Goal: Task Accomplishment & Management: Use online tool/utility

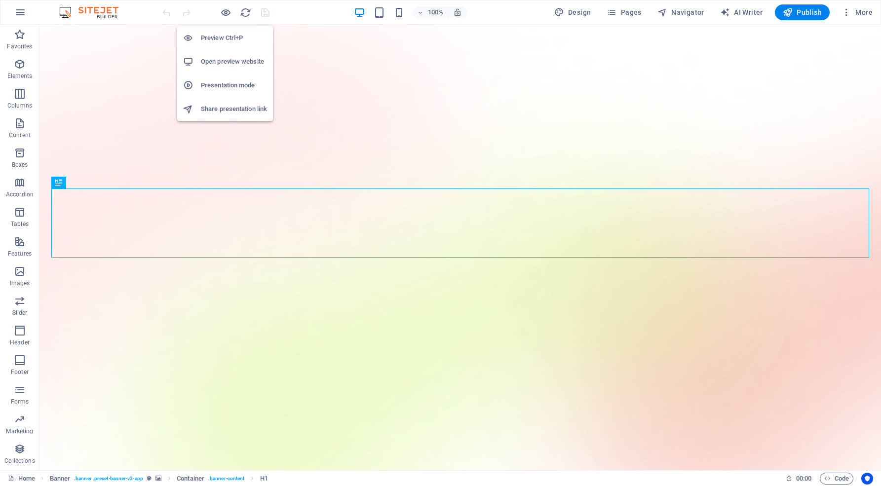
click at [224, 61] on h6 "Open preview website" at bounding box center [234, 62] width 66 height 12
click at [225, 14] on icon "button" at bounding box center [225, 12] width 11 height 11
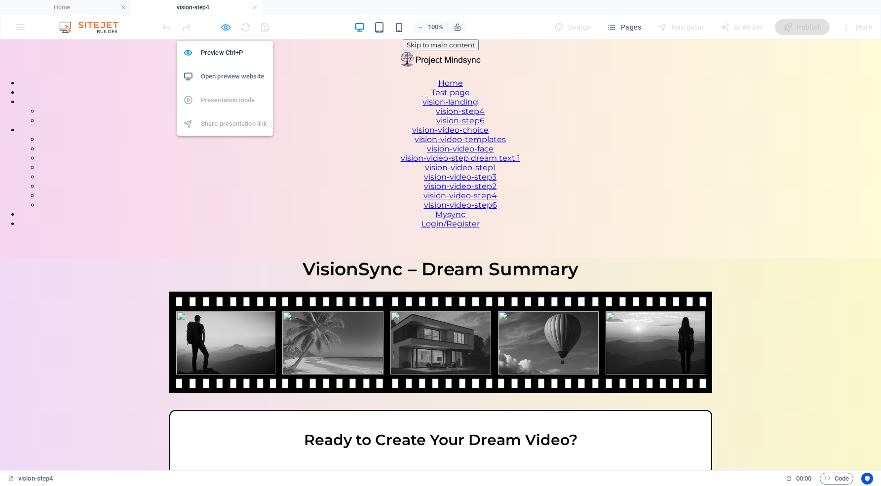
click at [225, 29] on icon "button" at bounding box center [225, 27] width 11 height 11
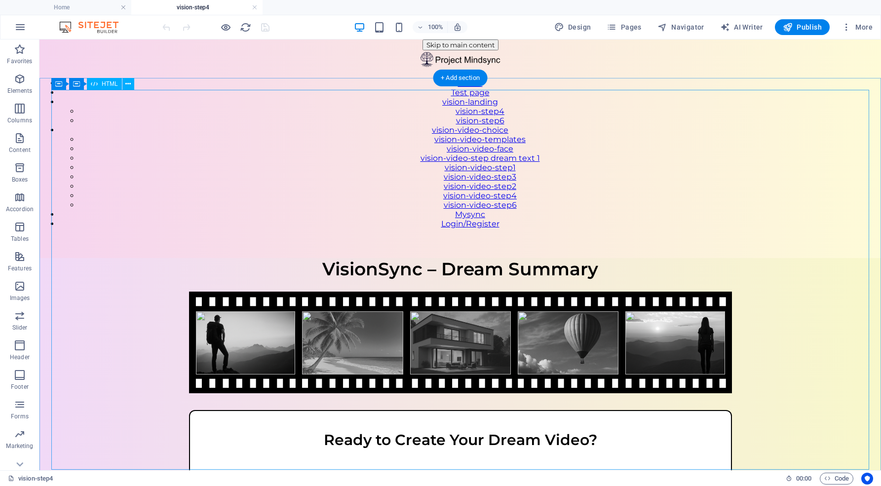
click at [321, 258] on div "VisionSync – Step 4 VisionSync – Dream Summary Ready to Create Your Dream Video…" at bounding box center [460, 421] width 842 height 327
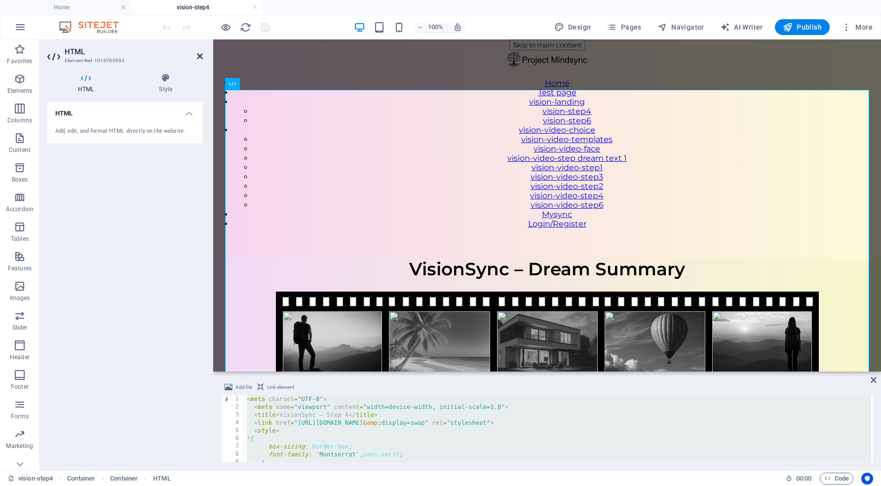
click at [198, 54] on icon at bounding box center [200, 56] width 6 height 8
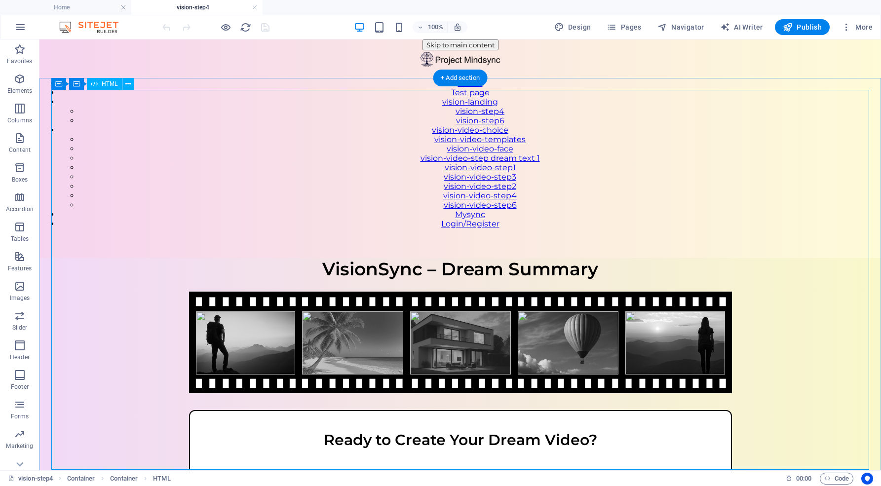
click at [544, 258] on div "VisionSync – Step 4 VisionSync – Dream Summary Ready to Create Your Dream Video…" at bounding box center [460, 421] width 842 height 327
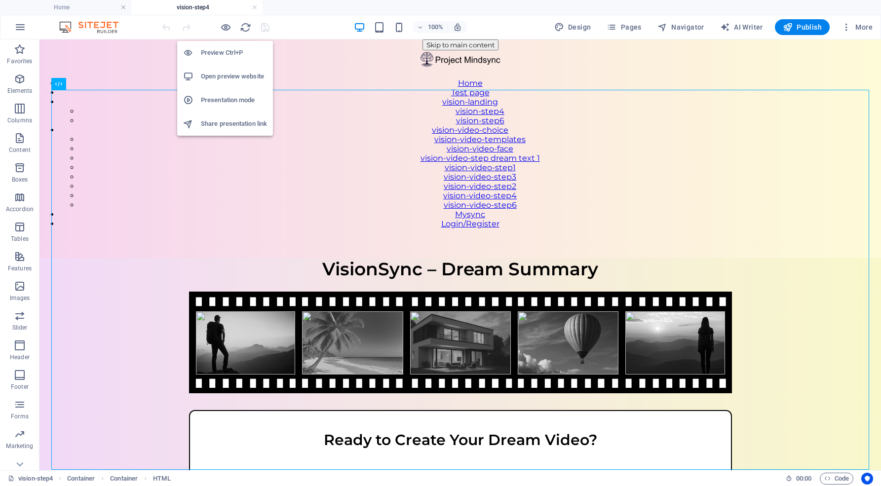
click at [225, 52] on h6 "Preview Ctrl+P" at bounding box center [234, 53] width 66 height 12
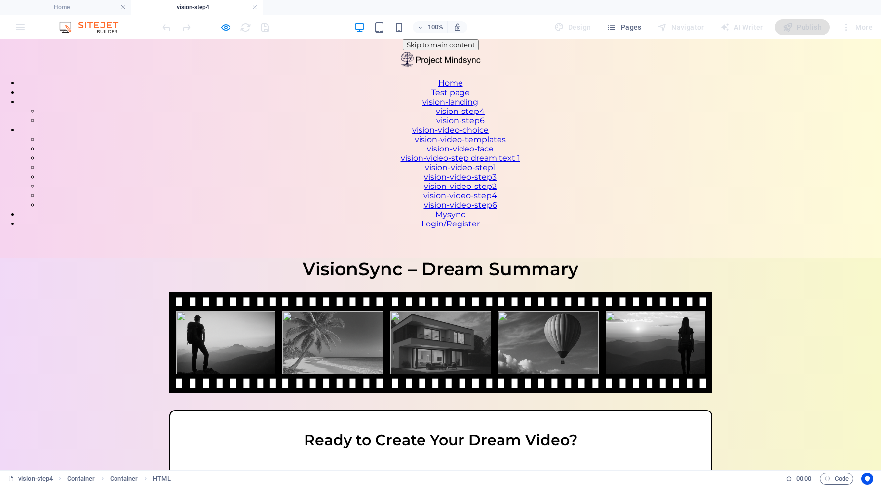
click at [520, 156] on link "vision-video-step dream text 1" at bounding box center [460, 158] width 119 height 9
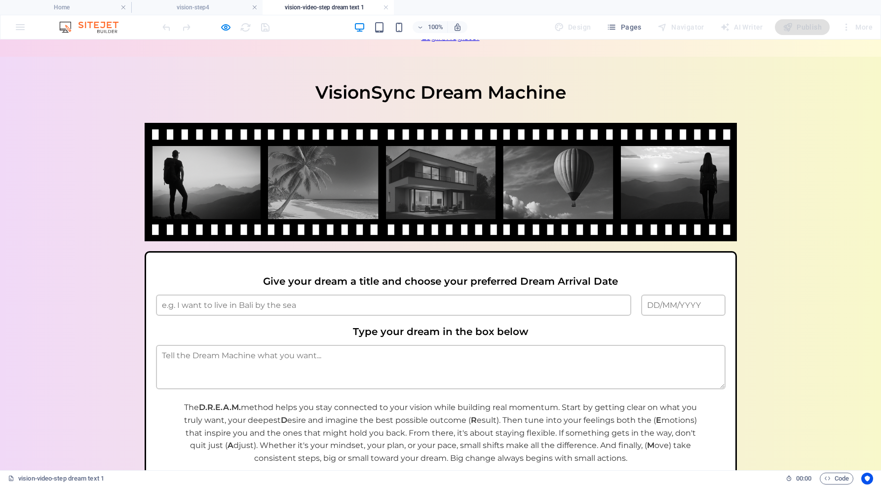
scroll to position [193, 0]
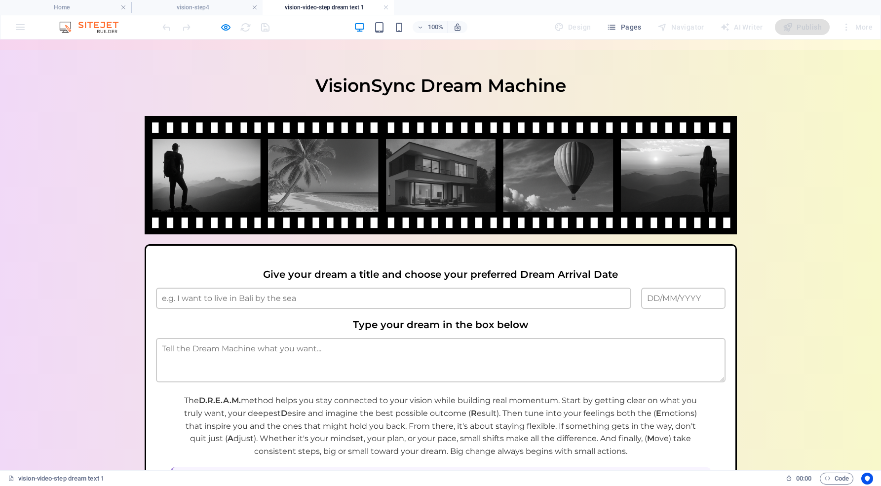
click at [442, 414] on div "VisionSync – Step 1 VisionSync Dream Machine Give your dream a title and choose…" at bounding box center [440, 371] width 881 height 593
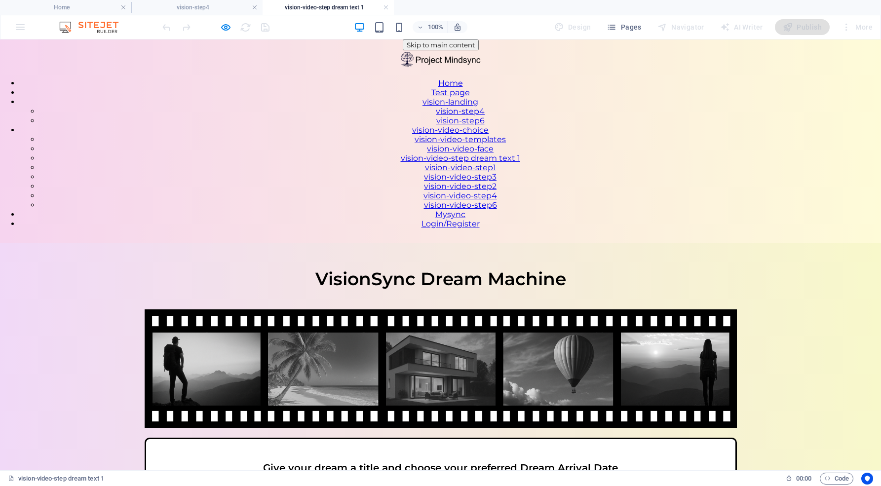
scroll to position [0, 0]
click at [656, 78] on nav "Home Test page vision-landing vision-step4 vision-step6 vision-video-choice vis…" at bounding box center [440, 153] width 881 height 150
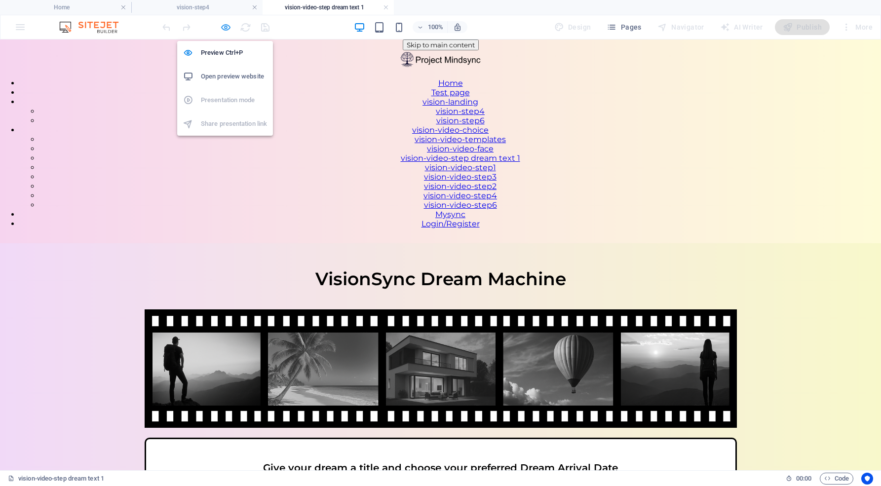
click at [227, 28] on icon "button" at bounding box center [225, 27] width 11 height 11
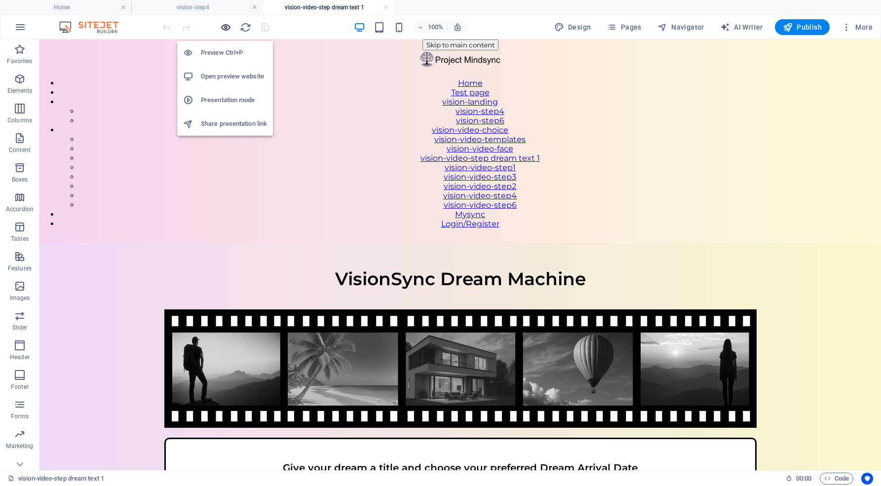
click at [228, 26] on icon "button" at bounding box center [225, 27] width 11 height 11
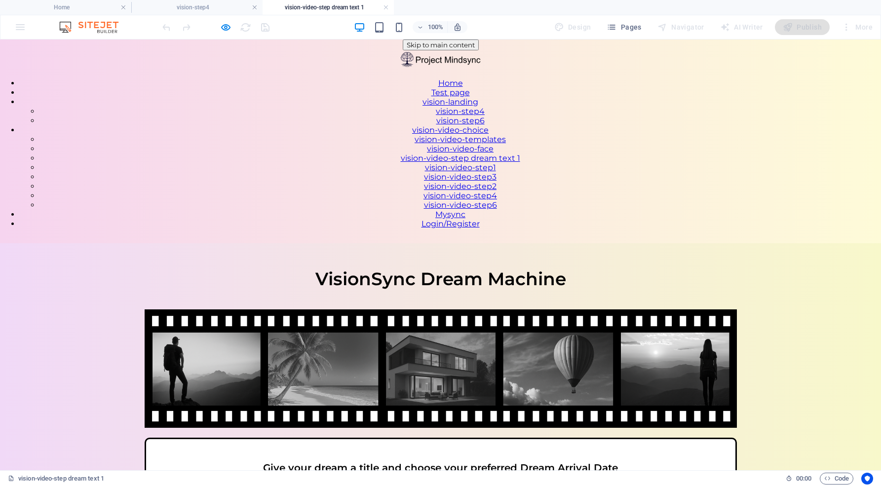
click at [496, 172] on link "vision-video-step1" at bounding box center [460, 167] width 71 height 9
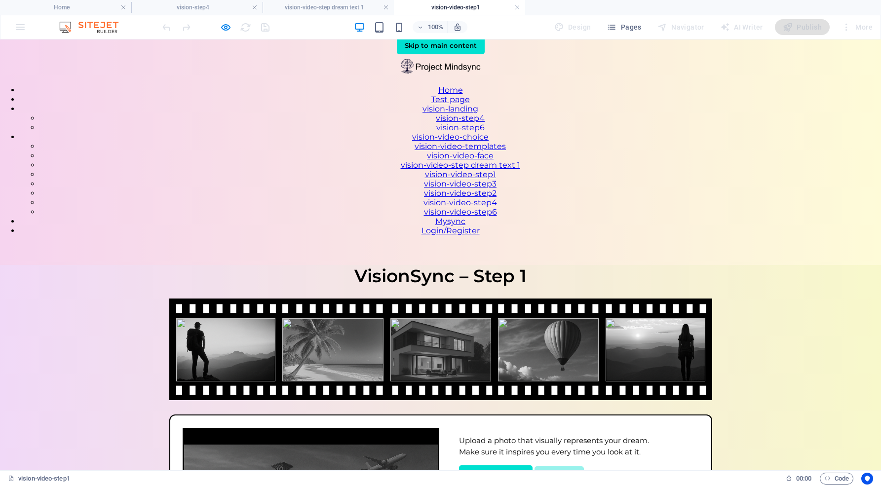
scroll to position [7, 0]
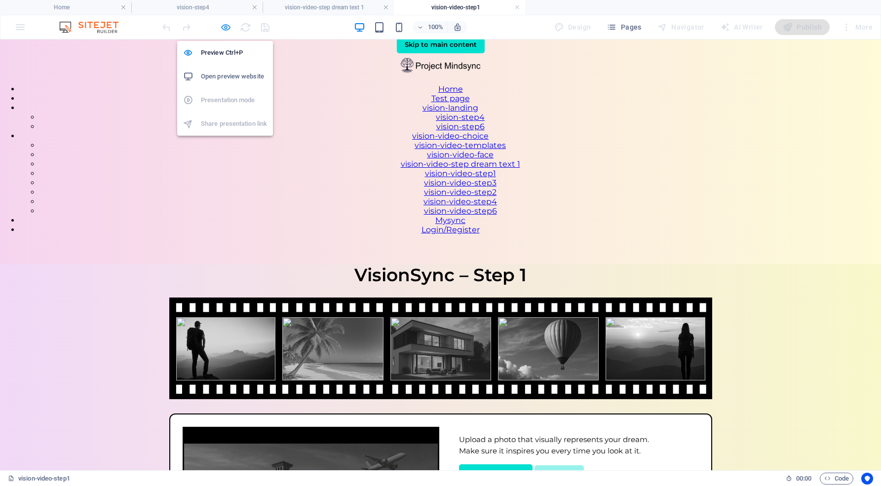
click at [229, 26] on icon "button" at bounding box center [225, 27] width 11 height 11
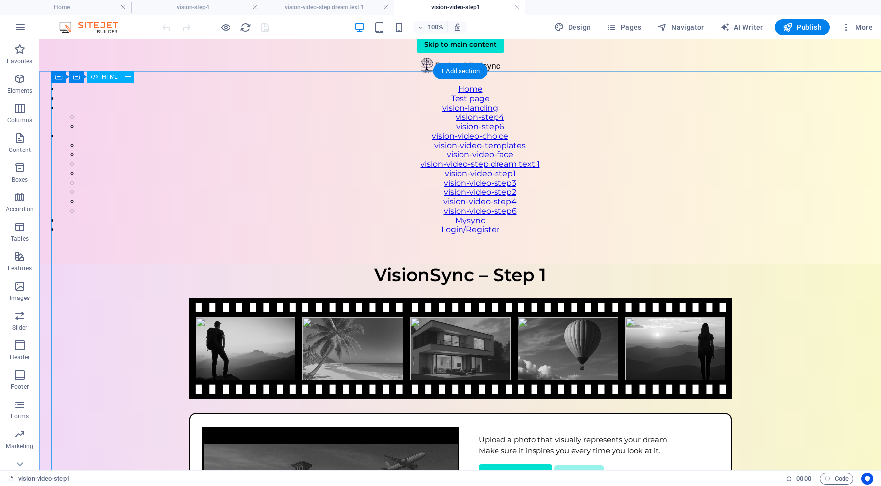
click at [340, 264] on div "VisionSync – Step 1 VisionSync – Step 1 Upload a photo that visually represents…" at bounding box center [460, 441] width 842 height 354
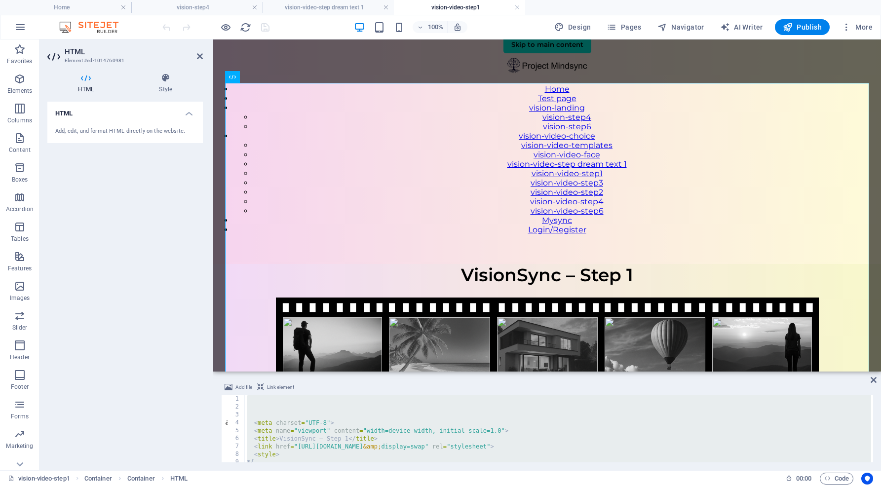
click at [259, 420] on div "< meta charset = "UTF-8" > < meta name = "viewport" content = "width=device-wid…" at bounding box center [558, 436] width 626 height 83
type textarea "<meta charset="UTF-8">"
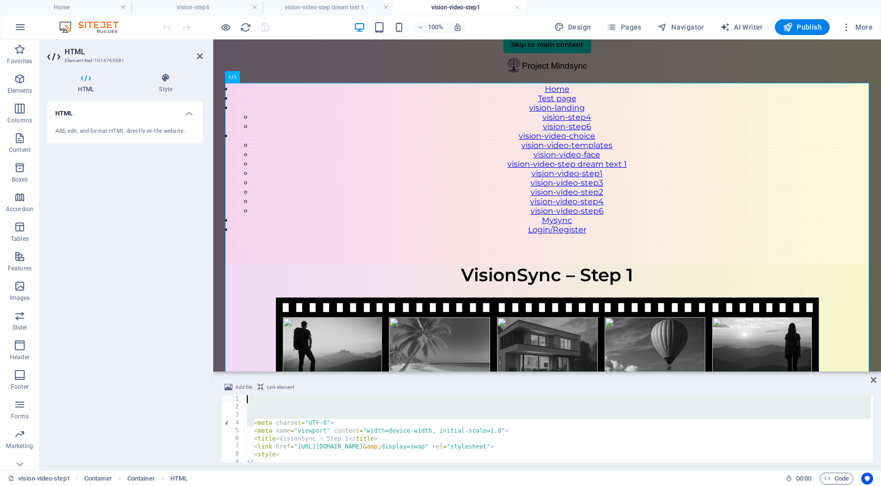
drag, startPoint x: 255, startPoint y: 424, endPoint x: 246, endPoint y: 398, distance: 27.0
click at [246, 398] on div "< meta charset = "UTF-8" > < meta name = "viewport" content = "width=device-wid…" at bounding box center [558, 436] width 626 height 83
type textarea "<meta charset="UTF-8">"
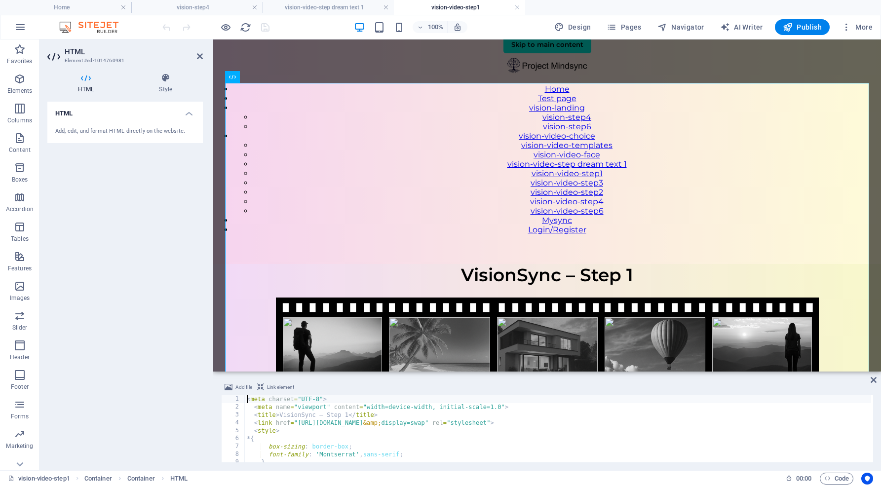
click at [279, 401] on div "< meta charset = "UTF-8" > < meta name = "viewport" content = "width=device-wid…" at bounding box center [558, 436] width 626 height 83
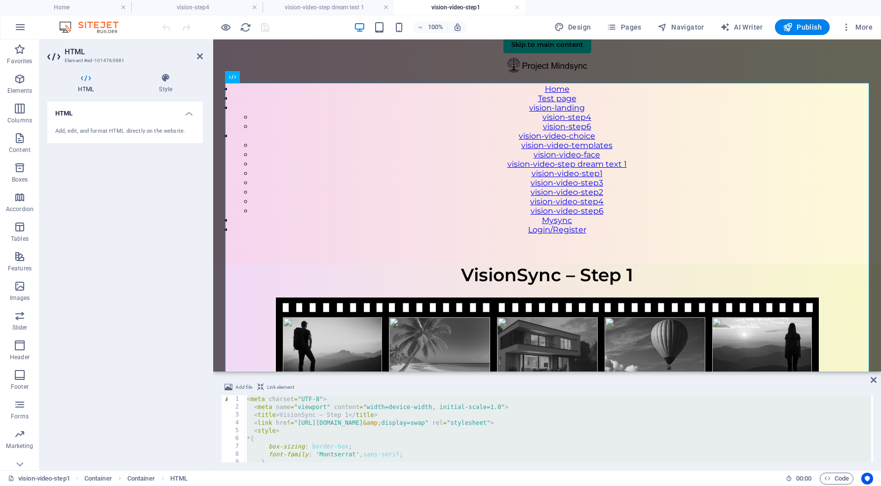
click at [286, 415] on div "< meta charset = "UTF-8" > < meta name = "viewport" content = "width=device-wid…" at bounding box center [558, 436] width 626 height 83
type textarea "<title>VisionSync – Step 1</title>"
click at [309, 396] on div "< meta charset = "UTF-8" > < meta name = "viewport" content = "width=device-wid…" at bounding box center [558, 436] width 626 height 83
type textarea "<meta charset="UTF-8">"
click at [200, 53] on icon at bounding box center [200, 56] width 6 height 8
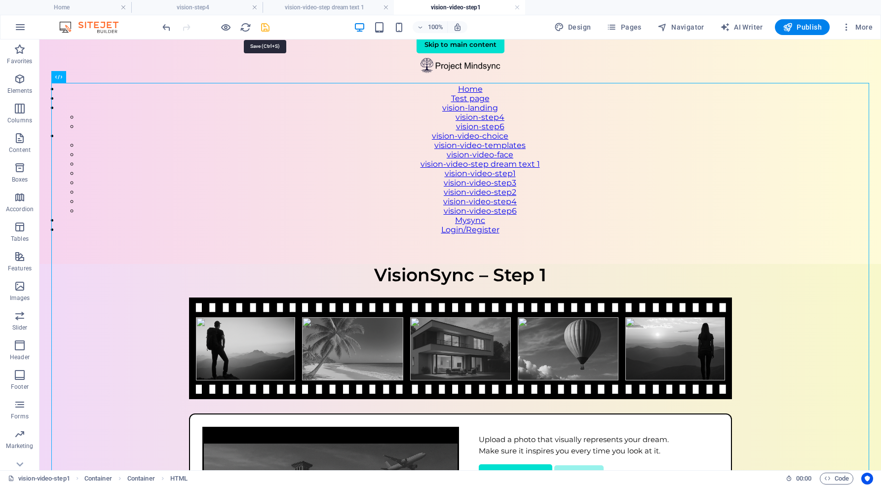
click at [265, 24] on icon "save" at bounding box center [265, 27] width 11 height 11
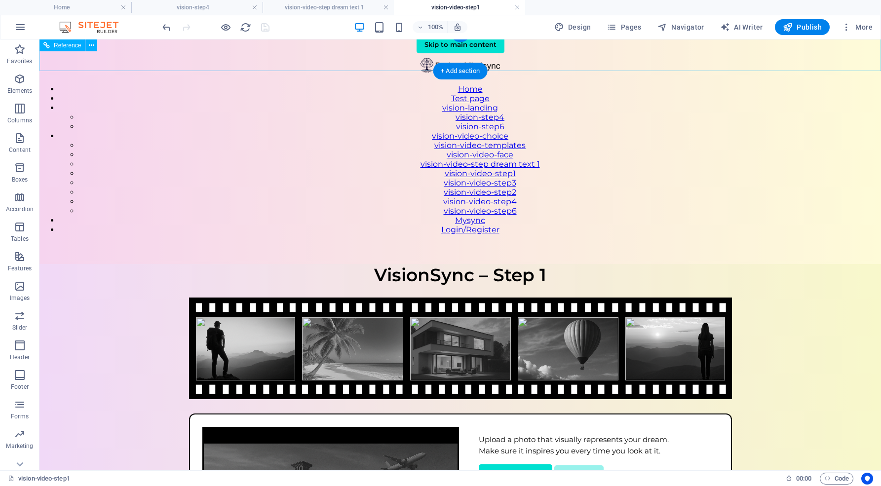
click at [730, 84] on nav "Home Test page vision-landing vision-step4 vision-step6 vision-video-choice vis…" at bounding box center [460, 159] width 842 height 150
click at [728, 84] on nav "Home Test page vision-landing vision-step4 vision-step6 vision-video-choice vis…" at bounding box center [460, 159] width 842 height 150
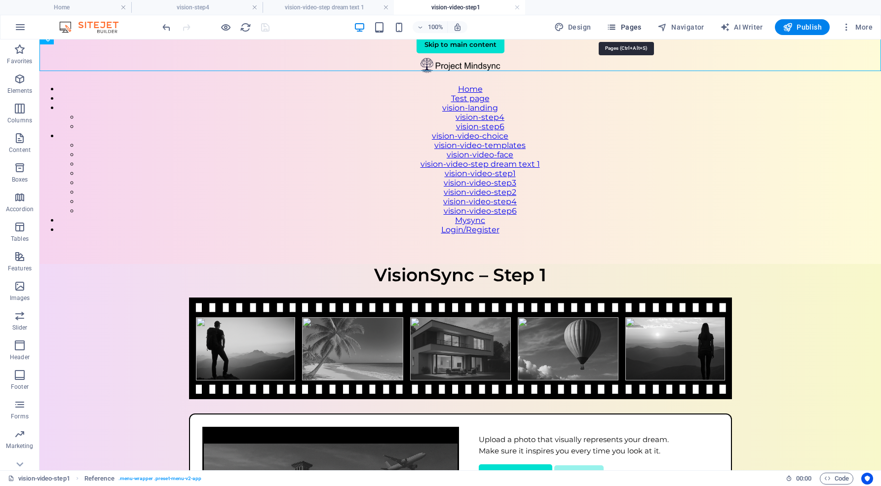
click at [641, 26] on span "Pages" at bounding box center [624, 27] width 35 height 10
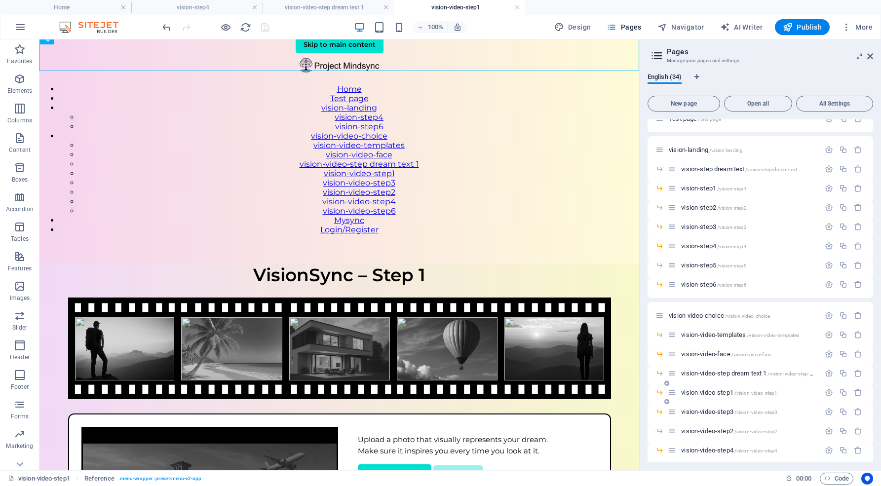
scroll to position [188, 0]
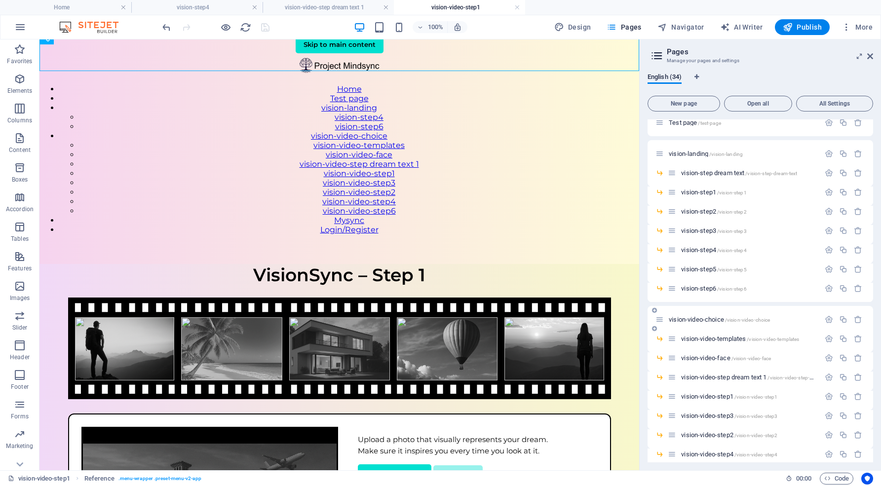
click at [710, 320] on span "vision-video-choice /vision-video-choice" at bounding box center [719, 319] width 101 height 7
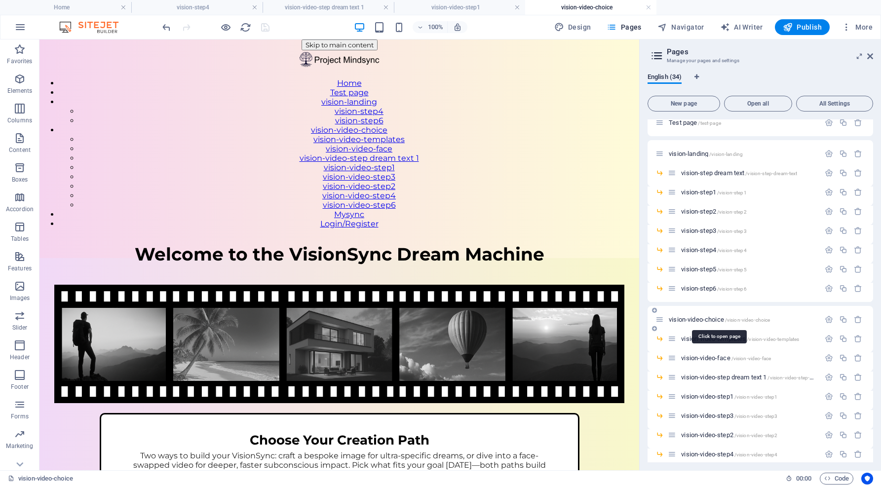
scroll to position [0, 0]
click at [741, 339] on span "vision-video-templates /vision-video-templates" at bounding box center [740, 338] width 118 height 7
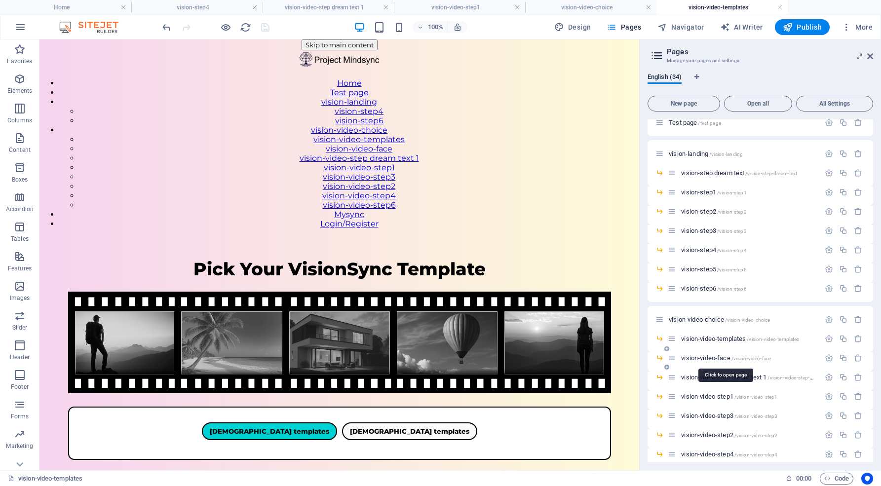
click at [712, 357] on span "vision-video-face /vision-video-face" at bounding box center [726, 357] width 90 height 7
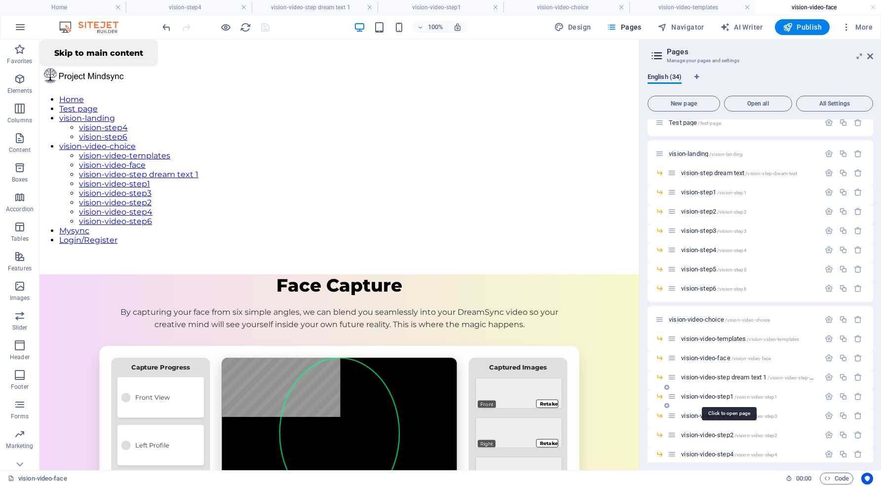
click at [707, 396] on span "vision-video-step1 /vision-video-step1" at bounding box center [729, 396] width 96 height 7
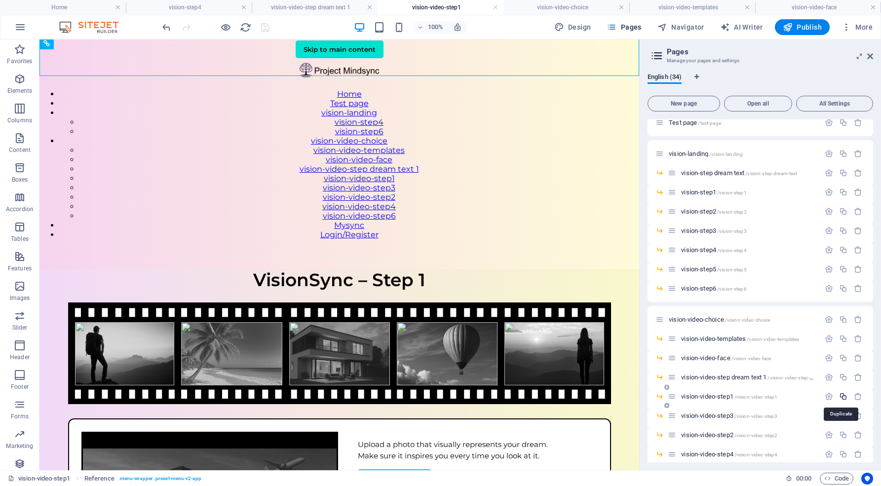
click at [842, 396] on icon "button" at bounding box center [843, 396] width 8 height 8
click at [721, 448] on input "vision-video-step5" at bounding box center [760, 453] width 210 height 16
drag, startPoint x: 694, startPoint y: 453, endPoint x: 731, endPoint y: 453, distance: 37.0
click at [731, 453] on input "vision-video-step5" at bounding box center [760, 453] width 210 height 16
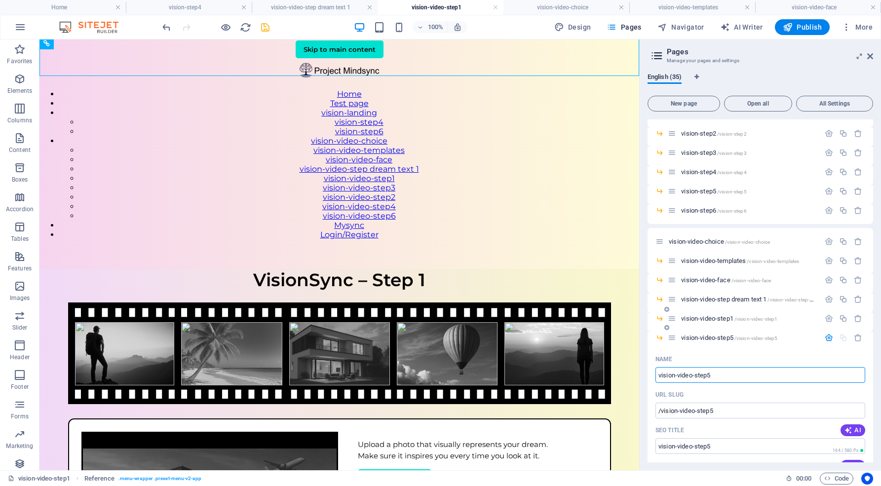
scroll to position [272, 0]
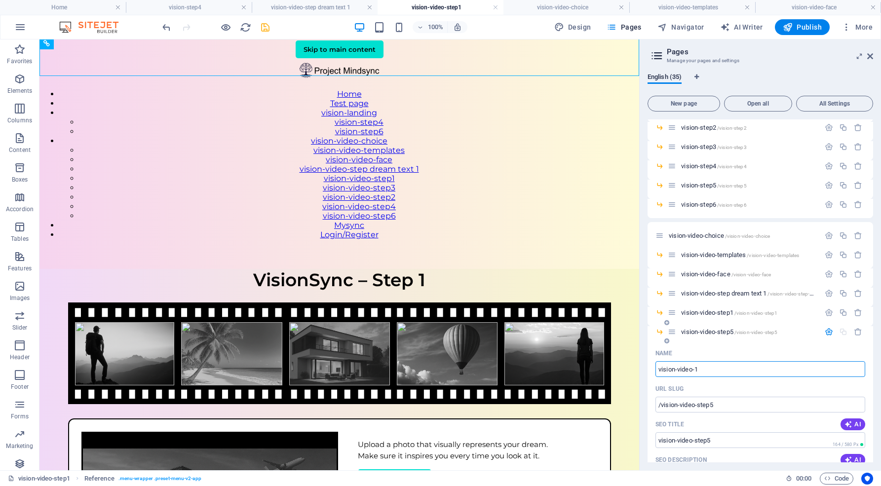
type input "vision-video-1"
type input "/vision-video-1"
type input "vision-video-1"
type input "vision-video-1B"
type input "/vision-video-1b"
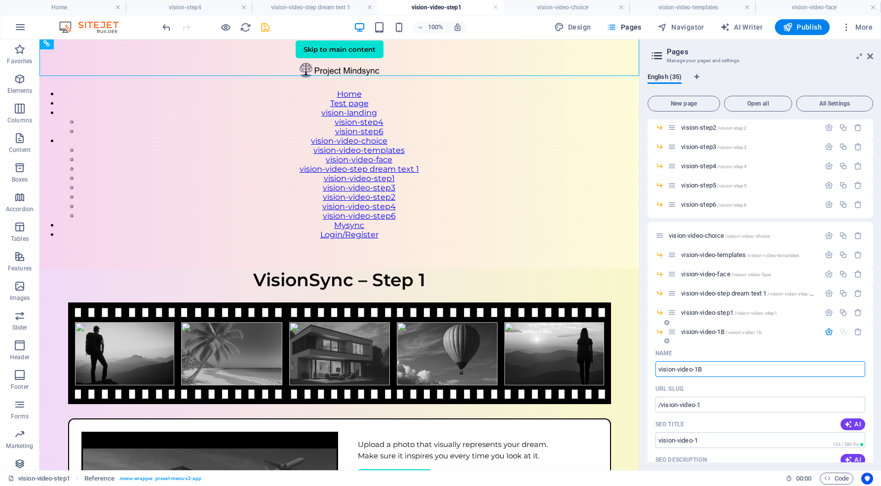
type input "vision-video-1B"
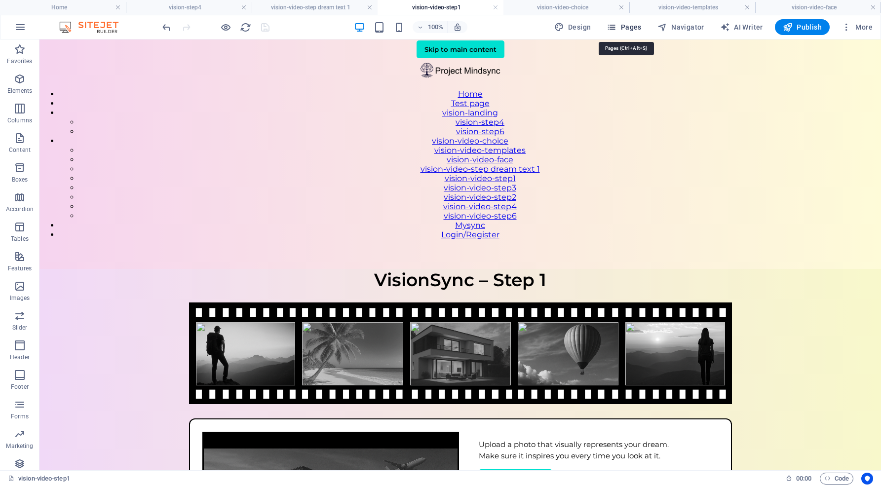
click at [629, 28] on span "Pages" at bounding box center [624, 27] width 35 height 10
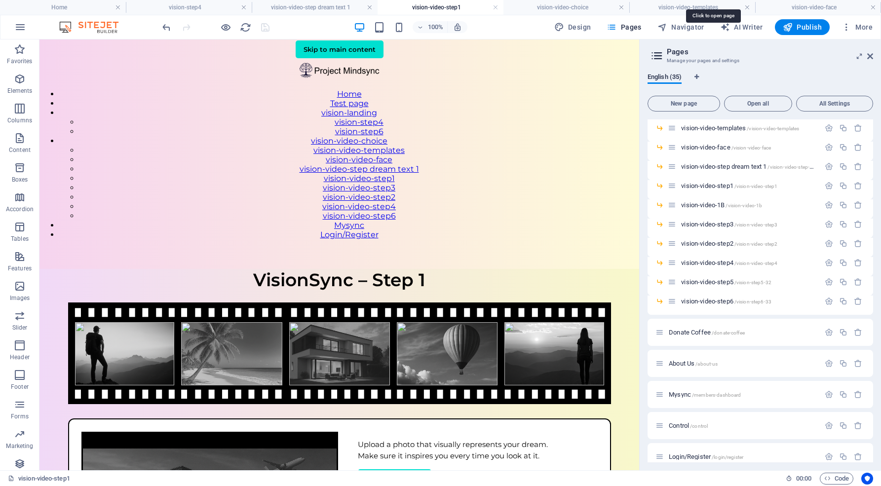
scroll to position [400, 0]
click at [707, 183] on span "vision-video-step1 /vision-video-step1" at bounding box center [729, 184] width 96 height 7
click at [706, 206] on span "vision-video-1B /vision-video-1b" at bounding box center [721, 203] width 81 height 7
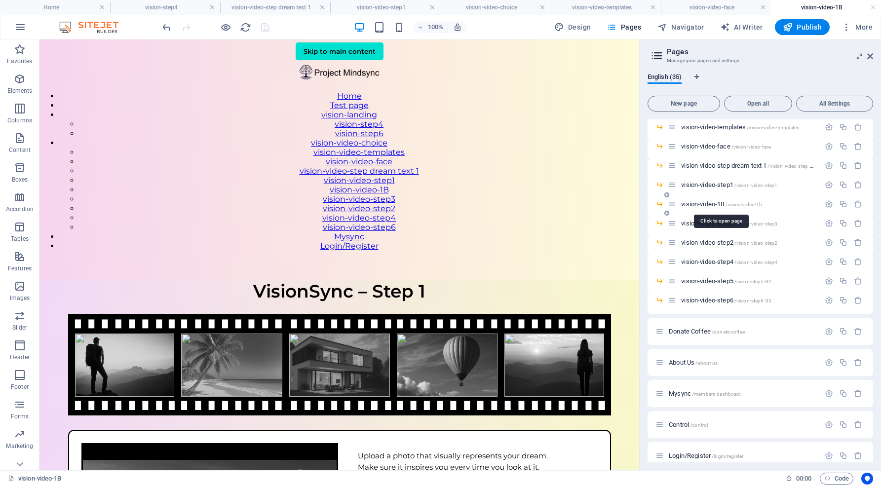
scroll to position [0, 0]
click at [706, 183] on span "vision-video-step1 /vision-video-step1" at bounding box center [729, 184] width 96 height 7
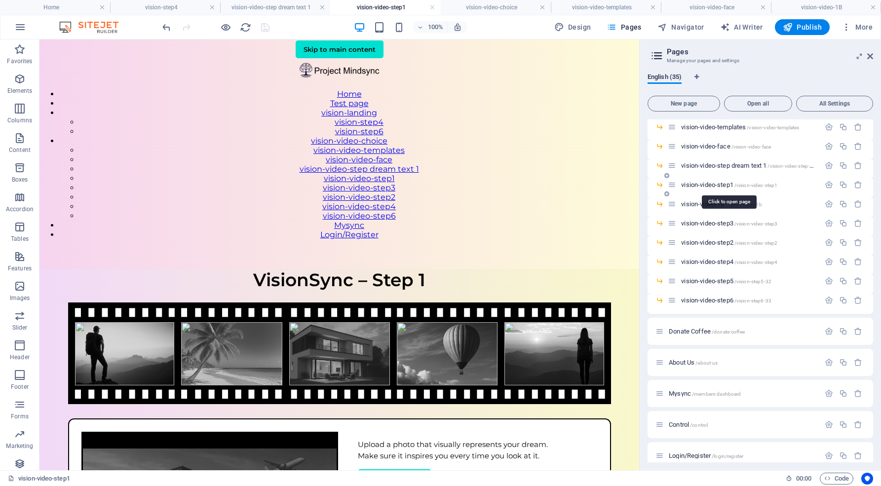
click at [706, 183] on span "vision-video-step1 /vision-video-step1" at bounding box center [729, 184] width 96 height 7
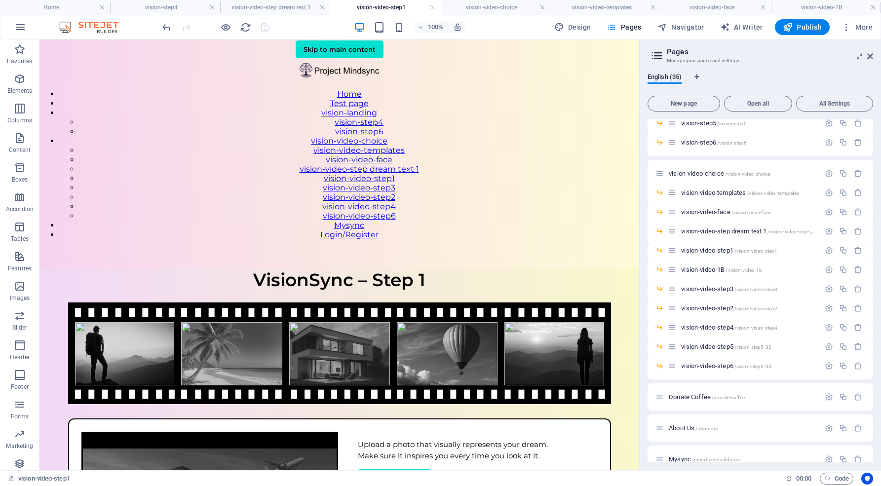
scroll to position [324, 0]
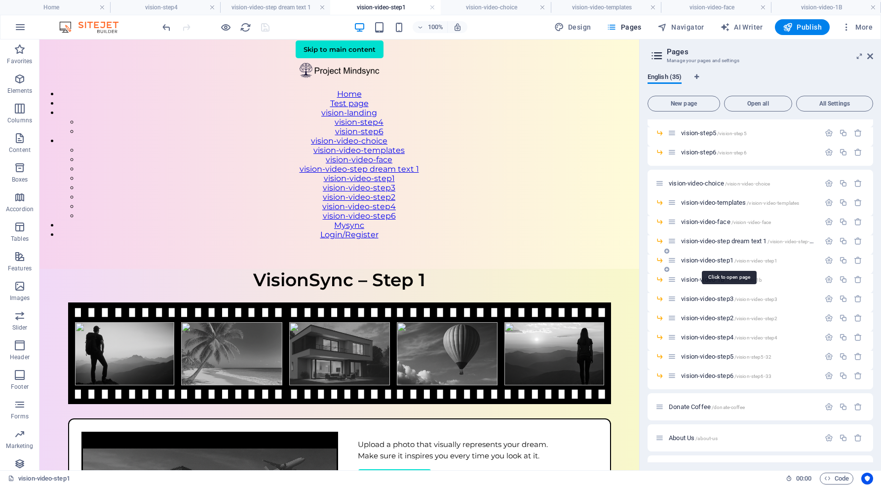
click at [722, 260] on span "vision-video-step1 /vision-video-step1" at bounding box center [729, 260] width 96 height 7
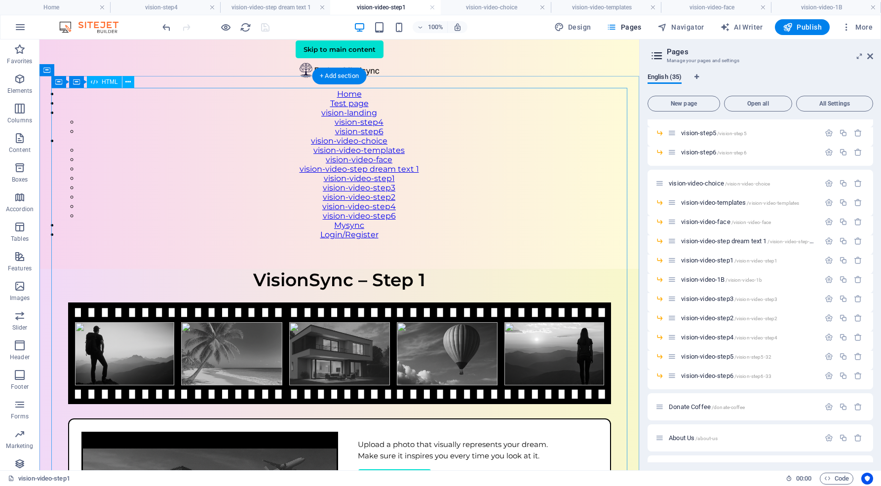
click at [426, 269] on div "VisionSync – Step 1 VisionSync – Step 1 Upload a photo that visually represents…" at bounding box center [339, 446] width 600 height 354
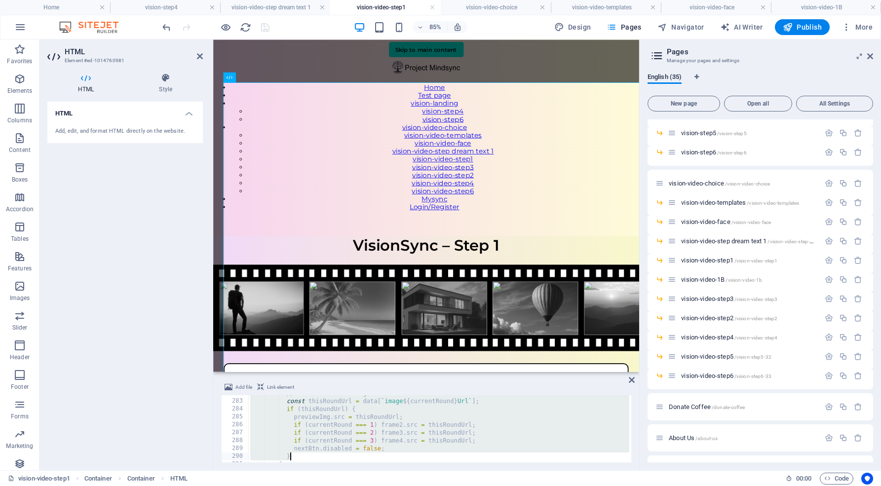
type textarea "console.error("Error loading user round data:", err); }"
drag, startPoint x: 248, startPoint y: 399, endPoint x: 331, endPoint y: 489, distance: 122.3
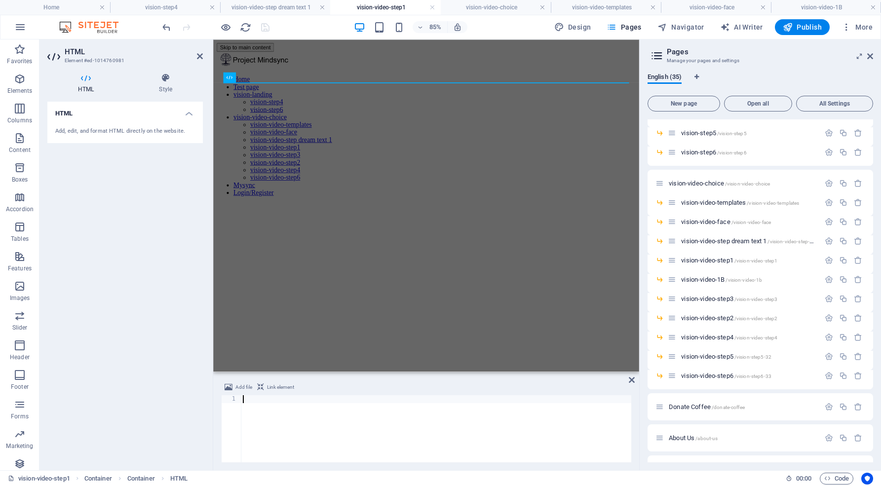
scroll to position [1978, 0]
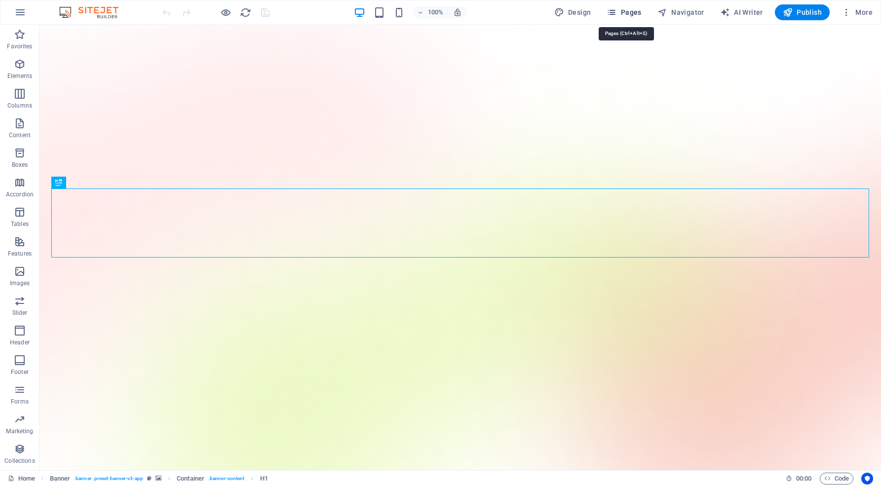
click at [634, 14] on span "Pages" at bounding box center [624, 12] width 35 height 10
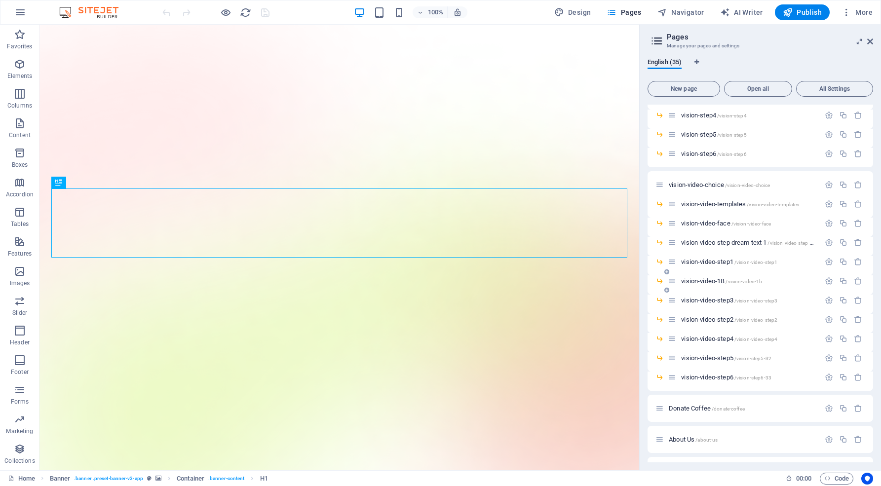
scroll to position [311, 0]
click at [708, 258] on span "vision-video-step1 /vision-video-step1" at bounding box center [729, 258] width 96 height 7
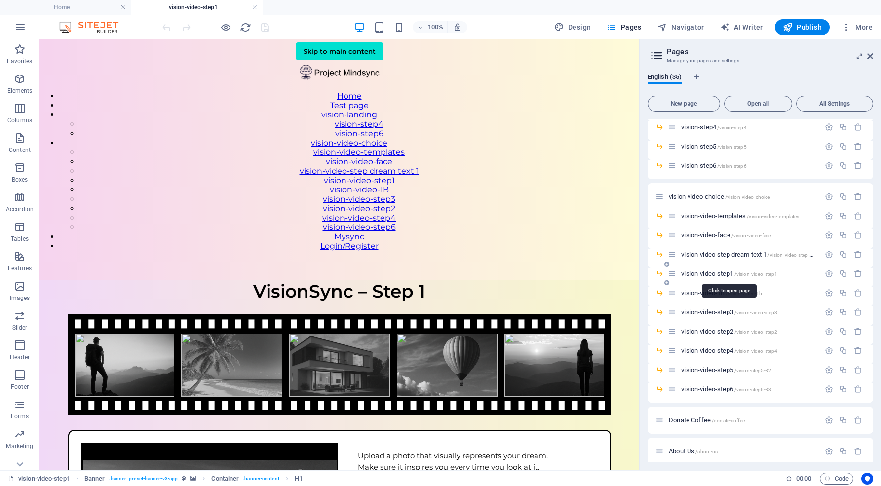
scroll to position [0, 0]
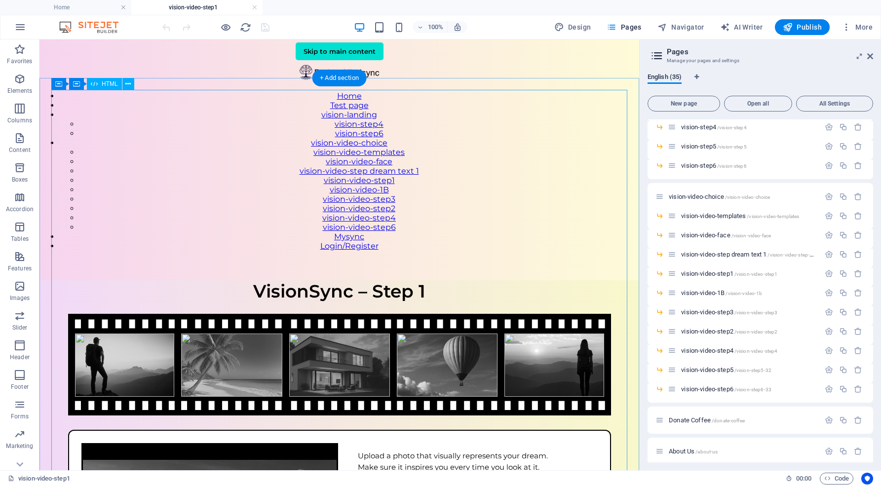
click at [347, 280] on div "VisionSync – Step 1 VisionSync – Step 1 Upload a photo that visually represents…" at bounding box center [339, 457] width 600 height 354
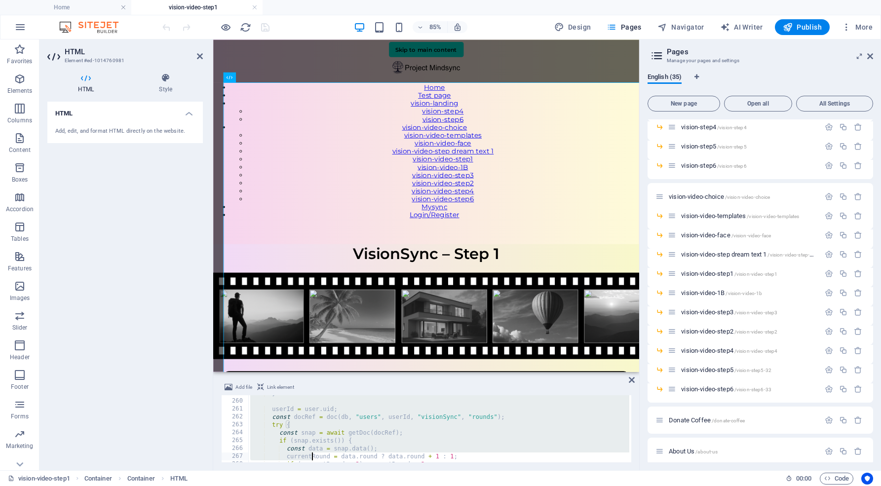
scroll to position [2296, 0]
drag, startPoint x: 248, startPoint y: 398, endPoint x: 313, endPoint y: 489, distance: 111.5
click at [313, 486] on html "projectmindsync.org Home vision-video-step1 Favorites Elements Columns Content …" at bounding box center [440, 243] width 881 height 486
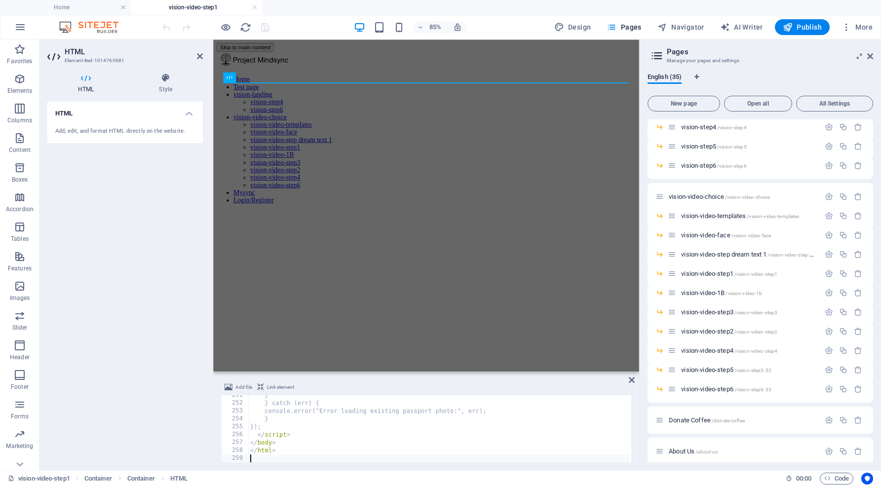
scroll to position [1978, 0]
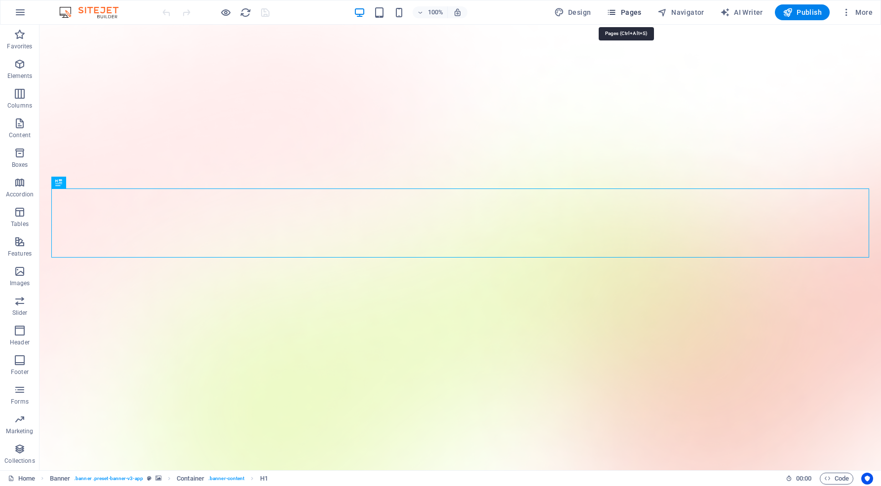
click at [638, 13] on span "Pages" at bounding box center [624, 12] width 35 height 10
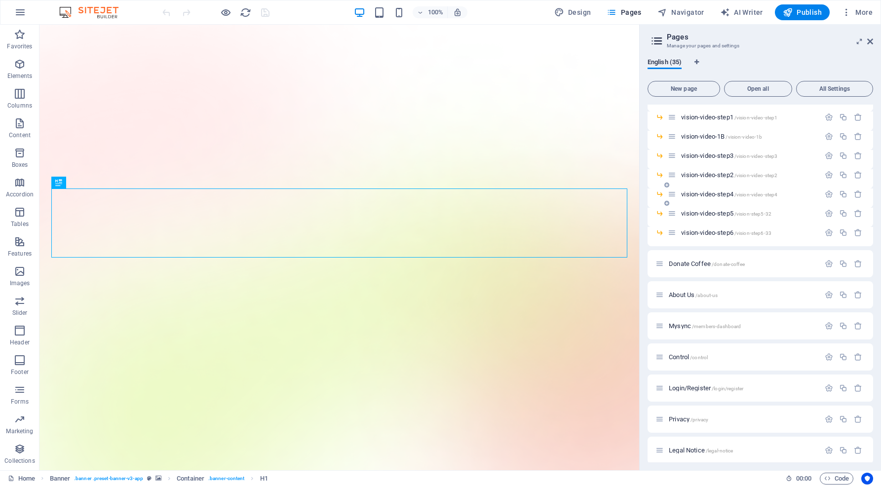
scroll to position [450, 0]
click at [706, 119] on span "vision-video-step1 /vision-video-step1" at bounding box center [729, 119] width 96 height 7
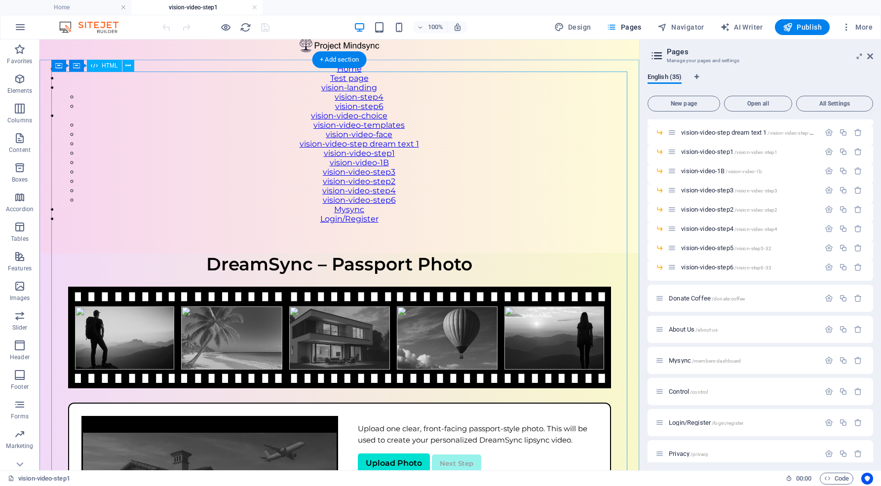
scroll to position [33, 0]
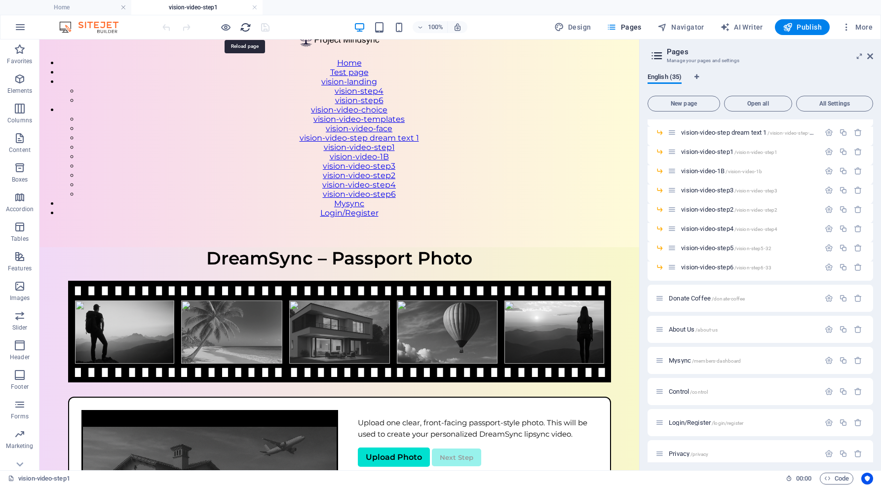
click at [244, 27] on icon "reload" at bounding box center [245, 27] width 11 height 11
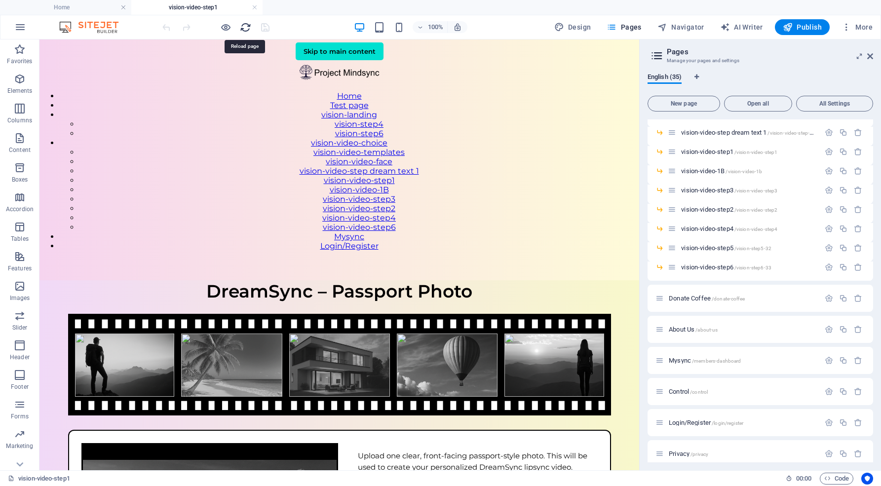
scroll to position [0, 0]
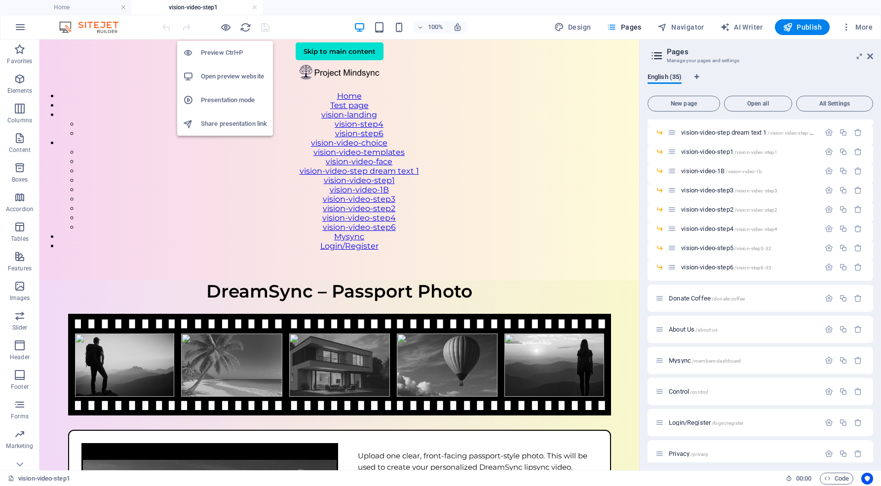
click at [227, 73] on h6 "Open preview website" at bounding box center [234, 77] width 66 height 12
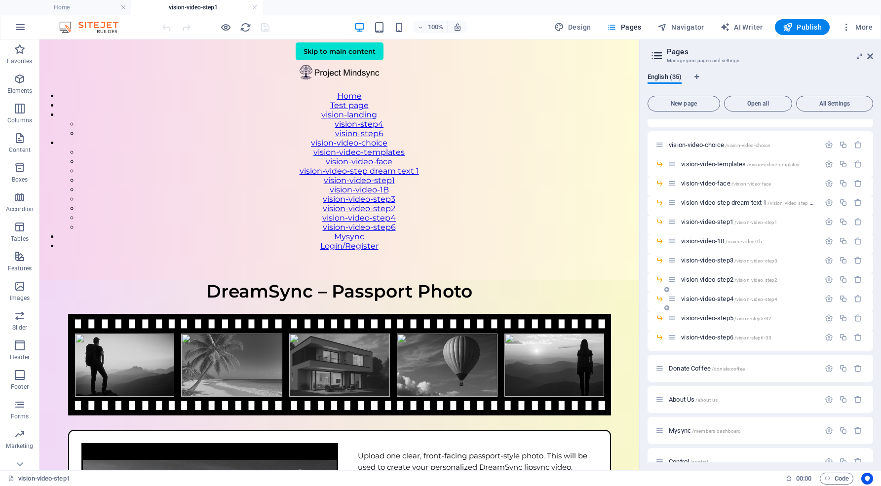
scroll to position [358, 0]
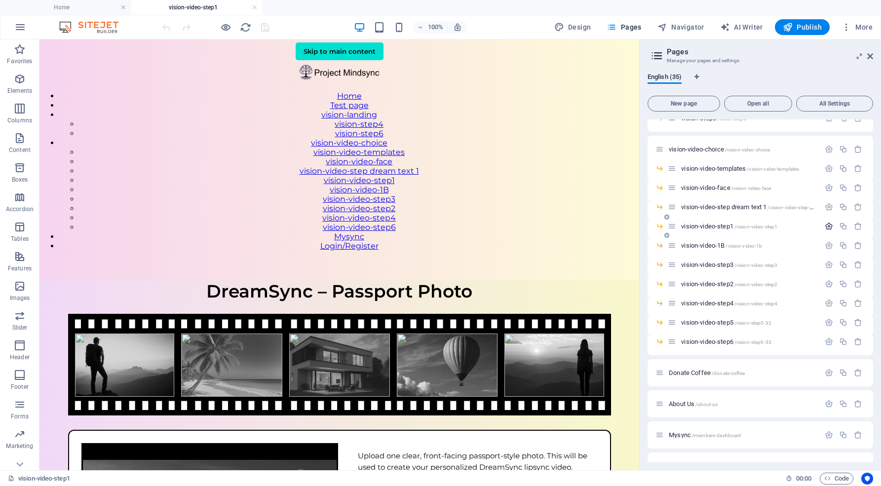
click at [828, 227] on icon "button" at bounding box center [829, 226] width 8 height 8
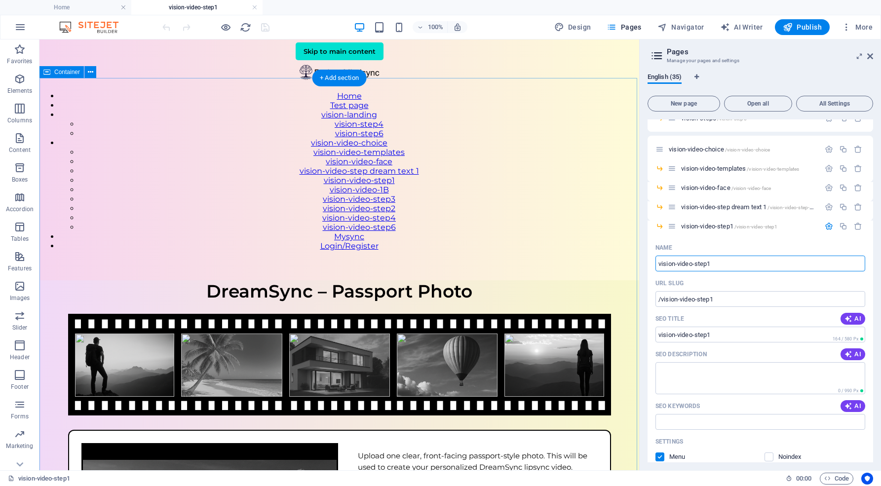
drag, startPoint x: 758, startPoint y: 302, endPoint x: 636, endPoint y: 258, distance: 129.4
click at [721, 262] on input "vision-video-step1" at bounding box center [760, 264] width 210 height 16
drag, startPoint x: 722, startPoint y: 263, endPoint x: 651, endPoint y: 263, distance: 71.1
click at [651, 263] on div "Name vision-video-step1 ​ URL SLUG /vision-video-step1 ​ SEO Title AI vision-vi…" at bounding box center [761, 419] width 226 height 358
click at [714, 262] on input "vision-video-step1" at bounding box center [760, 264] width 210 height 16
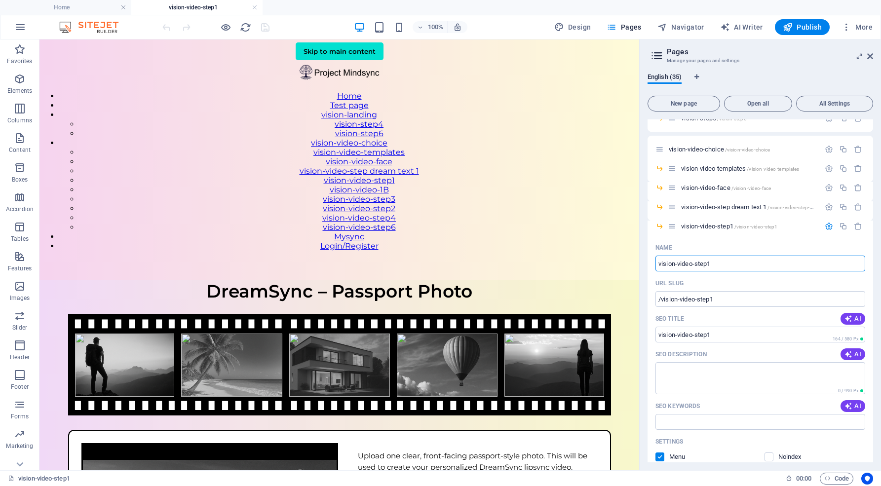
drag, startPoint x: 716, startPoint y: 265, endPoint x: 645, endPoint y: 260, distance: 71.8
click at [645, 260] on div "English (35) New page Open all All Settings Home / What is Mindsync /what-is-mi…" at bounding box center [760, 267] width 241 height 405
type input "MInd"
type input "/mind"
type input "MInd"
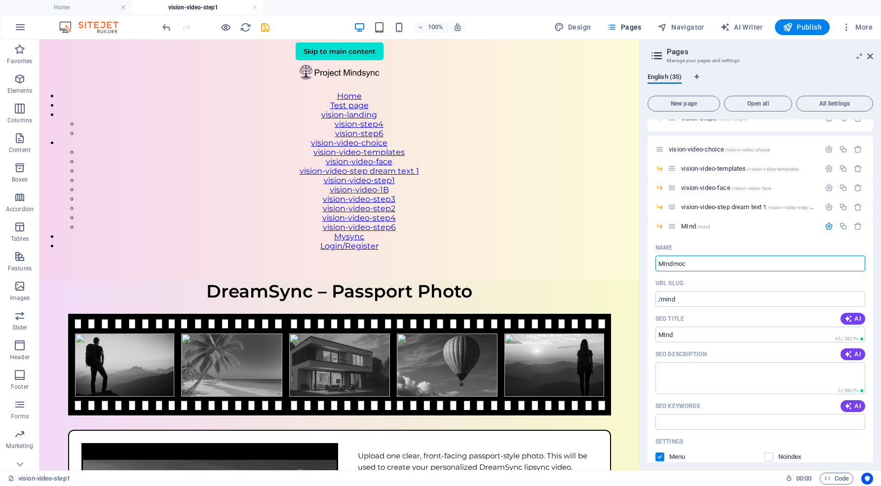
type input "MIndmoc"
type input "/mindmoc"
type input "MIndmoc"
type input "MIndmo"
type input "/mindmo"
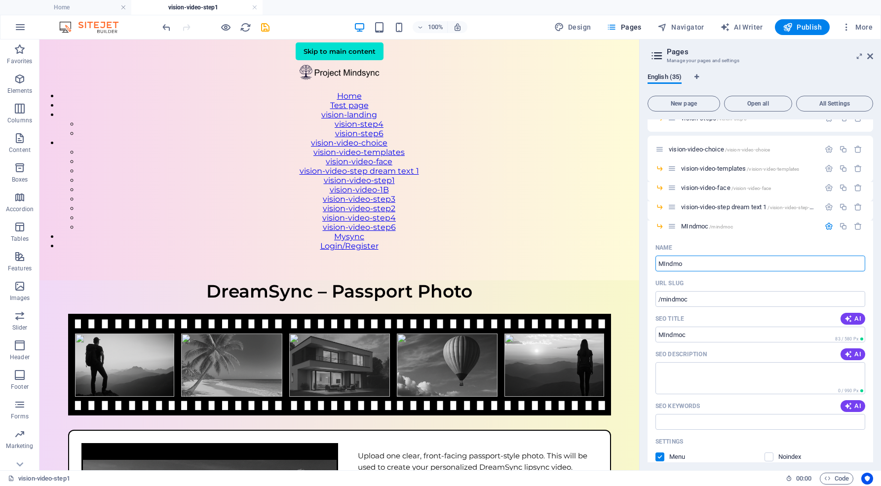
type input "MIndmo"
type input "MIndmovie"
type input "/mindmovie"
type input "MIndmovie"
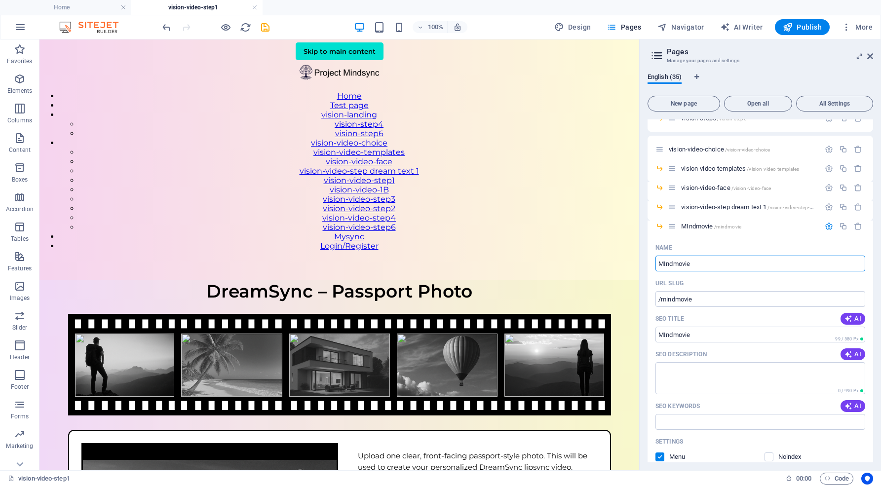
type input "MIndmovie"
type input "MIndmovie 1"
type input "/mindmovie-1"
type input "MIndmovie 1"
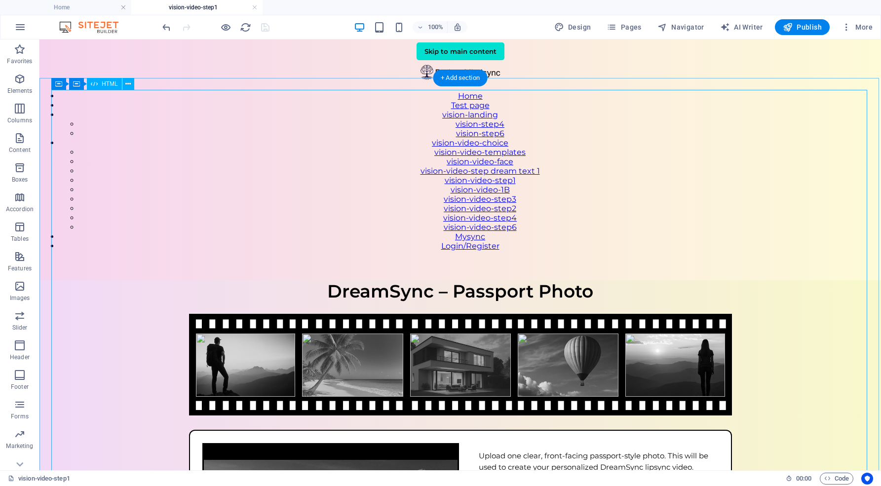
click at [585, 280] on div "DreamSync – Passport Photo DreamSync – Passport Photo Upload one clear, front-f…" at bounding box center [460, 457] width 842 height 354
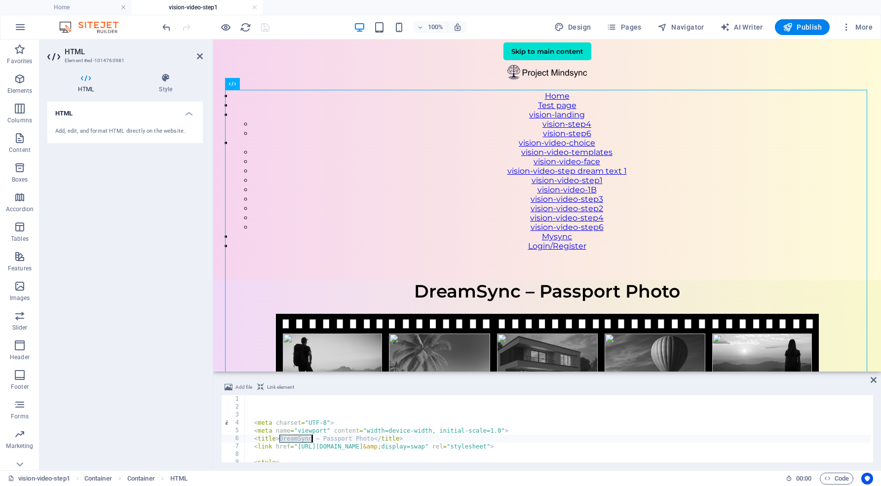
drag, startPoint x: 279, startPoint y: 437, endPoint x: 311, endPoint y: 436, distance: 32.1
click at [311, 436] on div "< meta charset = "UTF-8" > < meta name = "viewport" content = "width=device-wid…" at bounding box center [558, 436] width 626 height 83
click at [286, 439] on div "< meta charset = "UTF-8" > < meta name = "viewport" content = "width=device-wid…" at bounding box center [558, 436] width 626 height 83
type textarea "<title>Mindmovie – Passport Photo</title>"
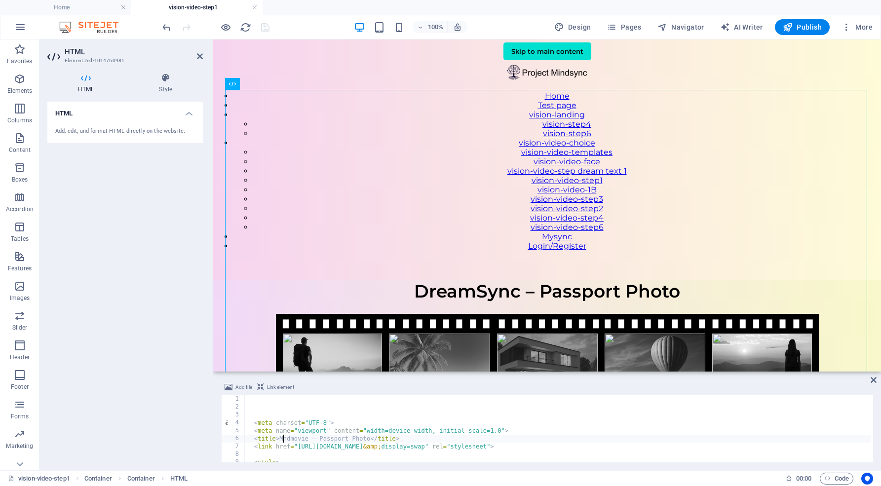
scroll to position [0, 3]
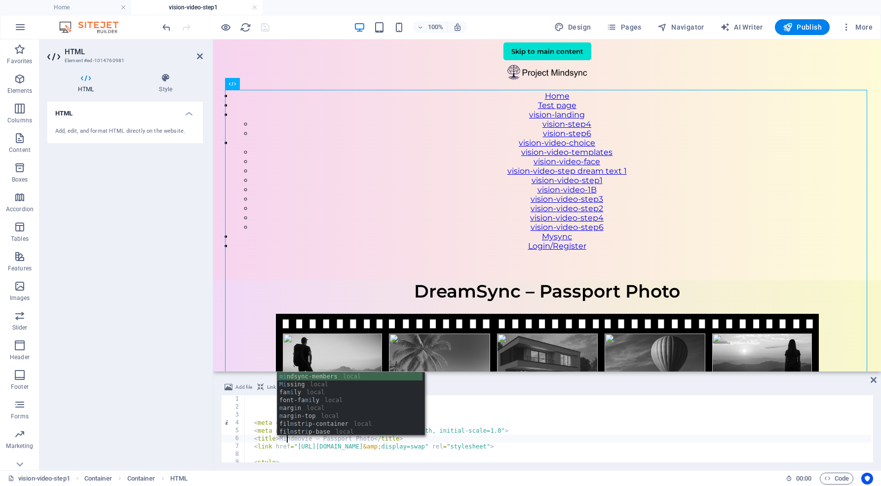
click at [518, 414] on div "< meta charset = "UTF-8" > < meta name = "viewport" content = "width=device-wid…" at bounding box center [558, 436] width 626 height 83
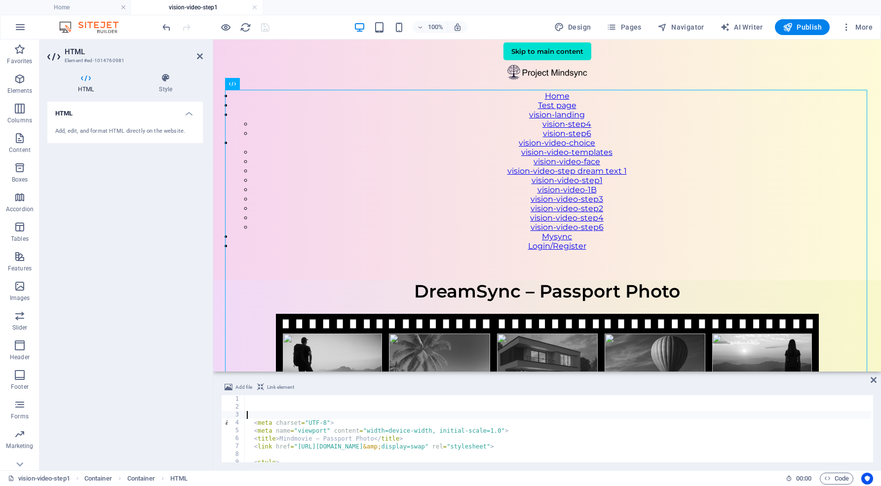
scroll to position [0, 0]
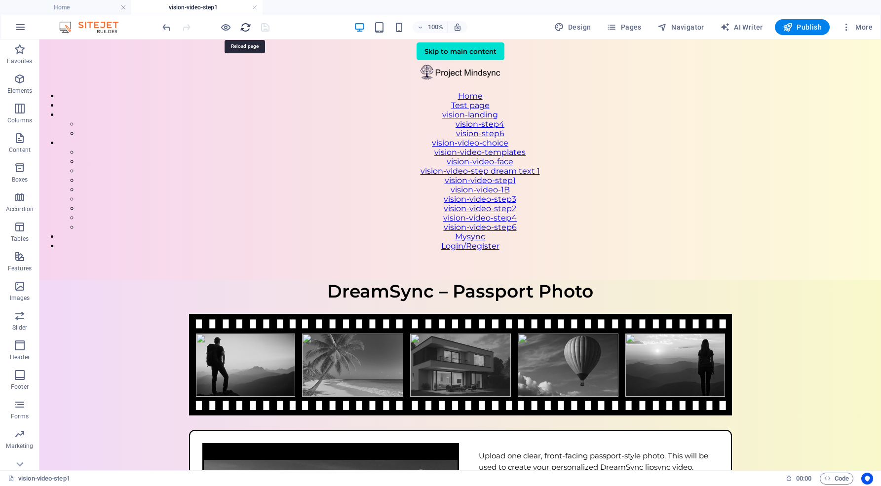
click at [244, 26] on icon "reload" at bounding box center [245, 27] width 11 height 11
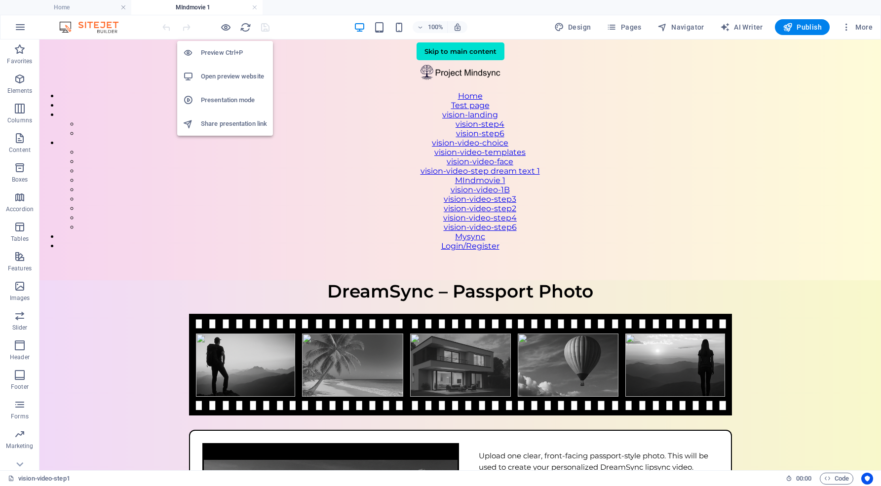
click at [232, 77] on h6 "Open preview website" at bounding box center [234, 77] width 66 height 12
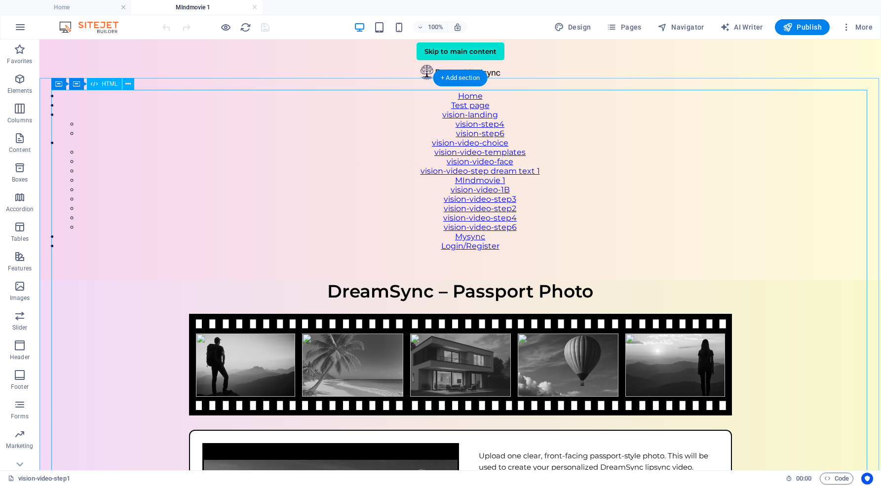
click at [308, 280] on div "Mindmovie – Passport Photo DreamSync – Passport Photo Upload one clear, front-f…" at bounding box center [460, 457] width 842 height 354
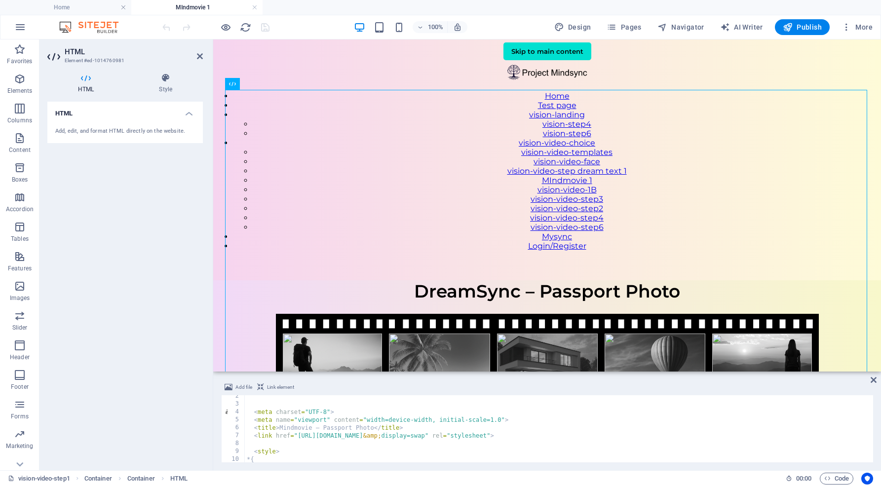
scroll to position [14, 0]
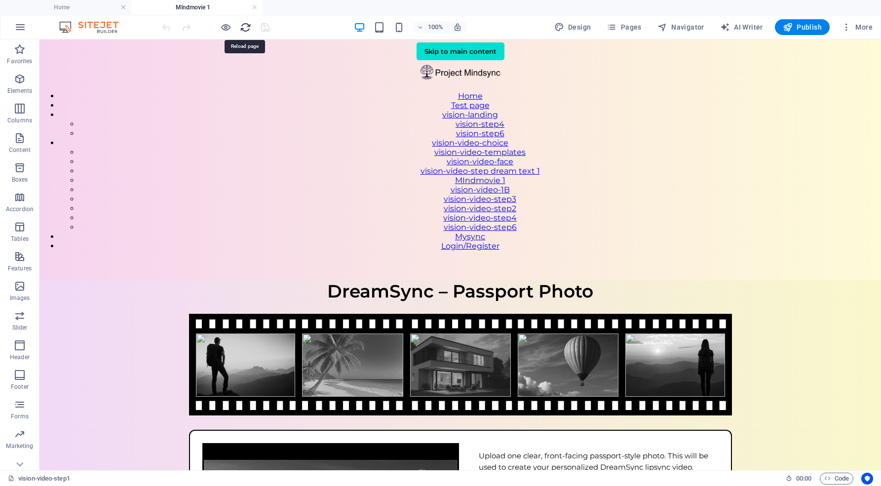
click at [246, 28] on icon "reload" at bounding box center [245, 27] width 11 height 11
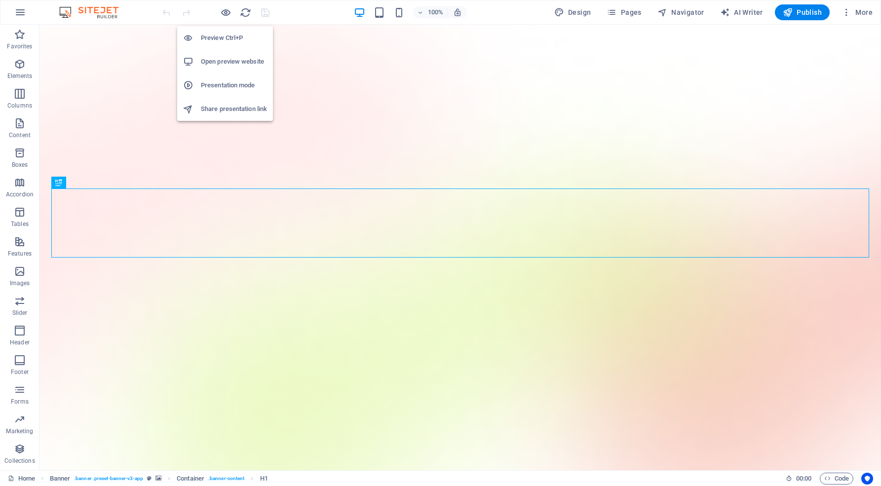
click at [232, 61] on h6 "Open preview website" at bounding box center [234, 62] width 66 height 12
click at [225, 14] on icon "button" at bounding box center [225, 12] width 11 height 11
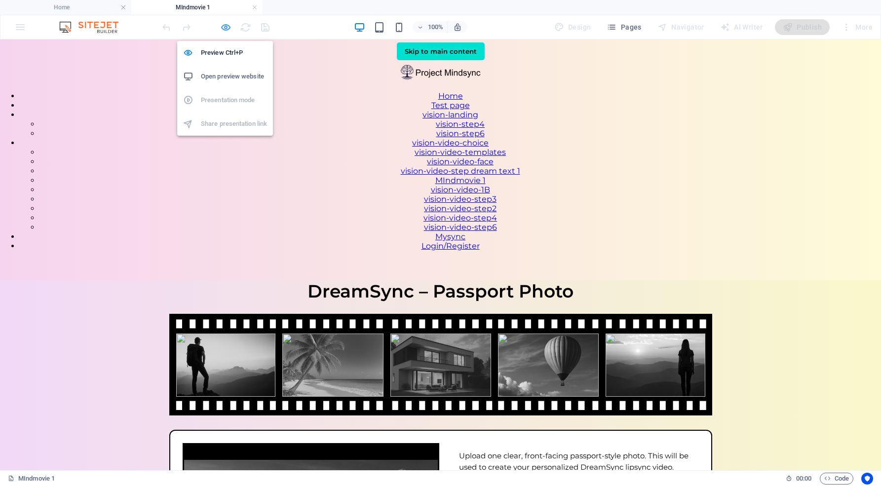
click at [225, 28] on icon "button" at bounding box center [225, 27] width 11 height 11
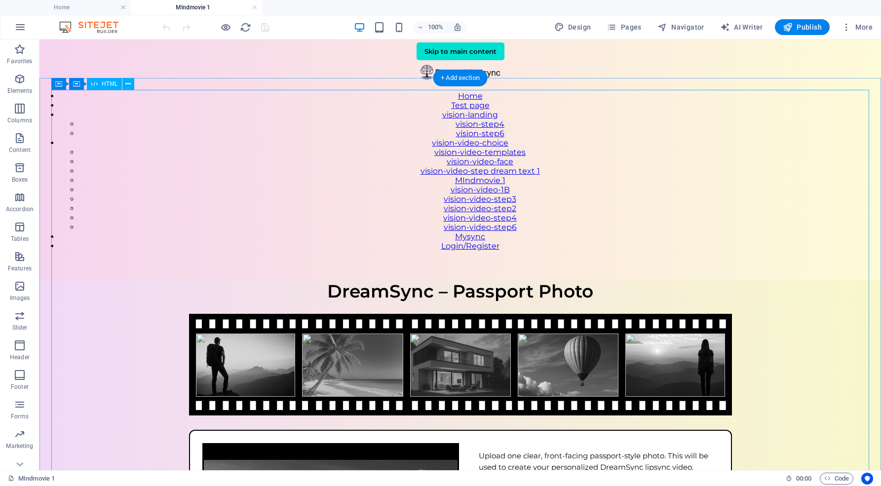
click at [340, 280] on div "Mindmovie – Passport Photo DreamSync – Passport Photo Upload one clear, front-f…" at bounding box center [460, 457] width 842 height 354
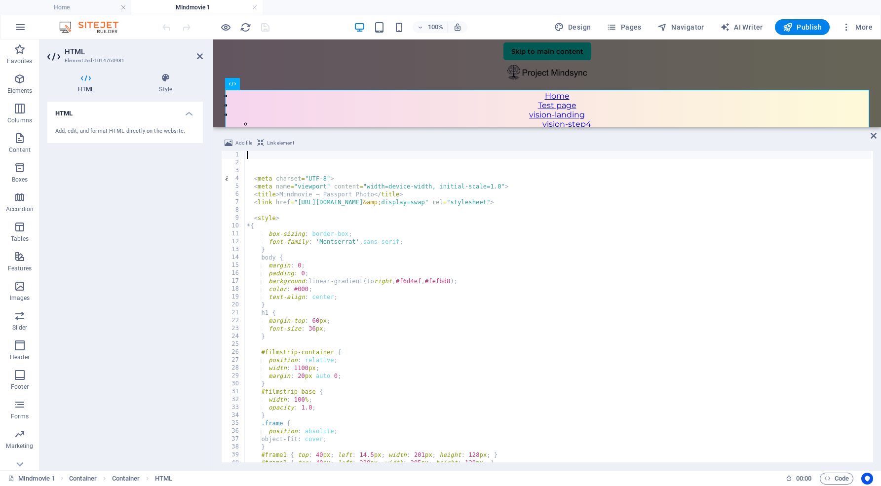
drag, startPoint x: 398, startPoint y: 373, endPoint x: 394, endPoint y: 126, distance: 246.3
click at [394, 126] on div "Container Container HTML Container Container Container Add file Link element 1 …" at bounding box center [547, 254] width 668 height 431
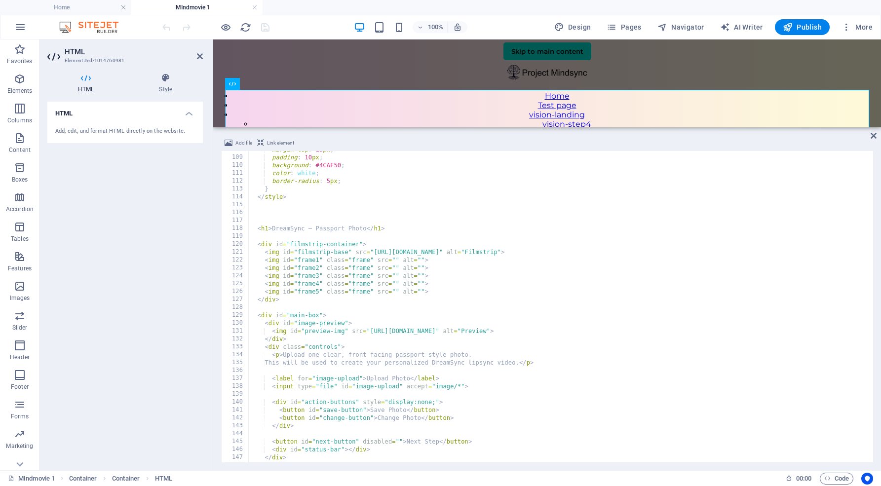
scroll to position [851, 0]
drag, startPoint x: 273, startPoint y: 228, endPoint x: 306, endPoint y: 227, distance: 32.6
click at [306, 227] on div "margin-top : 15 px ; padding : 10 px ; background : #4CAF50 ; color : white ; b…" at bounding box center [559, 308] width 623 height 327
click at [279, 226] on div "margin-top : 15 px ; padding : 10 px ; background : #4CAF50 ; color : white ; b…" at bounding box center [559, 308] width 623 height 327
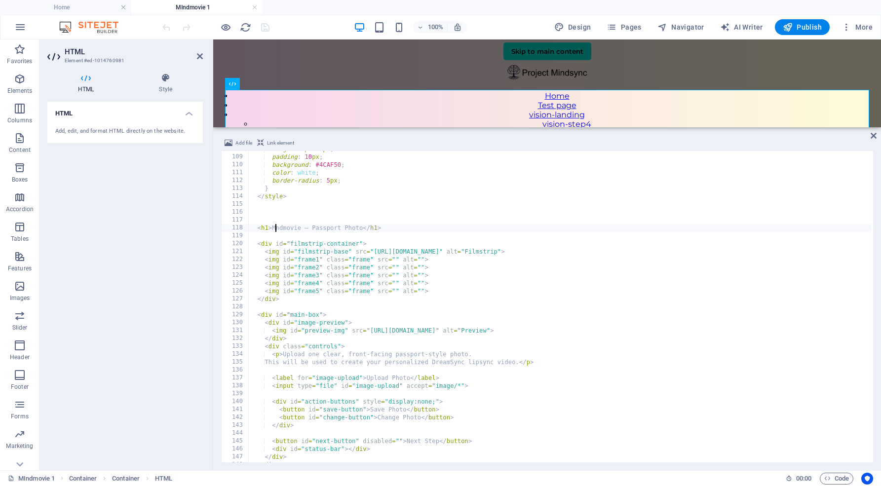
type textarea "<h1>Mindmovie – Passport Photo</h1>"
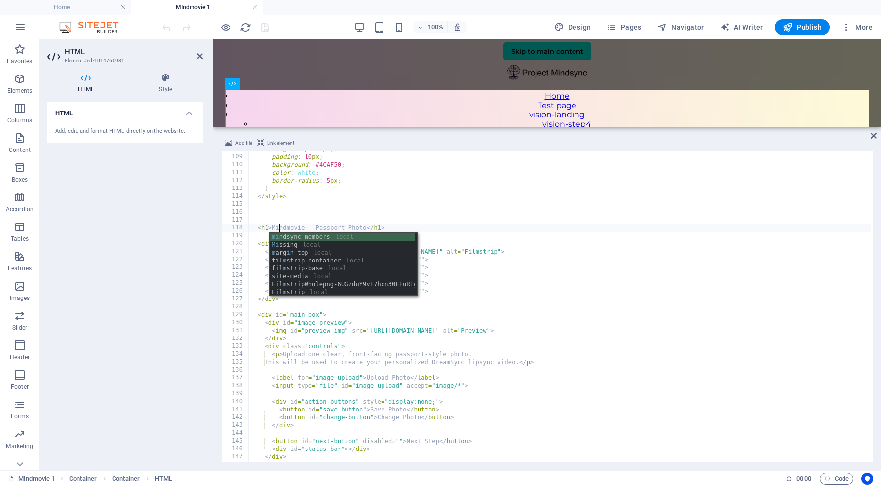
scroll to position [0, 2]
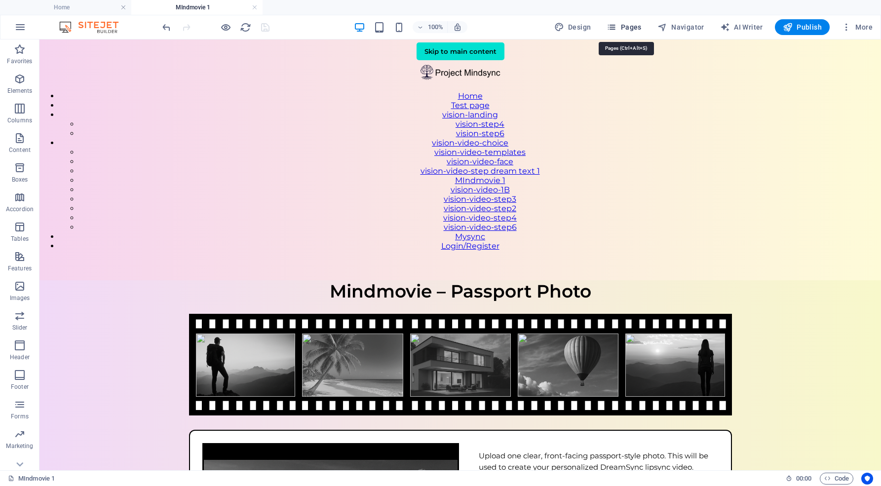
click at [629, 29] on span "Pages" at bounding box center [624, 27] width 35 height 10
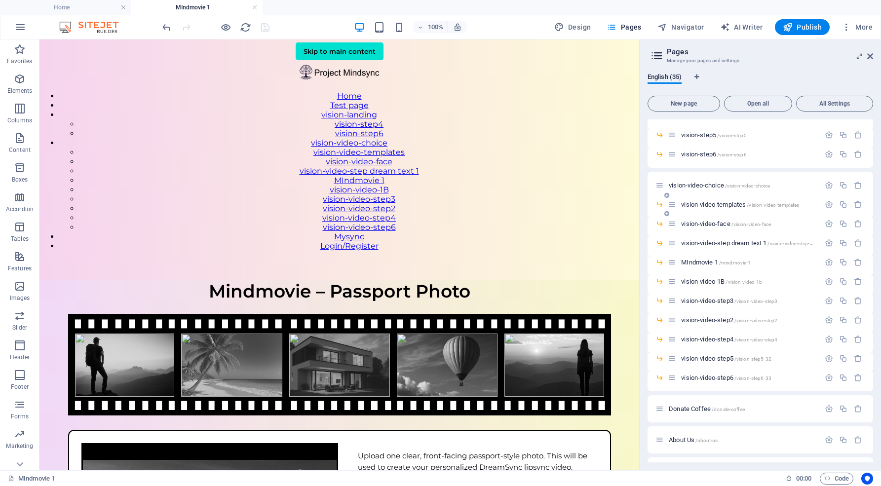
scroll to position [314, 0]
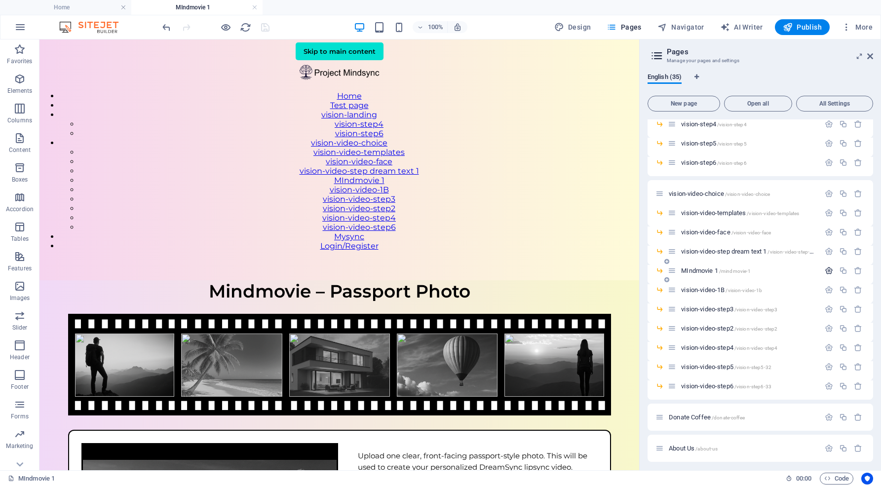
click at [828, 269] on icon "button" at bounding box center [829, 271] width 8 height 8
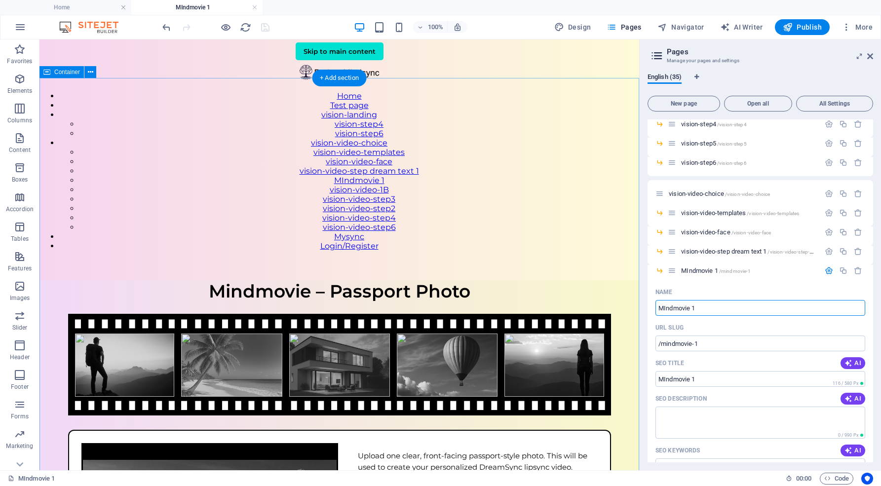
drag, startPoint x: 737, startPoint y: 346, endPoint x: 633, endPoint y: 304, distance: 112.0
drag, startPoint x: 695, startPoint y: 307, endPoint x: 641, endPoint y: 307, distance: 54.8
click at [641, 307] on aside "Pages Manage your pages and settings English (35) New page Open all All Setting…" at bounding box center [760, 254] width 242 height 431
type input "Drea"
type input "/drea"
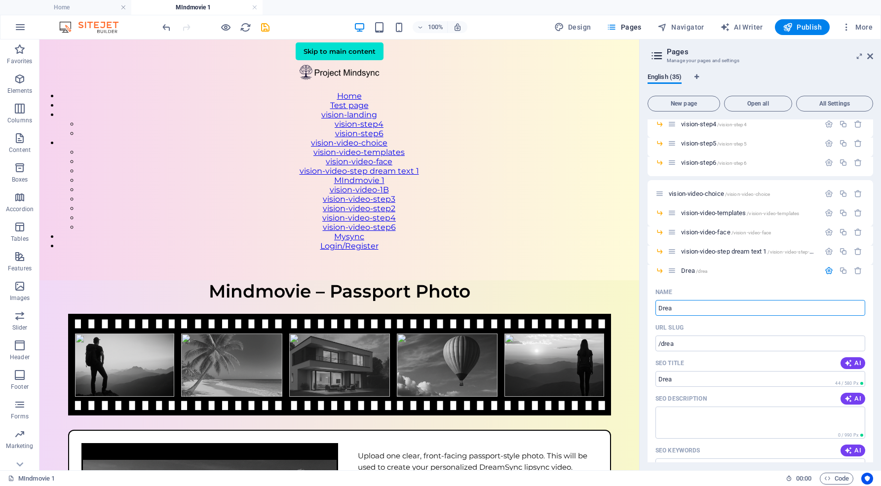
type input "Drea"
type input "Dream"
type input "/dream"
type input "Dream"
type input "Dreamsync"
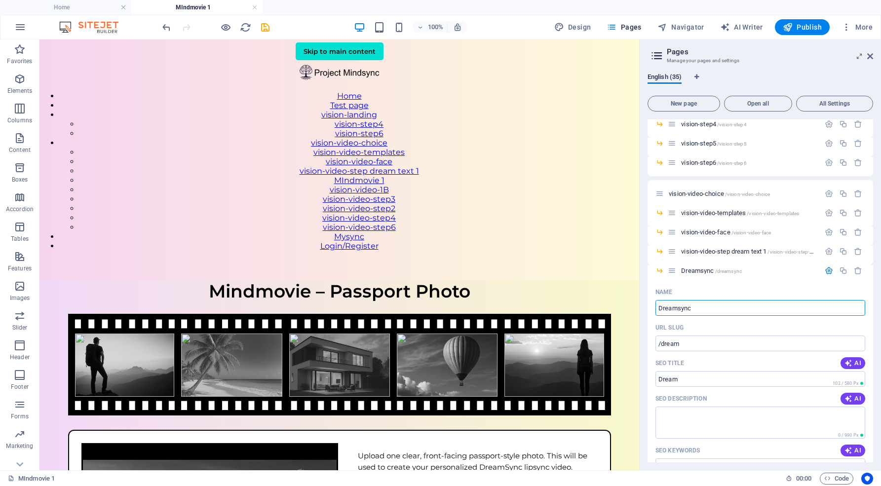
type input "/dreamsync"
type input "Dreamsync"
type input "Dreamsync Mo"
type input "/dreamsync-mo"
type input "Dreamsync Mo"
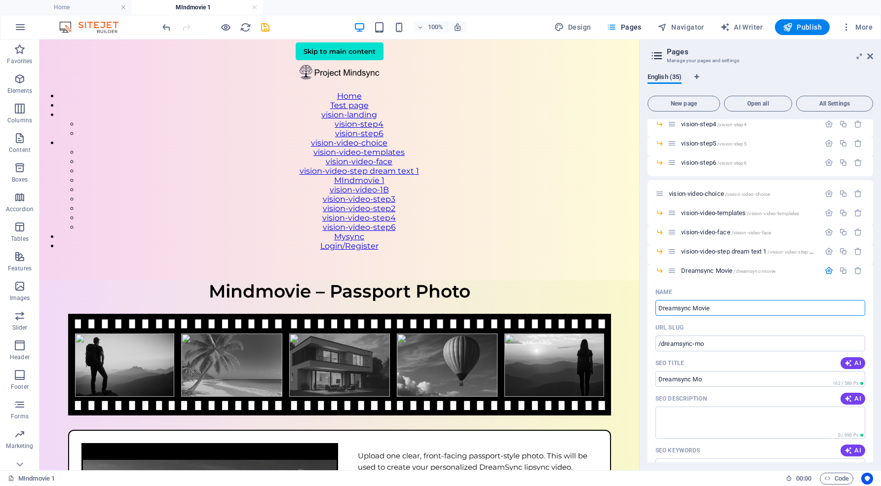
type input "Dreamsync Movie"
type input "/dreamsync-movie"
type input "Dreamsync Movie"
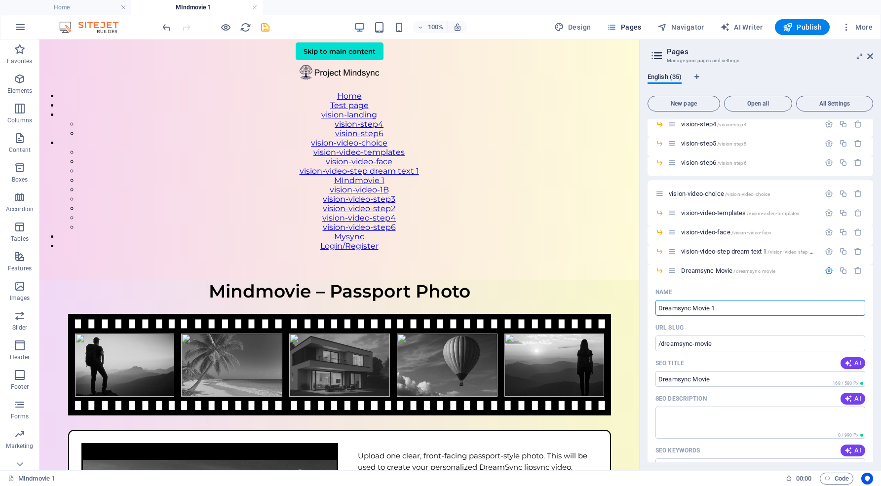
type input "Dreamsync Movie 1"
type input "/dreamsync-movie-1"
type input "Dreamsync Movie 1"
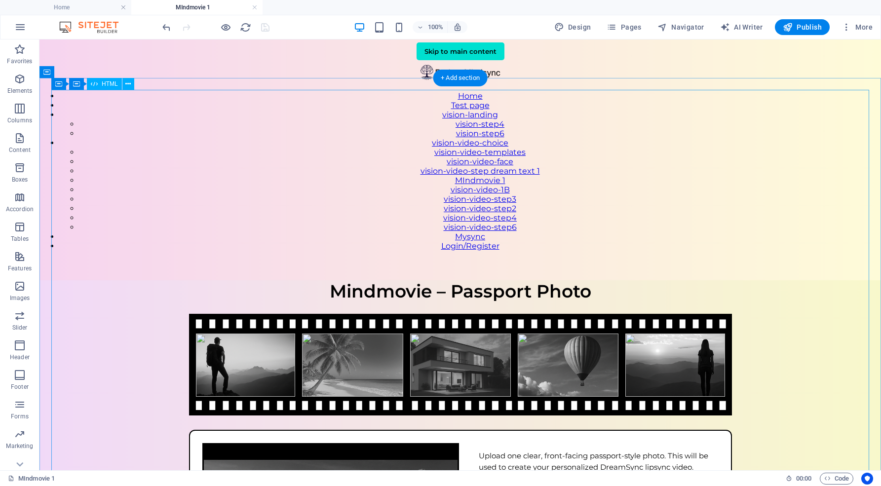
click at [541, 280] on div "Mindmovie – Passport Photo Mindmovie – Passport Photo Upload one clear, front-f…" at bounding box center [460, 457] width 842 height 354
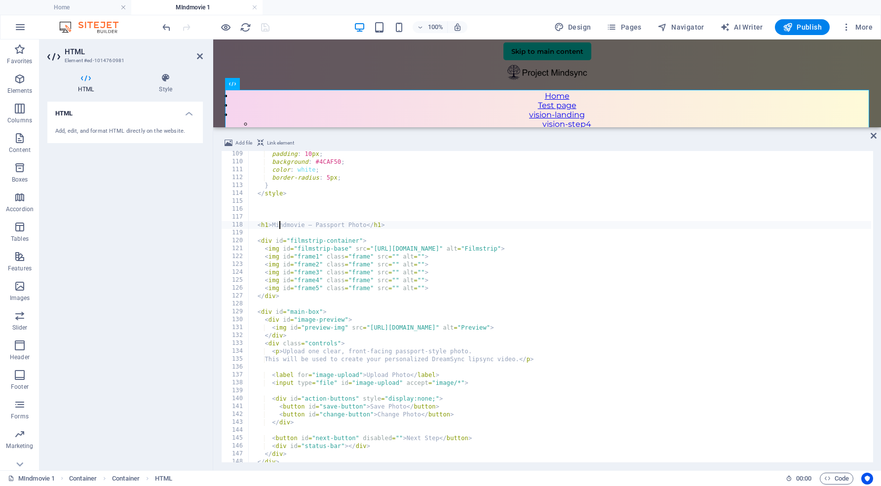
scroll to position [858, 0]
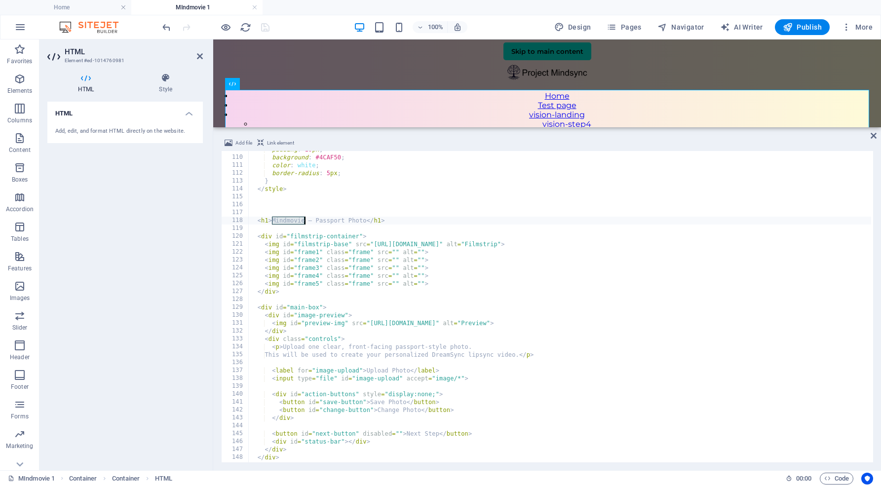
drag, startPoint x: 271, startPoint y: 219, endPoint x: 303, endPoint y: 217, distance: 31.7
click at [303, 217] on div "padding : 10 px ; background : #4CAF50 ; color : white ; border-radius : 5 px ;…" at bounding box center [559, 309] width 623 height 327
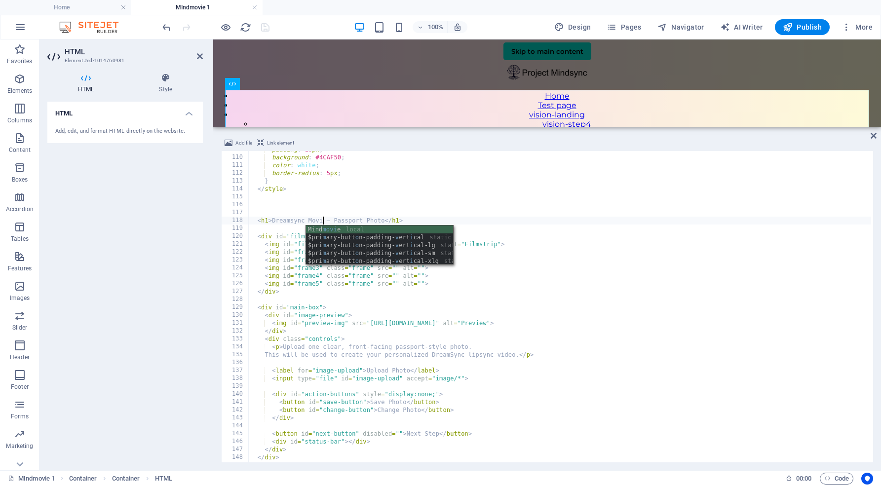
type textarea "<h1>Dreamsync Movie – Passport Photo</h1>"
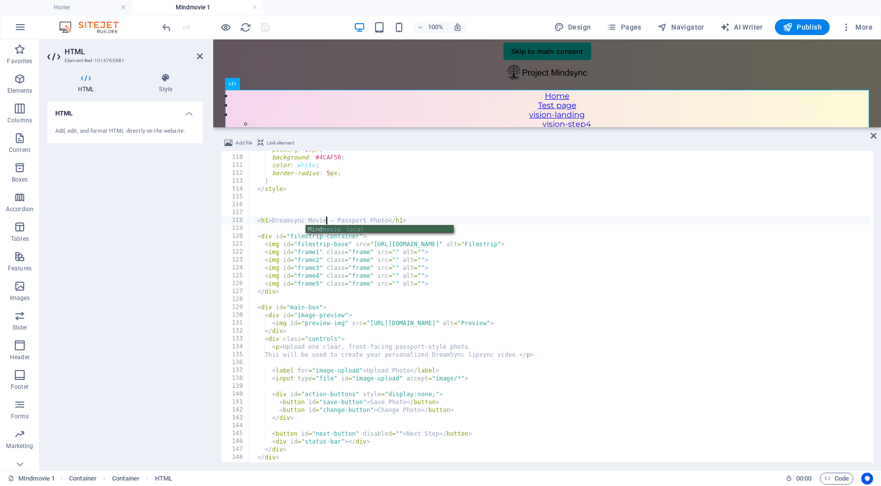
scroll to position [0, 6]
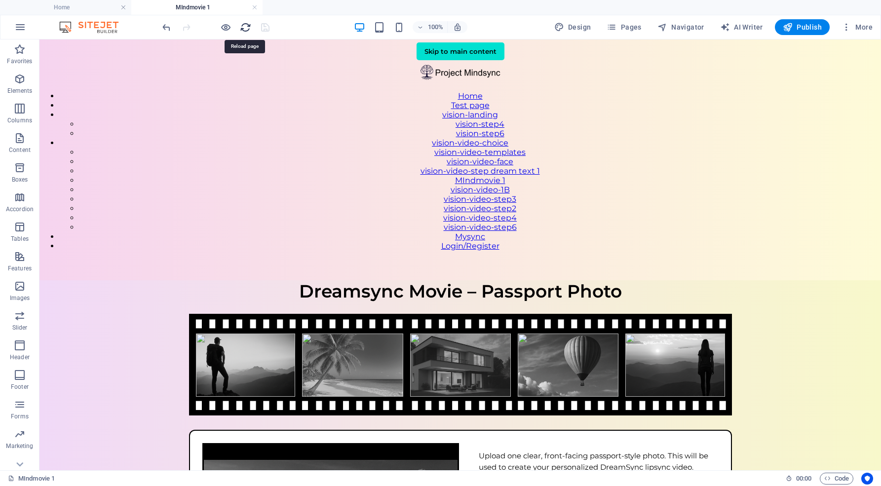
click at [246, 30] on icon "reload" at bounding box center [245, 27] width 11 height 11
click at [244, 26] on icon "reload" at bounding box center [245, 27] width 11 height 11
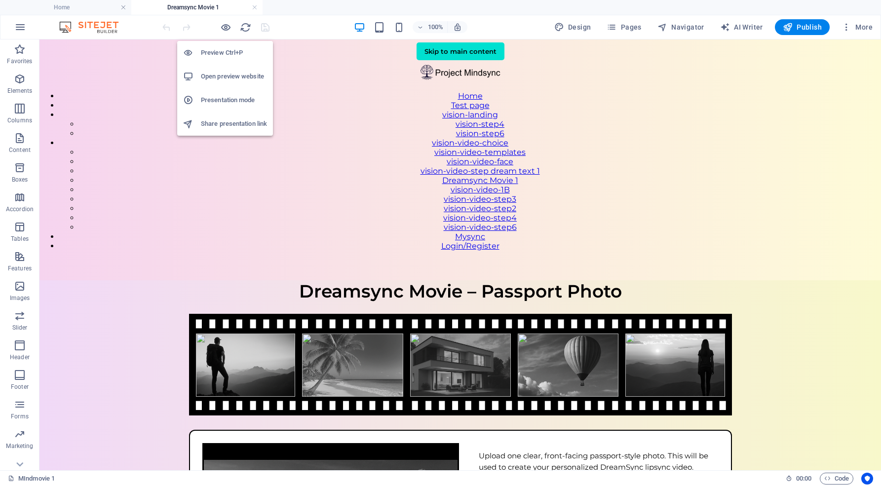
click at [228, 74] on h6 "Open preview website" at bounding box center [234, 77] width 66 height 12
click at [228, 28] on icon "button" at bounding box center [225, 27] width 11 height 11
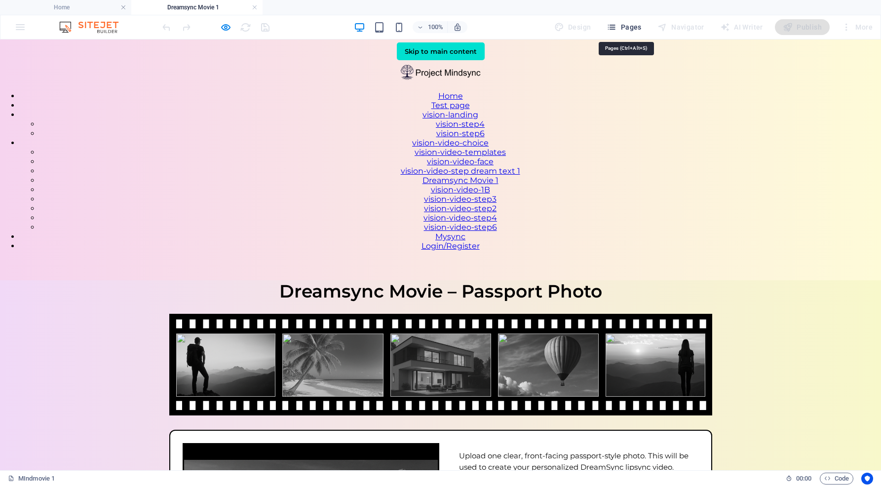
click at [626, 26] on span "Pages" at bounding box center [624, 27] width 35 height 10
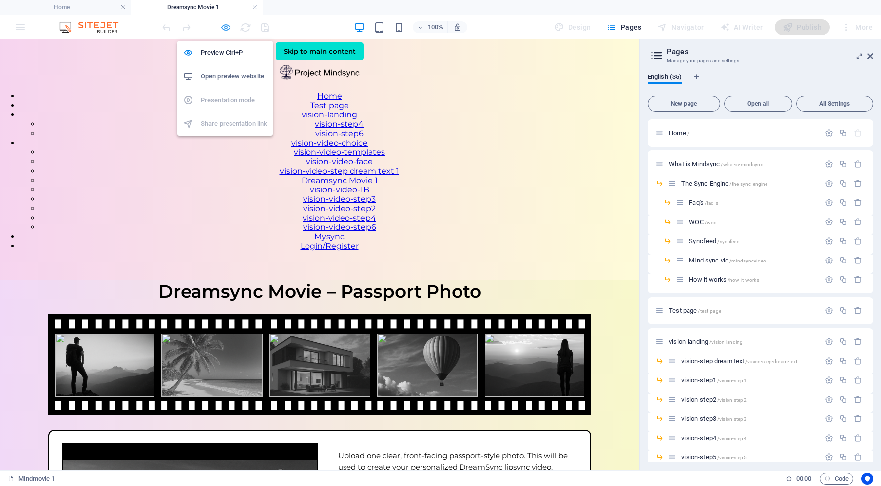
click at [225, 25] on icon "button" at bounding box center [225, 27] width 11 height 11
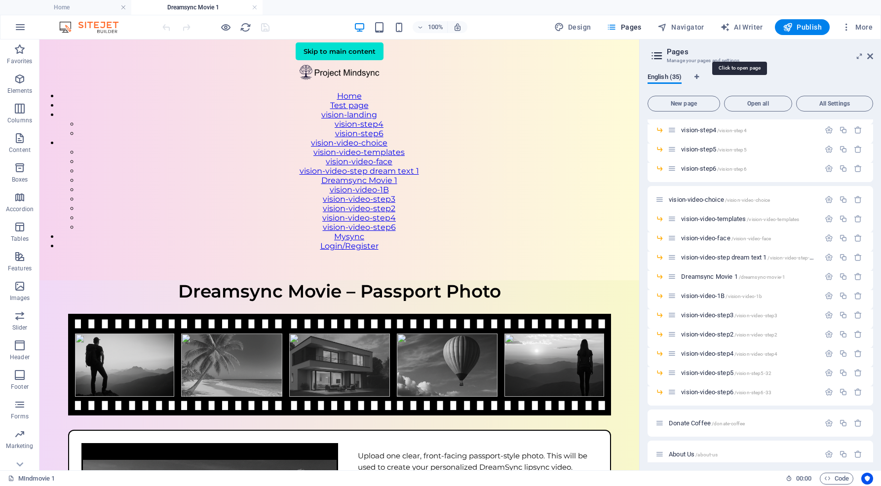
scroll to position [310, 0]
click at [826, 294] on icon "button" at bounding box center [829, 294] width 8 height 8
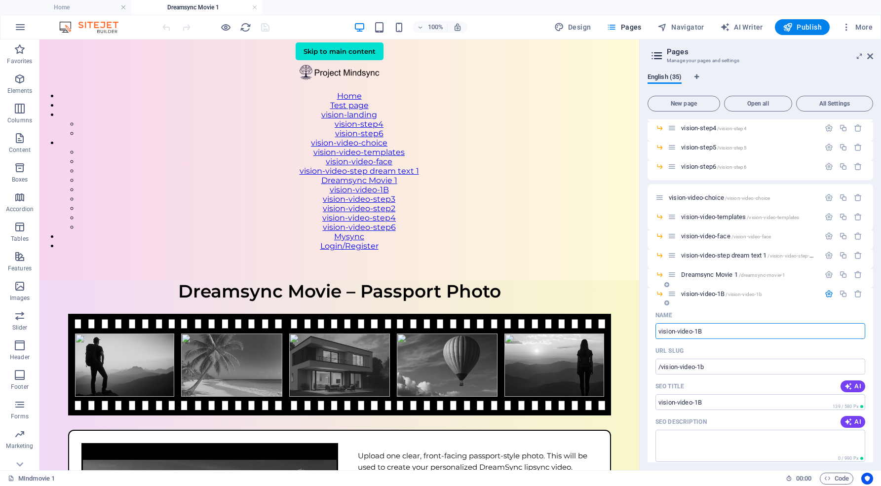
drag, startPoint x: 707, startPoint y: 330, endPoint x: 655, endPoint y: 329, distance: 52.3
click at [655, 329] on div "Name vision-video-1B ​ URL SLUG /vision-video-1b ​ SEO Title AI vision-video-1B…" at bounding box center [761, 487] width 226 height 358
type input "Dream"
type input "/dream"
type input "Dream"
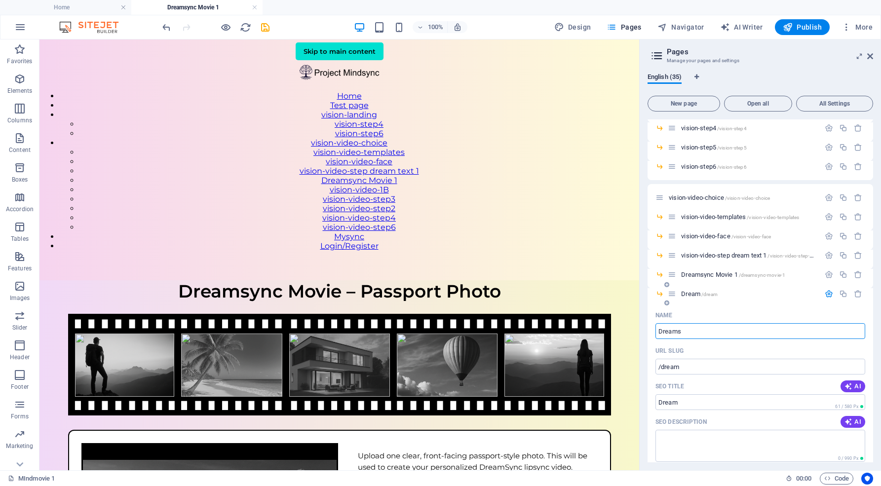
type input "Dreams"
type input "/dreams"
type input "Dreams"
type input "Dreamsync"
type input "/dreamsync"
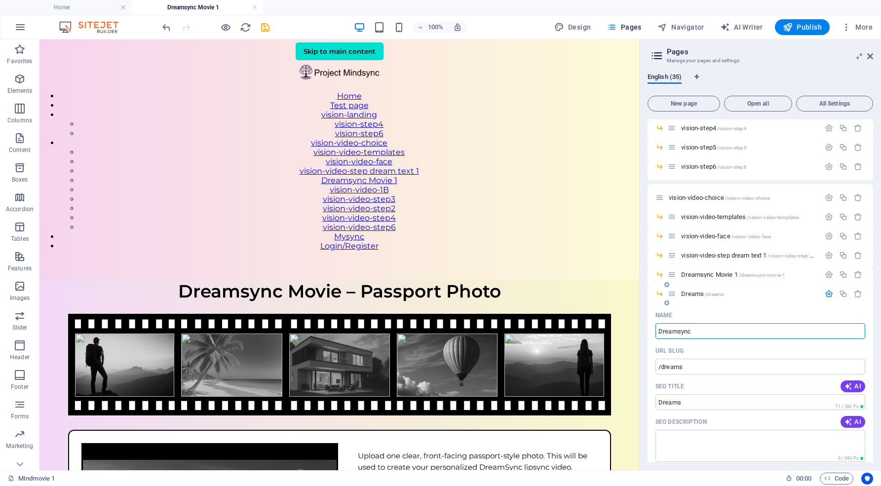
type input "Dreamsync"
type input "Dreamsync Movie"
type input "/dreamsync-movie"
type input "Dreamsync Movie"
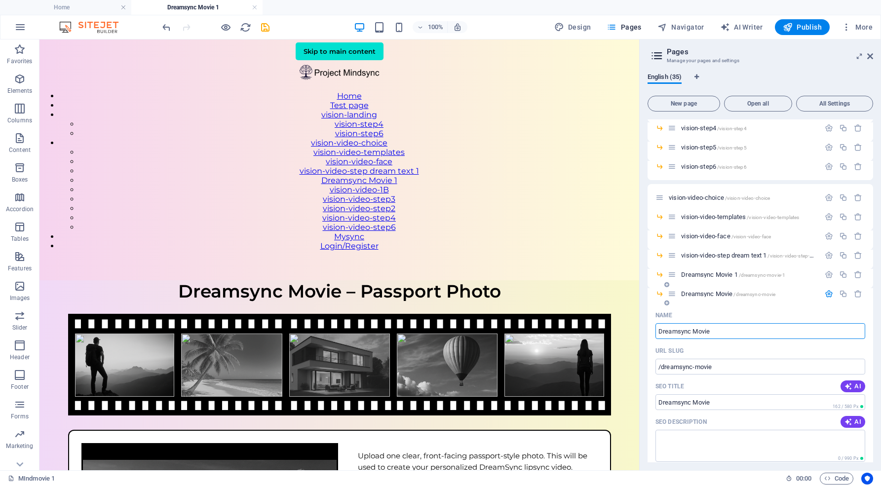
type input "Dreamsync Movie"
type input "Dreamsync Movie 2"
type input "/dreamsync-movie-2"
type input "Dreamsync Movie 2"
drag, startPoint x: 721, startPoint y: 365, endPoint x: 646, endPoint y: 362, distance: 74.6
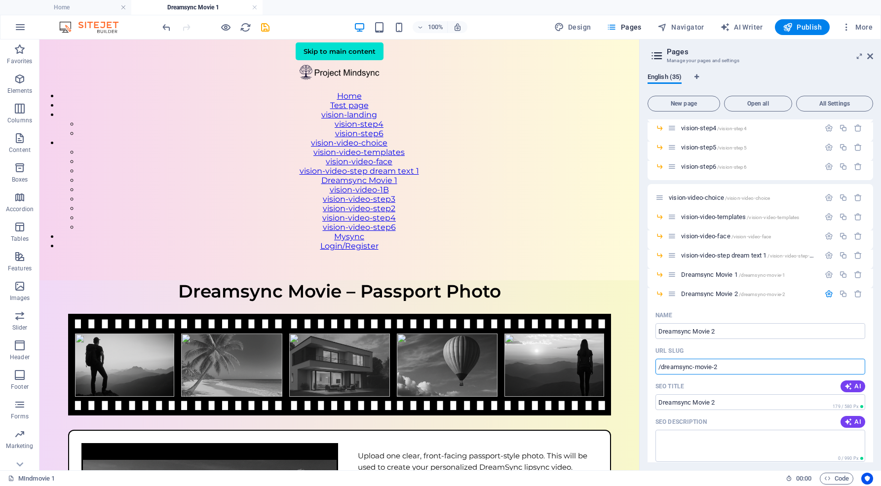
click at [646, 362] on div "English (35) New page Open all All Settings Home / What is Mindsync /what-is-mi…" at bounding box center [760, 267] width 241 height 405
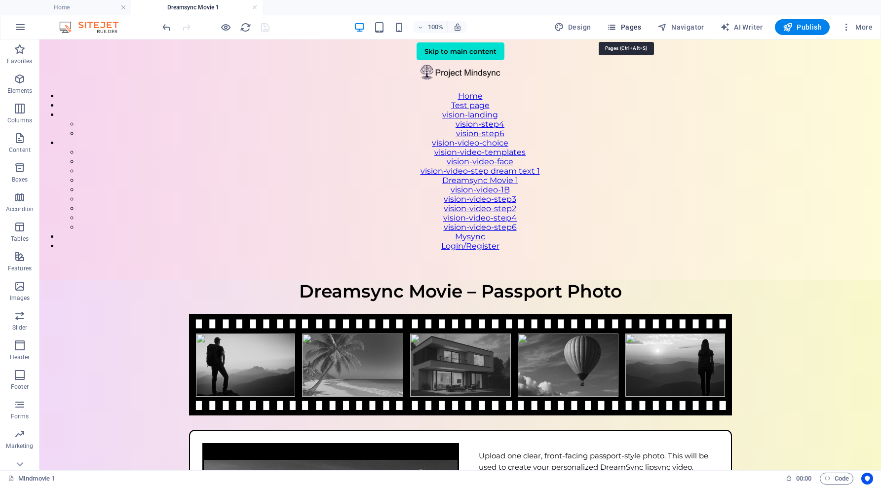
click at [638, 27] on span "Pages" at bounding box center [624, 27] width 35 height 10
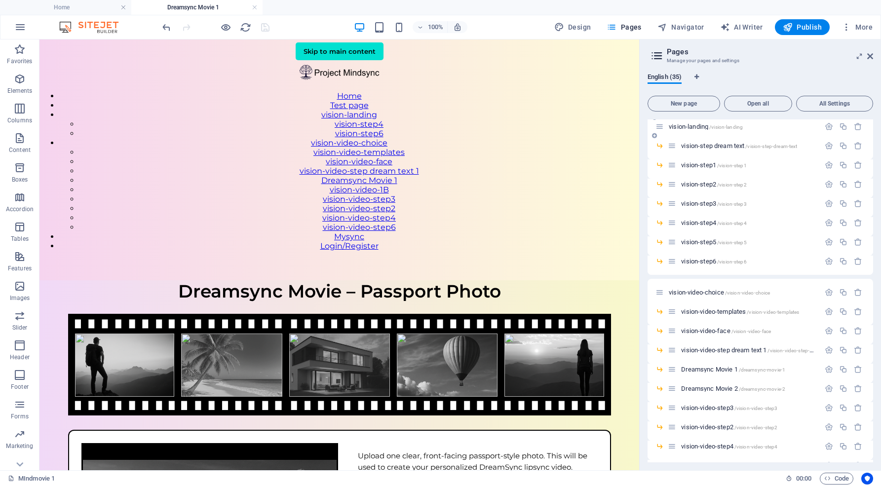
scroll to position [230, 0]
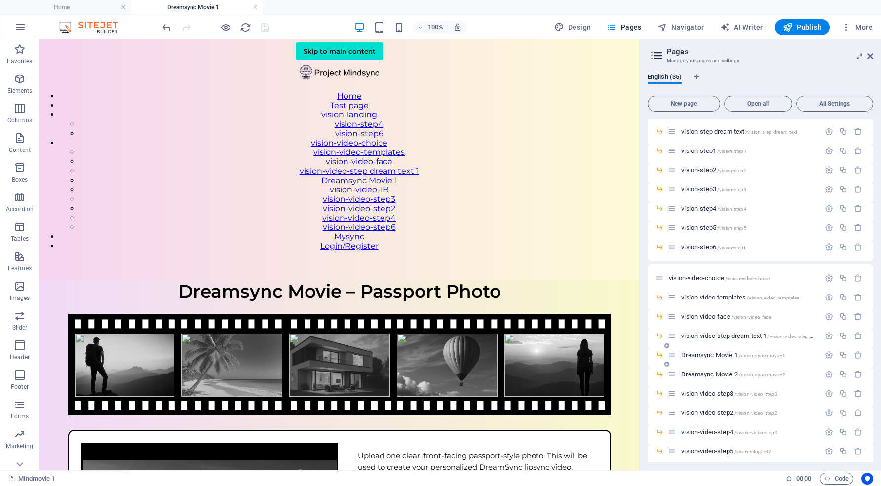
click at [728, 355] on span "Dreamsync Movie 1 /dreamsync-movie-1" at bounding box center [733, 354] width 104 height 7
click at [776, 354] on span "/dreamsync-movie-1" at bounding box center [762, 355] width 47 height 5
click at [688, 350] on div "Dreamsync Movie 1 /dreamsync-movie-1" at bounding box center [744, 354] width 152 height 11
click at [689, 353] on span "Dreamsync Movie 1 /dreamsync-movie-1" at bounding box center [733, 354] width 104 height 7
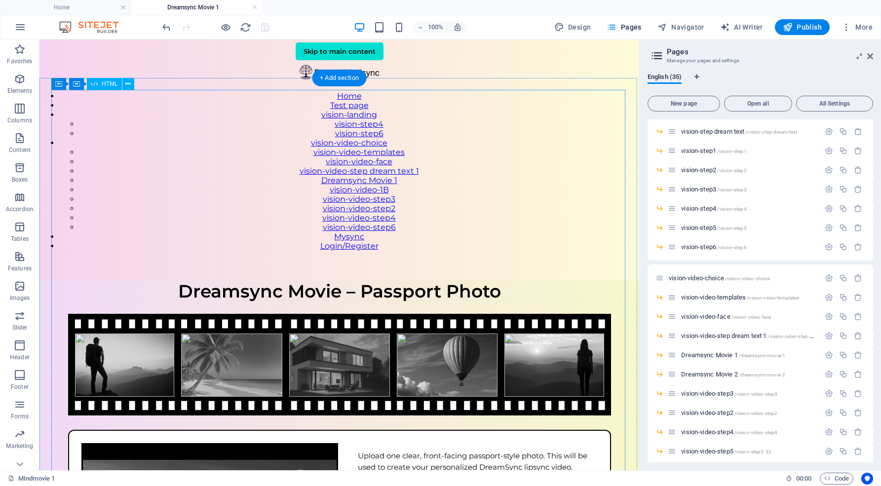
click at [300, 280] on div "Mindmovie – Passport Photo Dreamsync Movie – Passport Photo Upload one clear, f…" at bounding box center [339, 457] width 600 height 354
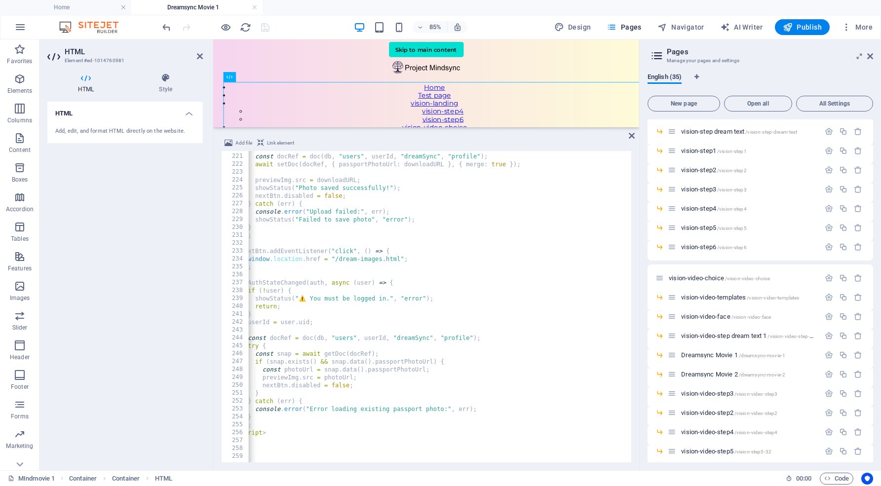
scroll to position [0, 0]
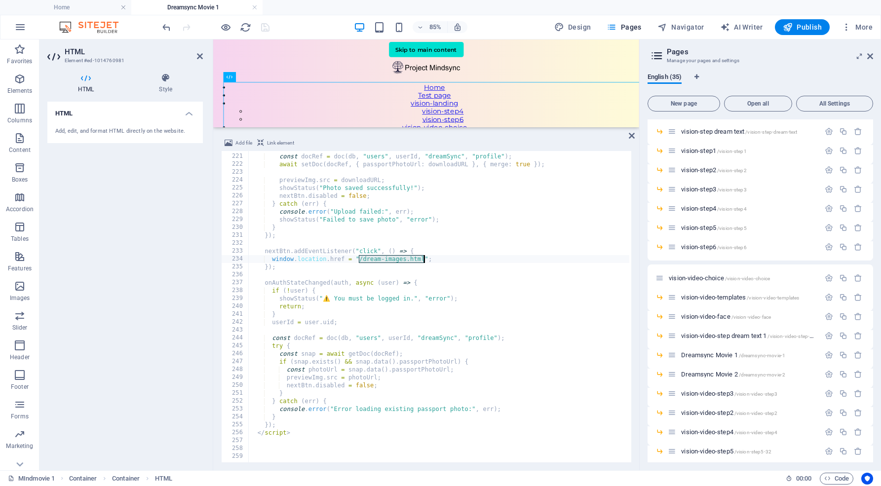
drag, startPoint x: 360, startPoint y: 258, endPoint x: 423, endPoint y: 258, distance: 63.7
click at [423, 258] on div "const docRef = doc ( db , "users" , userId , "dreamSync" , "profile" ) ; await …" at bounding box center [505, 307] width 515 height 325
type textarea "window.location.href = "/dreamsync-movie-2";"
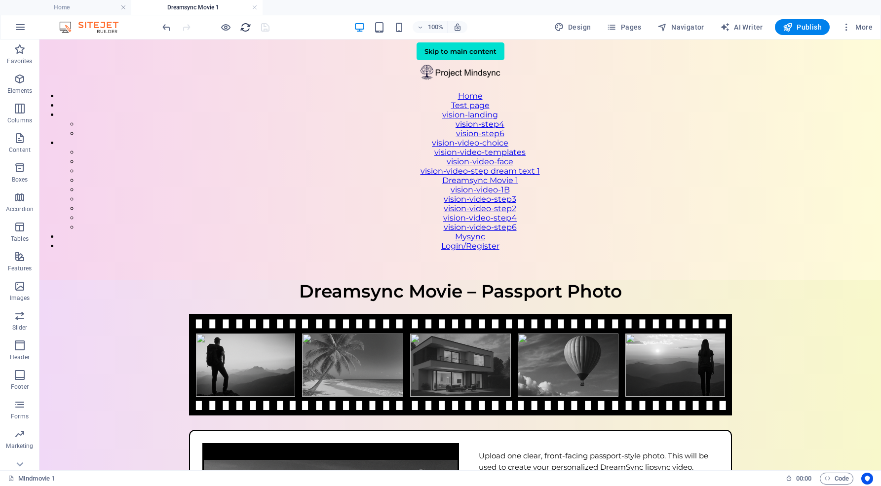
click at [247, 26] on icon "reload" at bounding box center [245, 27] width 11 height 11
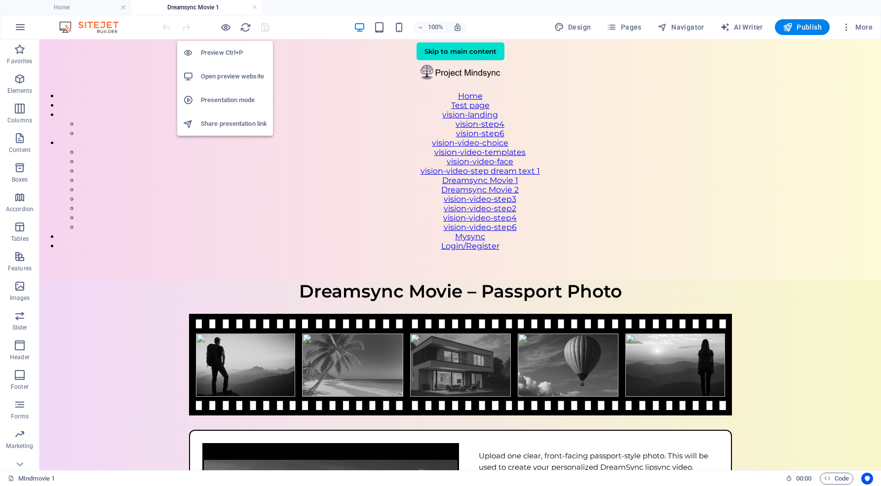
click at [226, 75] on h6 "Open preview website" at bounding box center [234, 77] width 66 height 12
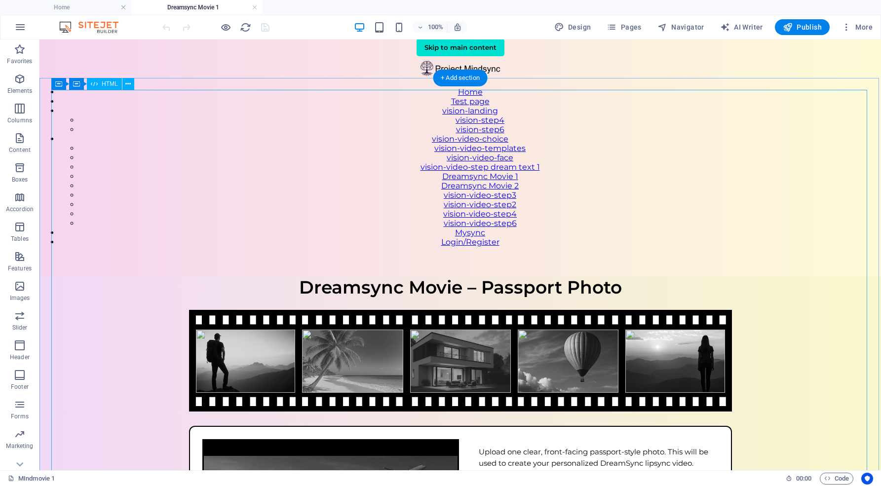
scroll to position [6, 0]
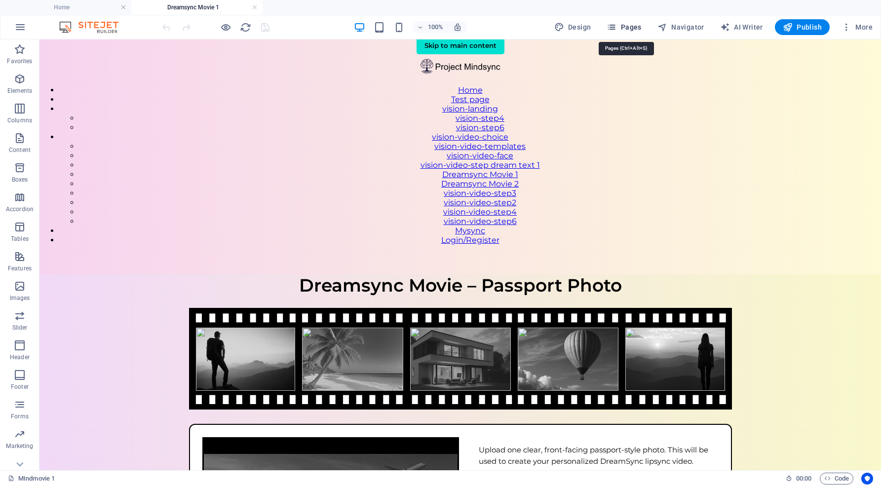
click at [639, 24] on span "Pages" at bounding box center [624, 27] width 35 height 10
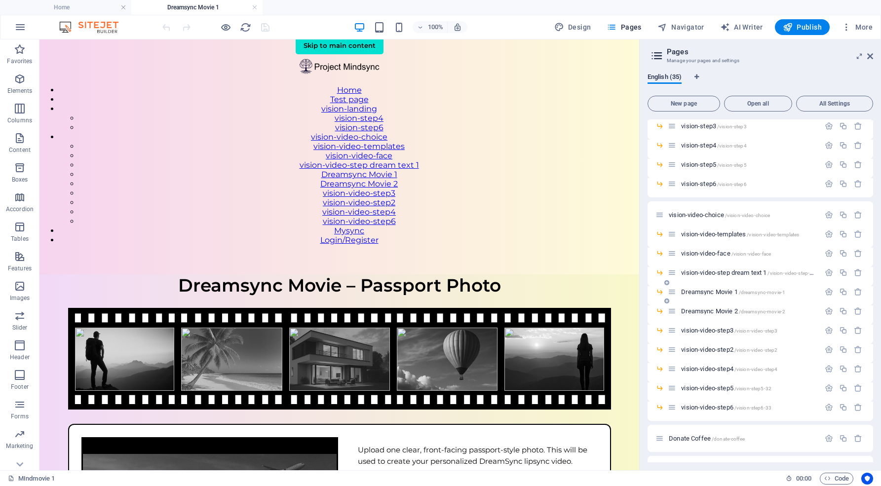
scroll to position [294, 0]
click at [720, 308] on span "Dreamsync Movie 2 /dreamsync-movie-2" at bounding box center [733, 309] width 104 height 7
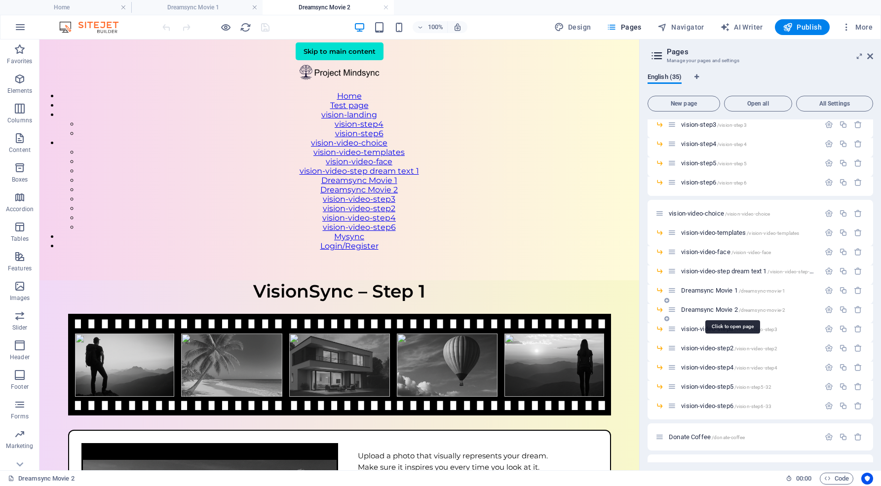
scroll to position [0, 0]
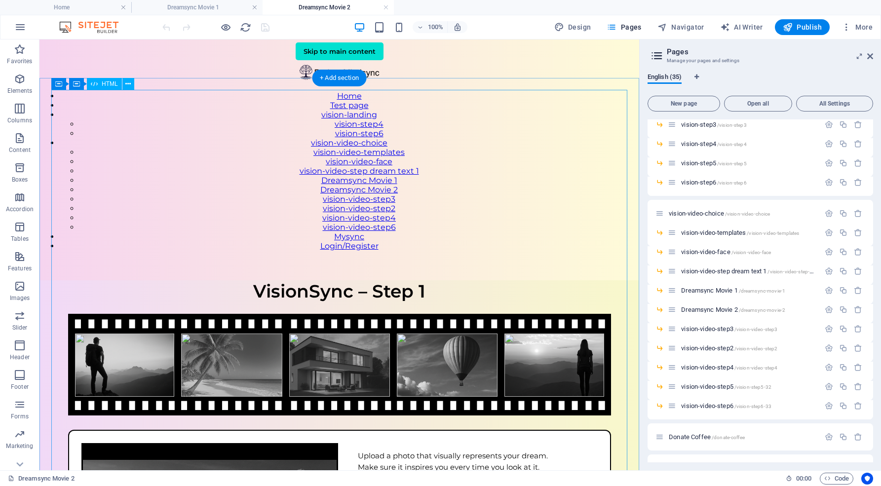
click at [402, 280] on div "VisionSync – Step 1 VisionSync – Step 1 Upload a photo that visually represents…" at bounding box center [339, 457] width 600 height 354
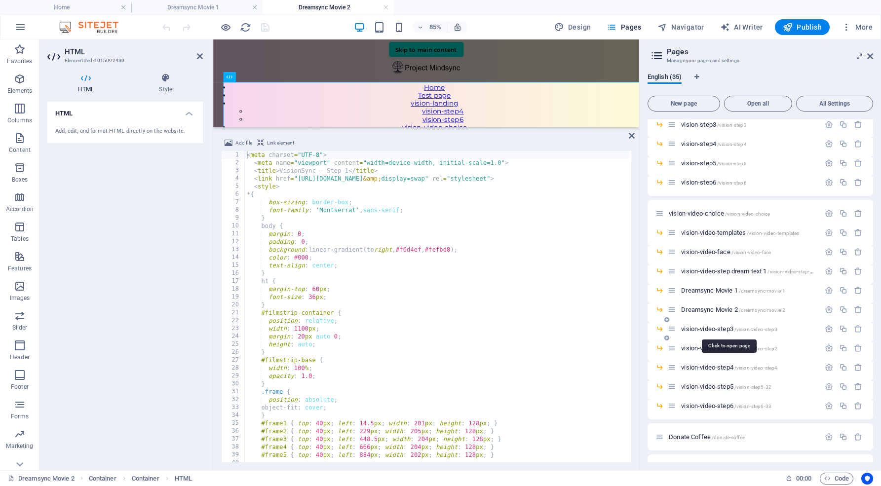
click at [723, 329] on span "vision-video-step3 /vision-video-step3" at bounding box center [729, 328] width 96 height 7
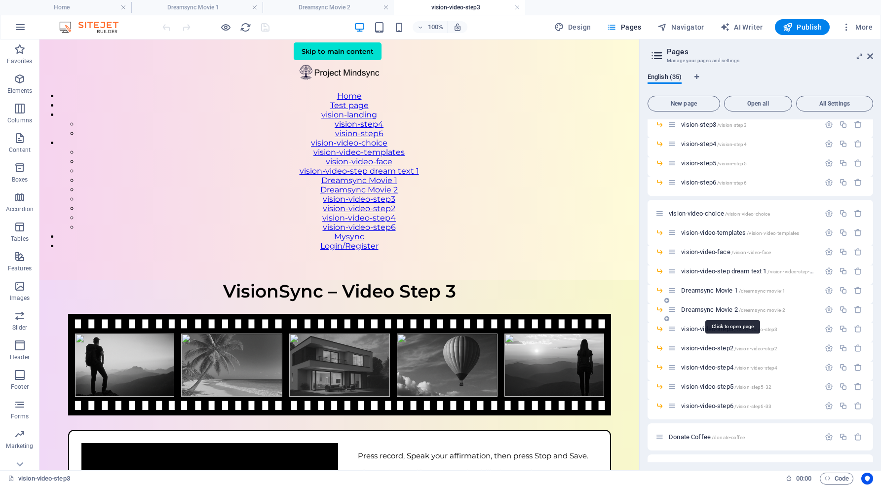
click at [724, 309] on span "Dreamsync Movie 2 /dreamsync-movie-2" at bounding box center [733, 309] width 104 height 7
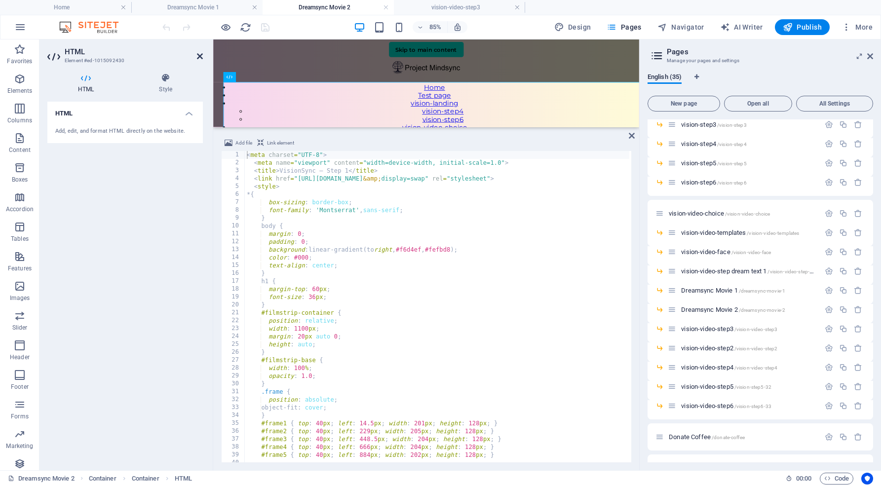
click at [200, 58] on icon at bounding box center [200, 56] width 6 height 8
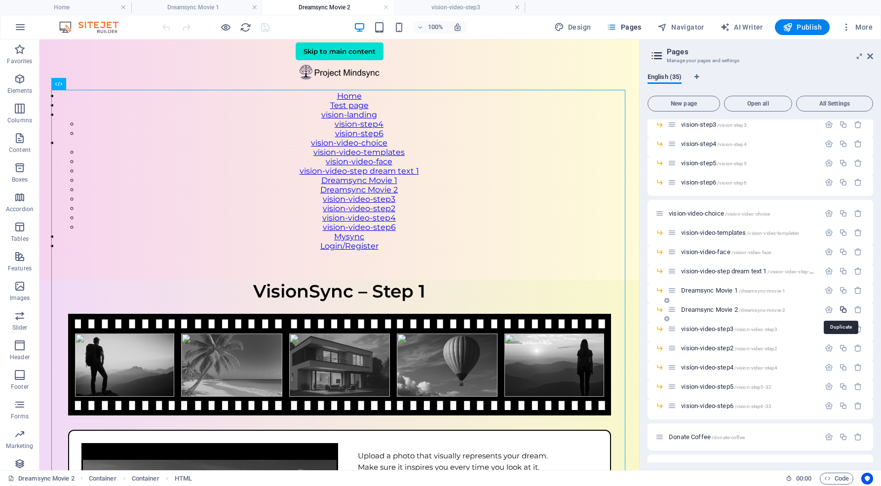
click at [843, 309] on icon "button" at bounding box center [843, 310] width 8 height 8
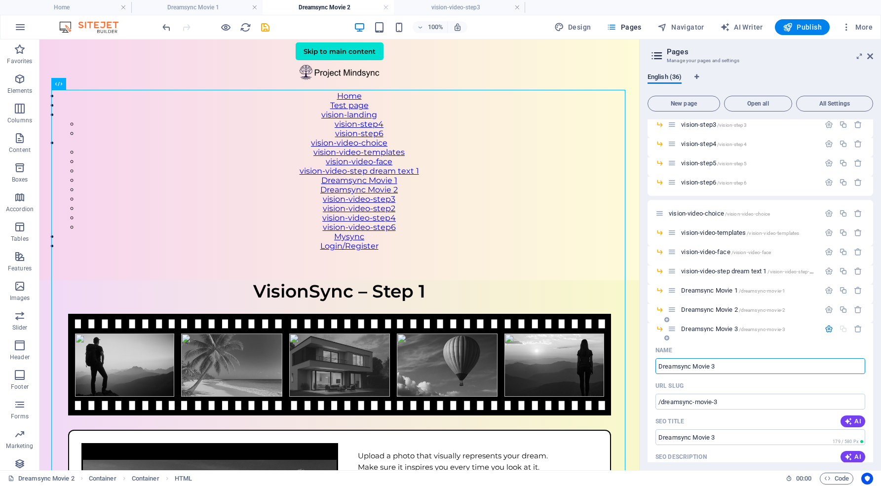
click at [727, 362] on input "Dreamsync Movie 3" at bounding box center [760, 366] width 210 height 16
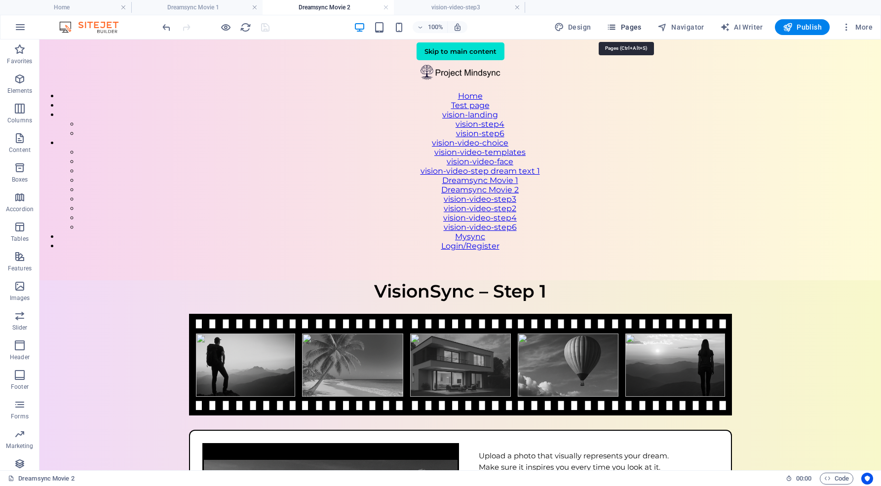
click at [629, 26] on span "Pages" at bounding box center [624, 27] width 35 height 10
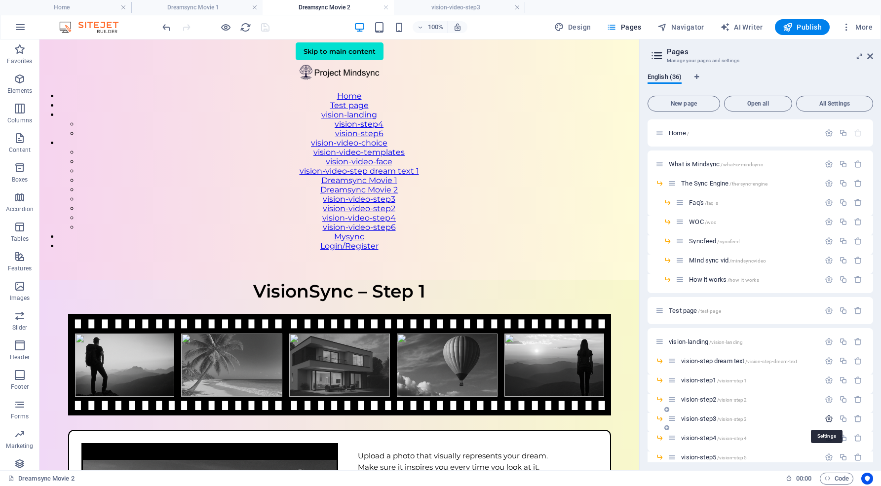
click at [827, 417] on icon "button" at bounding box center [829, 419] width 8 height 8
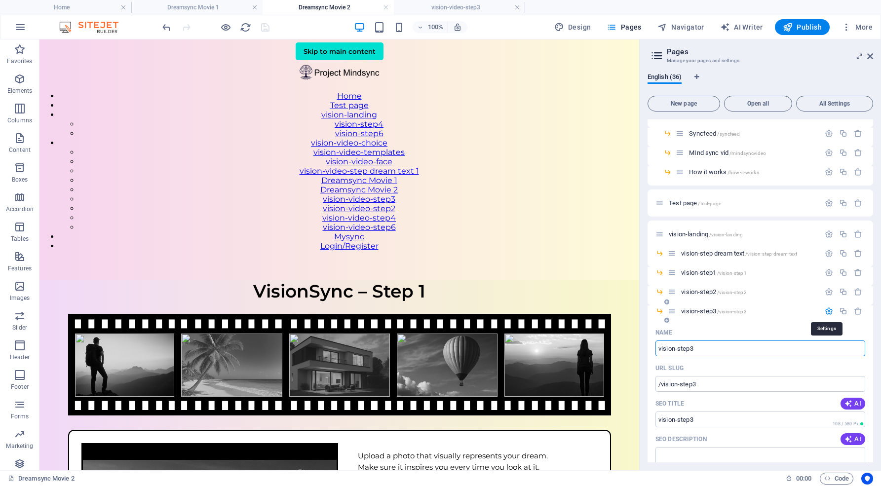
scroll to position [109, 0]
drag, startPoint x: 708, startPoint y: 385, endPoint x: 698, endPoint y: 383, distance: 10.1
click at [698, 383] on input "/vision-step3" at bounding box center [760, 383] width 210 height 16
click at [826, 309] on icon "button" at bounding box center [829, 310] width 8 height 8
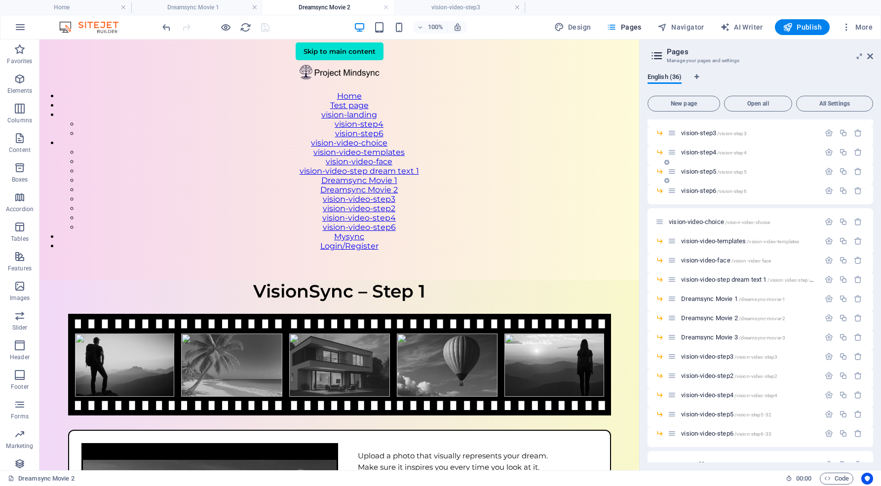
scroll to position [289, 0]
click at [826, 335] on icon "button" at bounding box center [829, 334] width 8 height 8
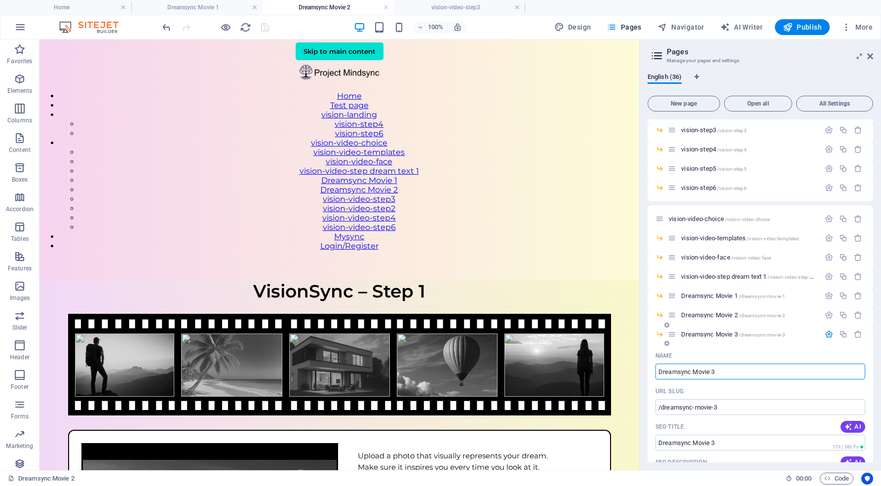
drag, startPoint x: 728, startPoint y: 372, endPoint x: 649, endPoint y: 358, distance: 80.2
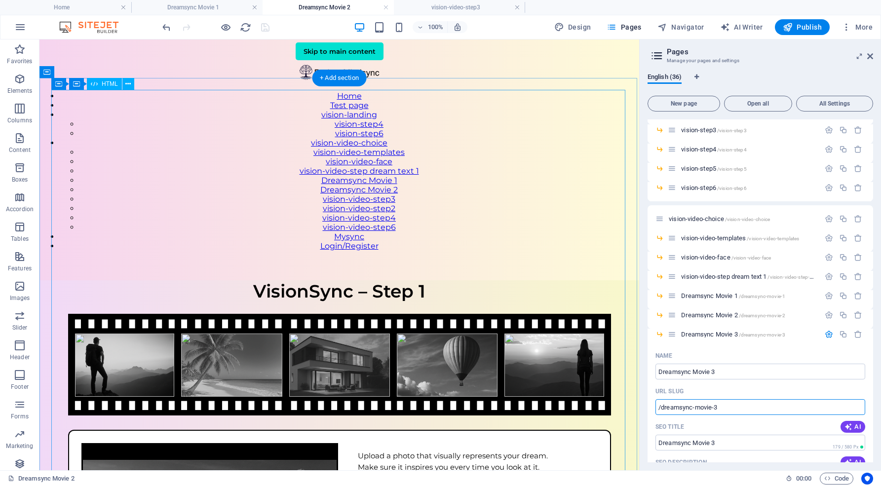
drag, startPoint x: 768, startPoint y: 451, endPoint x: 610, endPoint y: 392, distance: 168.8
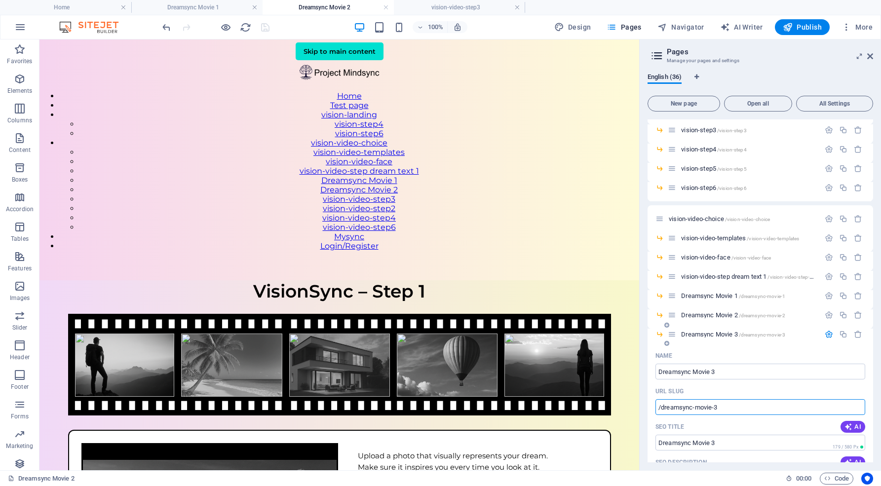
drag, startPoint x: 722, startPoint y: 407, endPoint x: 651, endPoint y: 405, distance: 71.1
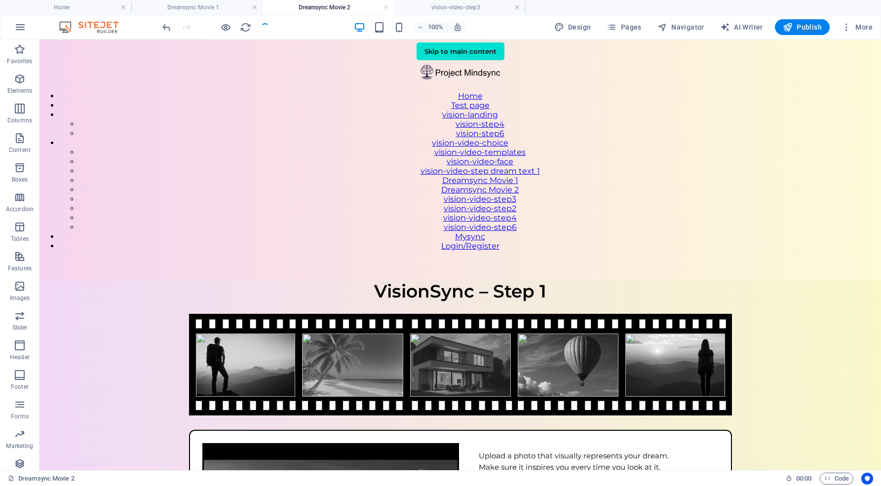
click at [826, 335] on div "VisionSync – Step 1 VisionSync – Step 1 Upload a photo that visually represents…" at bounding box center [460, 457] width 842 height 354
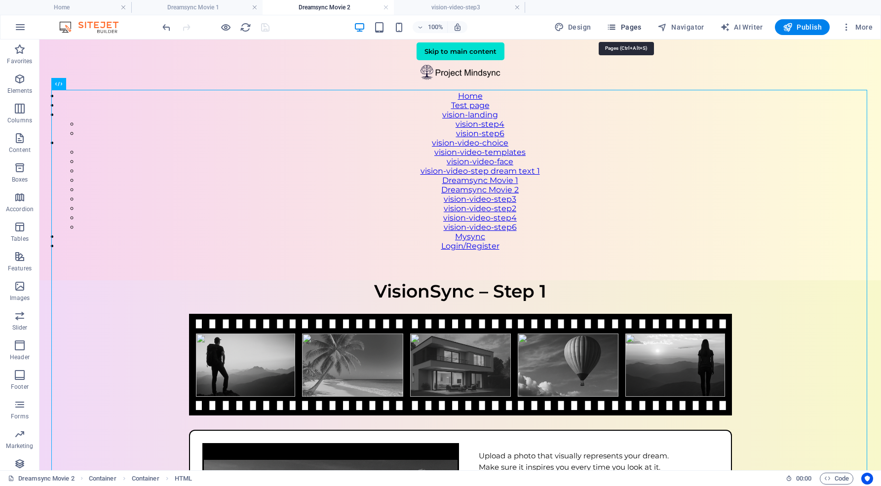
click at [640, 27] on span "Pages" at bounding box center [624, 27] width 35 height 10
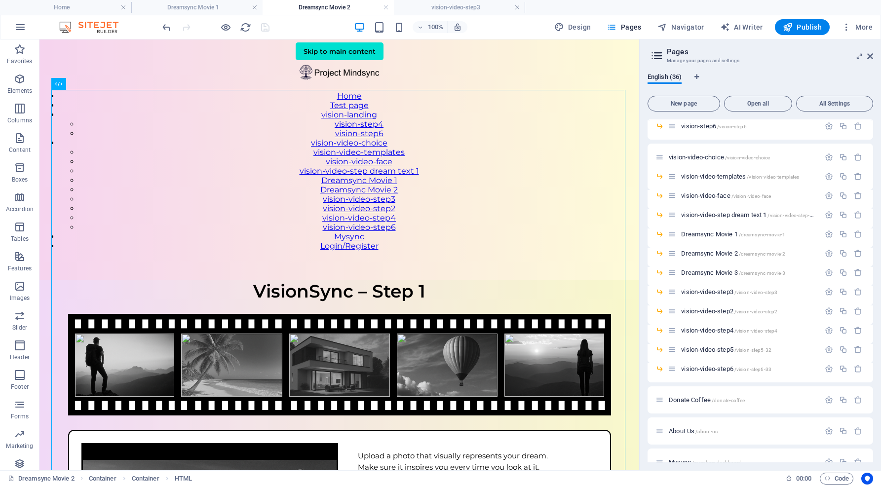
scroll to position [353, 0]
click at [827, 252] on icon "button" at bounding box center [829, 251] width 8 height 8
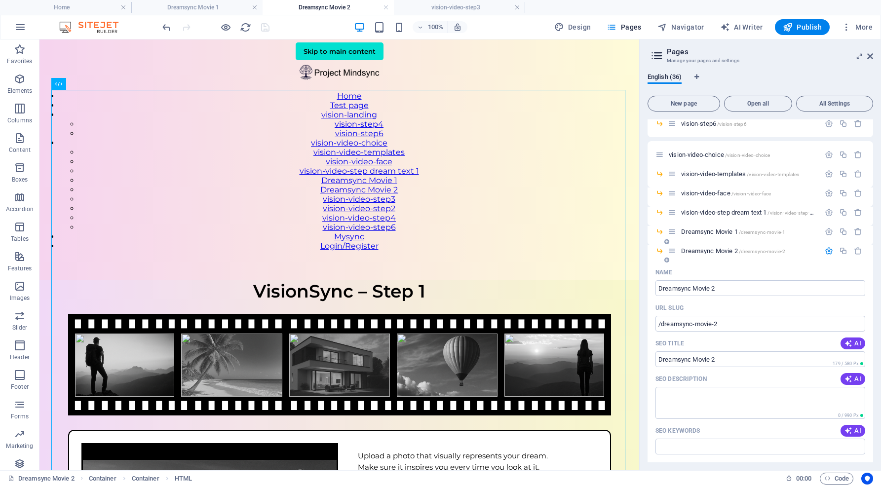
click at [825, 249] on icon "button" at bounding box center [829, 251] width 8 height 8
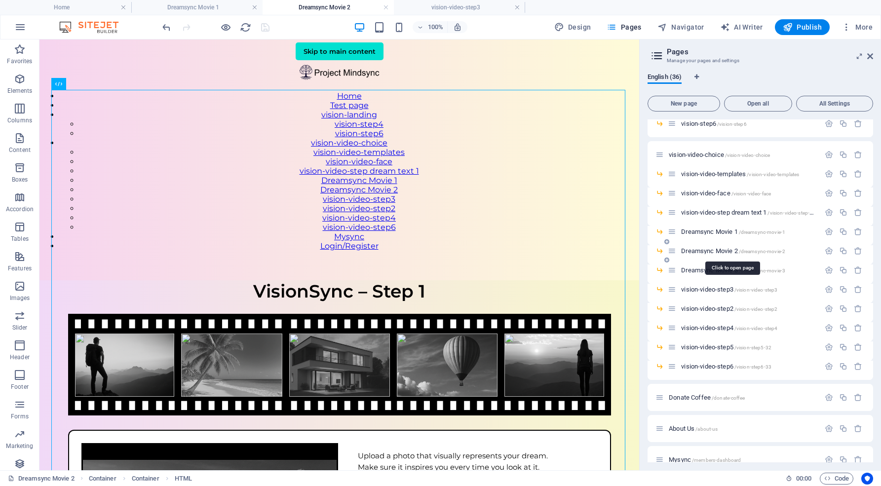
click at [725, 250] on span "Dreamsync Movie 2 /dreamsync-movie-2" at bounding box center [733, 250] width 104 height 7
click at [774, 249] on span "/dreamsync-movie-2" at bounding box center [762, 251] width 47 height 5
click at [713, 248] on span "Dreamsync Movie 2 /dreamsync-movie-2" at bounding box center [733, 250] width 104 height 7
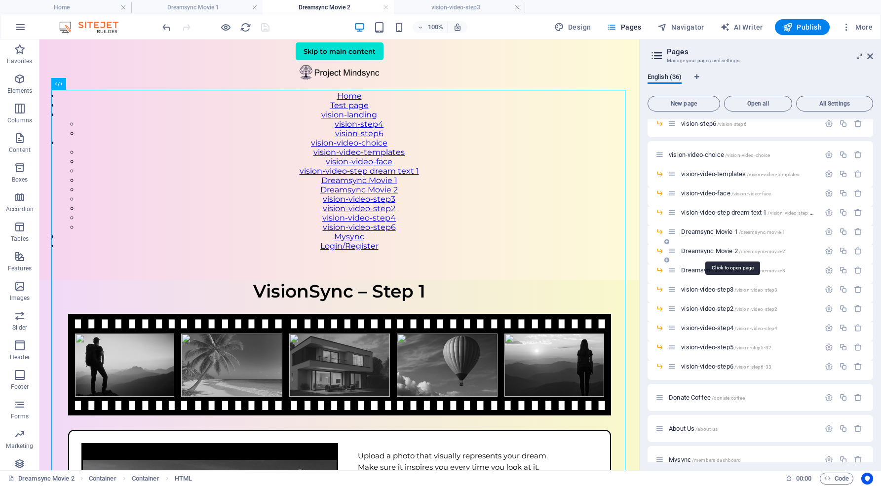
click at [713, 248] on span "Dreamsync Movie 2 /dreamsync-movie-2" at bounding box center [733, 250] width 104 height 7
click at [710, 230] on span "Dreamsync Movie 1 /dreamsync-movie-1" at bounding box center [733, 231] width 104 height 7
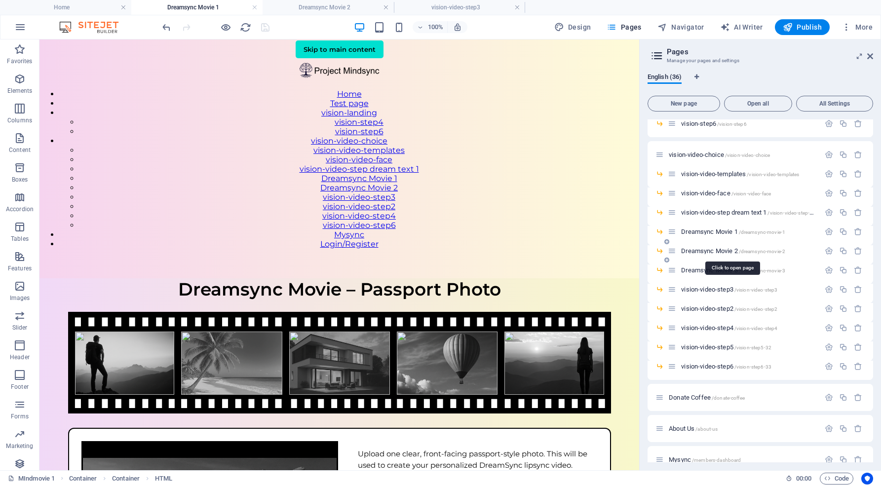
click at [701, 251] on span "Dreamsync Movie 2 /dreamsync-movie-2" at bounding box center [733, 250] width 104 height 7
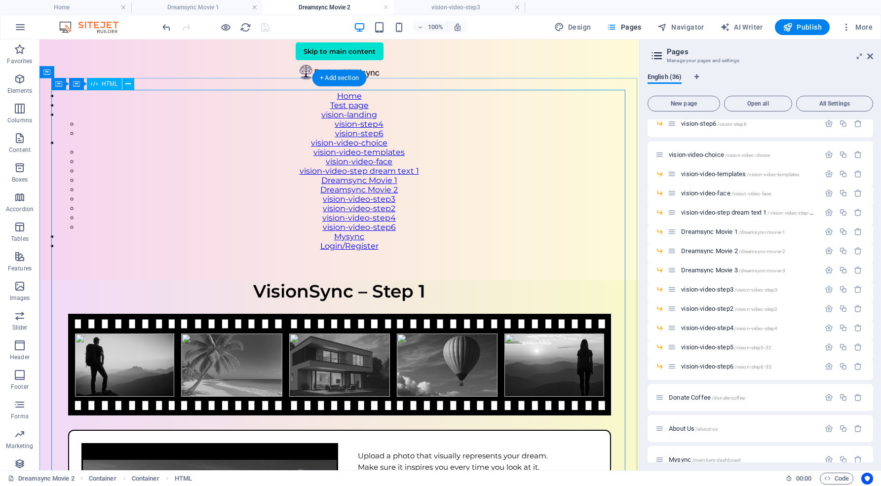
click at [570, 280] on div "VisionSync – Step 1 VisionSync – Step 1 Upload a photo that visually represents…" at bounding box center [339, 457] width 600 height 354
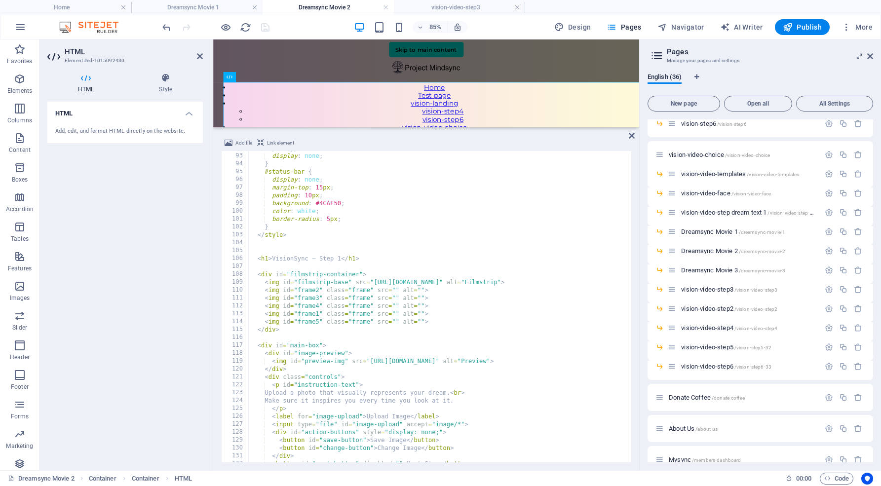
scroll to position [729, 0]
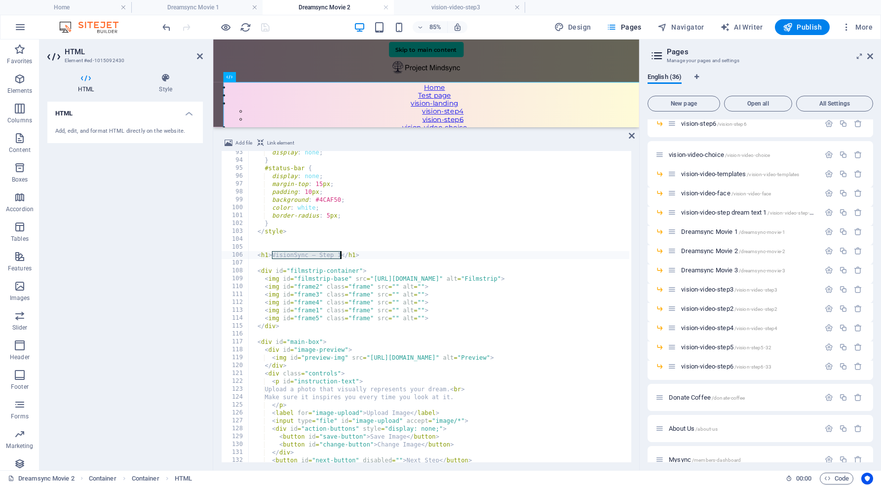
drag, startPoint x: 272, startPoint y: 254, endPoint x: 341, endPoint y: 254, distance: 68.6
click at [341, 254] on div "display : none ; } #status-bar { display : none ; margin-top : 15 px ; padding …" at bounding box center [505, 311] width 515 height 325
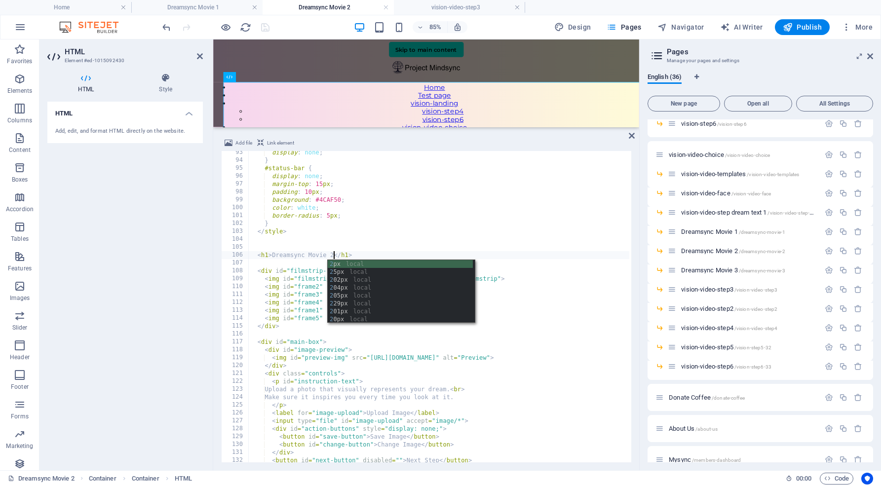
click at [445, 232] on div "display : none ; } #status-bar { display : none ; margin-top : 15 px ; padding …" at bounding box center [505, 311] width 515 height 325
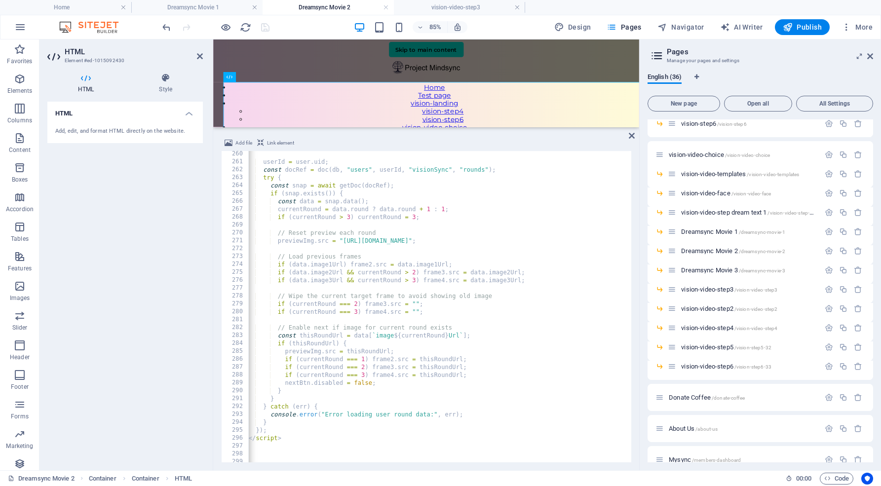
scroll to position [0, 0]
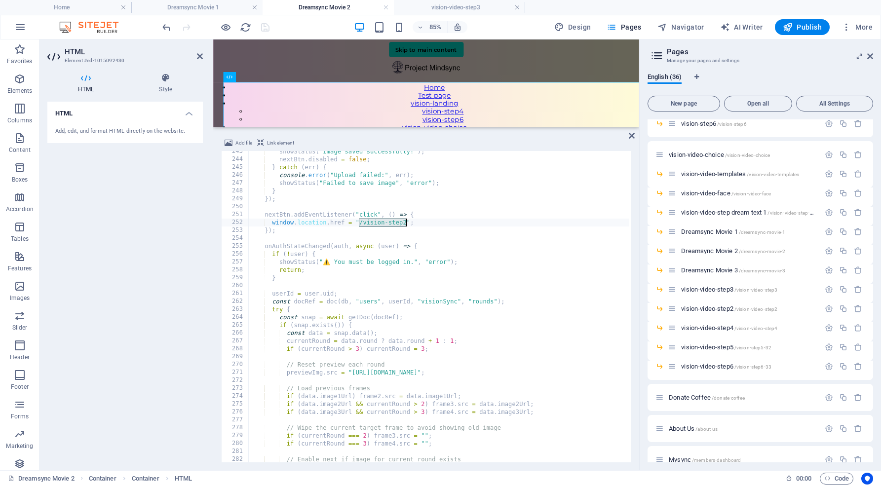
drag, startPoint x: 359, startPoint y: 221, endPoint x: 405, endPoint y: 222, distance: 45.4
click at [405, 222] on div "showStatus ( "Image saved successfully!" ) ; nextBtn . disabled = false ; } cat…" at bounding box center [505, 310] width 515 height 325
type textarea "window.location.href = "/dreamsync-movie-3";"
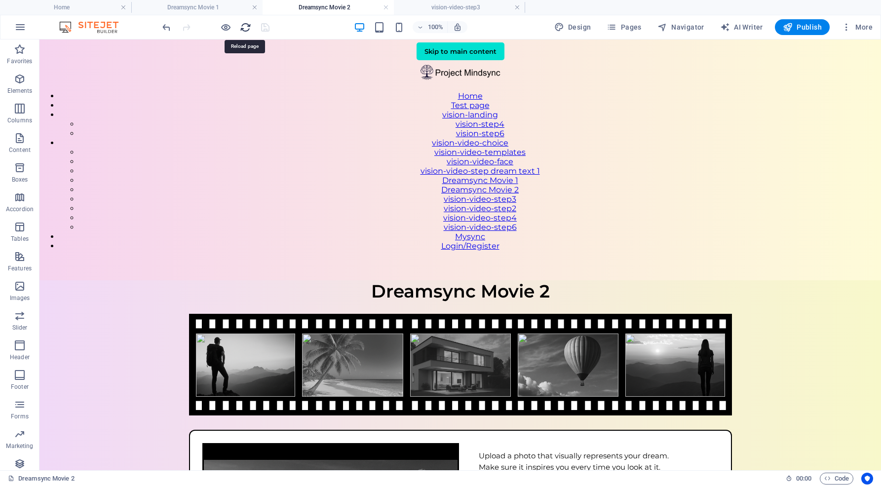
click at [247, 26] on icon "reload" at bounding box center [245, 27] width 11 height 11
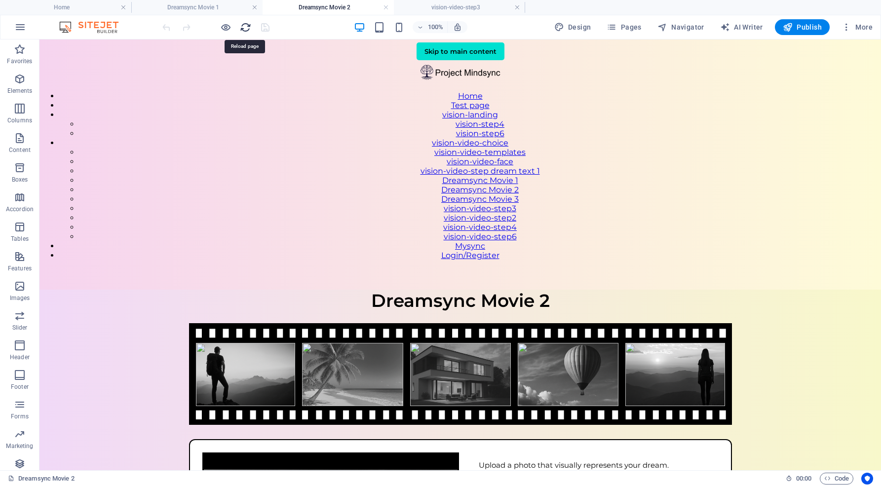
click at [244, 25] on icon "reload" at bounding box center [245, 27] width 11 height 11
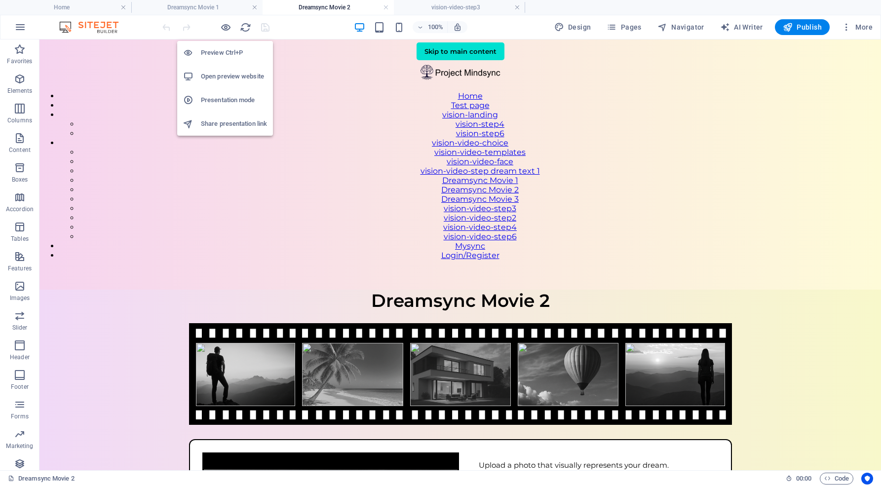
click at [227, 76] on h6 "Open preview website" at bounding box center [234, 77] width 66 height 12
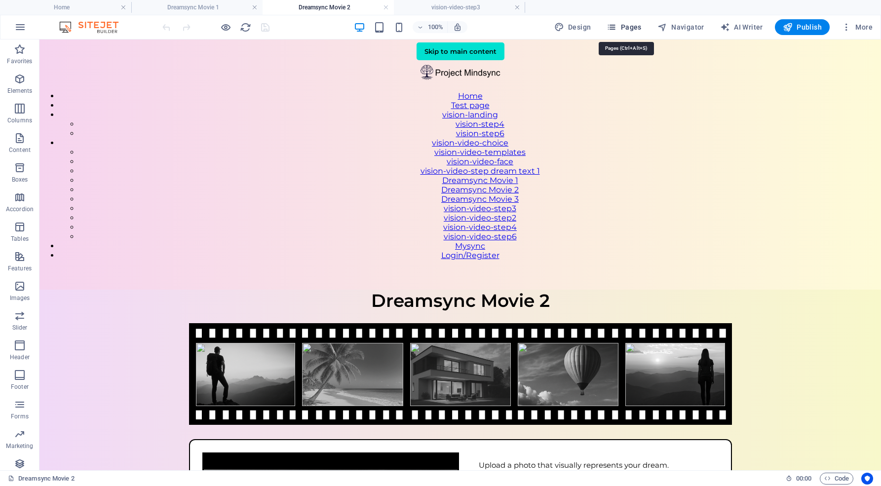
click at [629, 31] on span "Pages" at bounding box center [624, 27] width 35 height 10
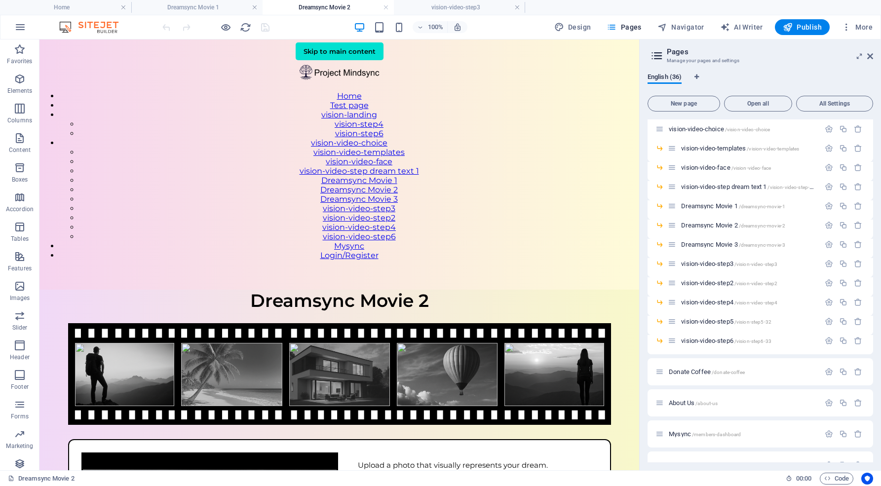
scroll to position [390, 0]
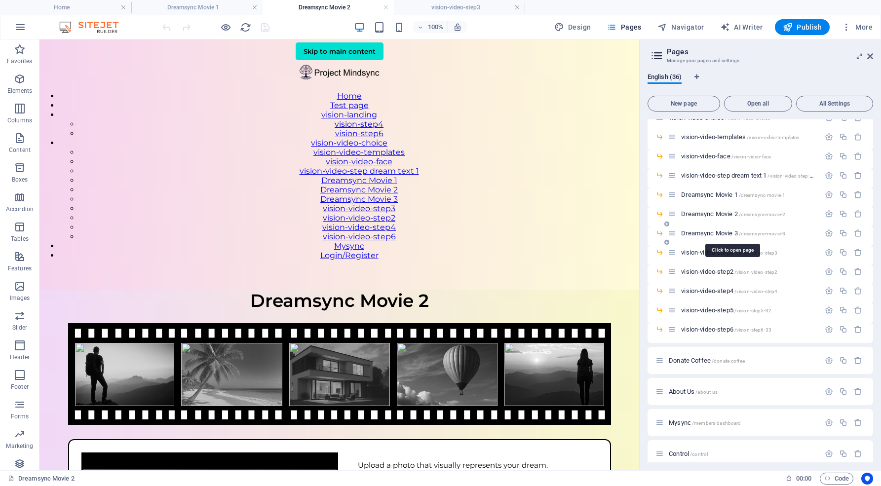
click at [710, 232] on span "Dreamsync Movie 3 /dreamsync-movie-3" at bounding box center [733, 233] width 104 height 7
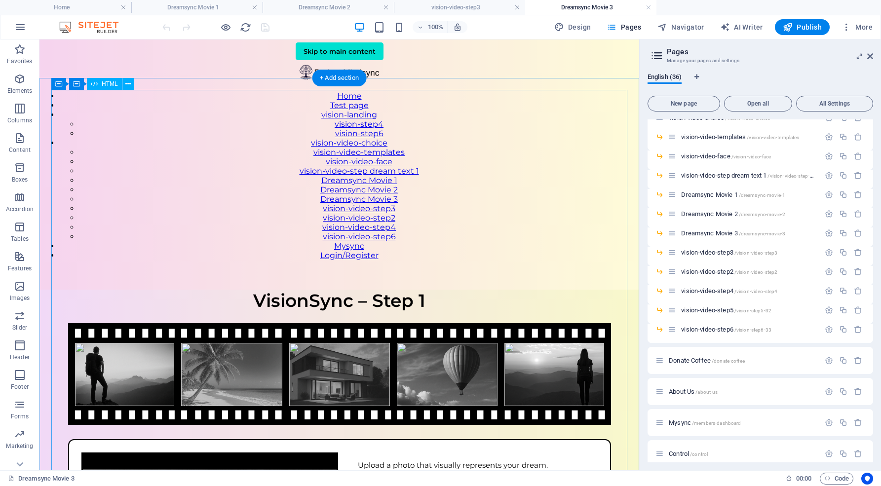
click at [433, 290] on div "VisionSync – Step 1 VisionSync – Step 1 Upload a photo that visually represents…" at bounding box center [339, 467] width 600 height 354
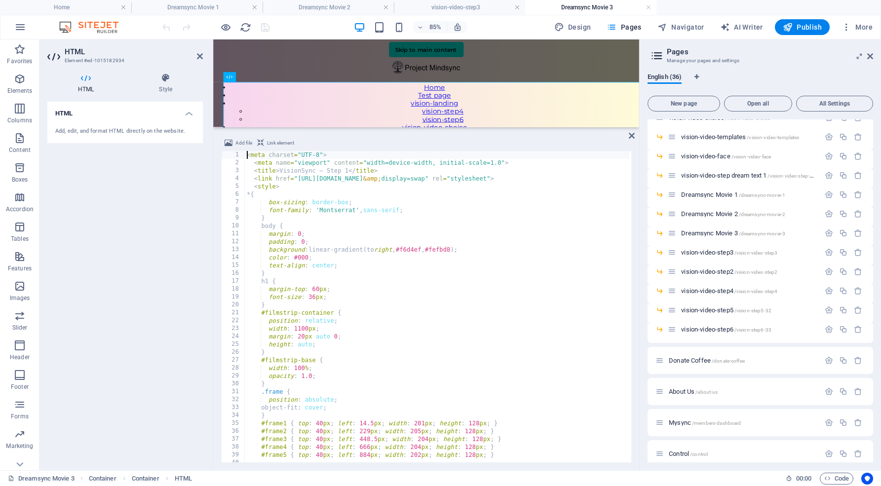
click at [378, 235] on div "< meta charset = "UTF-8" > < meta name = "viewport" content = "width=device-wid…" at bounding box center [502, 313] width 515 height 325
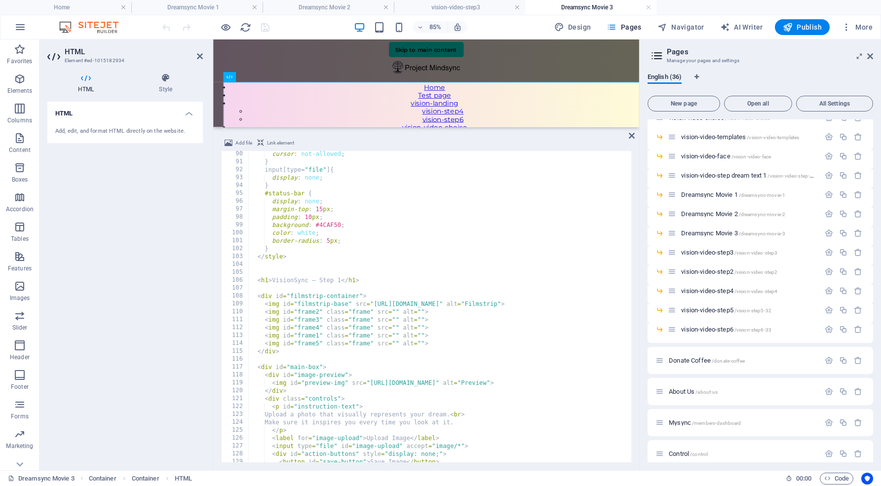
scroll to position [706, 0]
drag, startPoint x: 272, startPoint y: 278, endPoint x: 340, endPoint y: 276, distance: 67.6
click at [340, 276] on div "cursor : not-allowed ; } input [ type = " file " ] { display : none ; } #status…" at bounding box center [505, 310] width 515 height 325
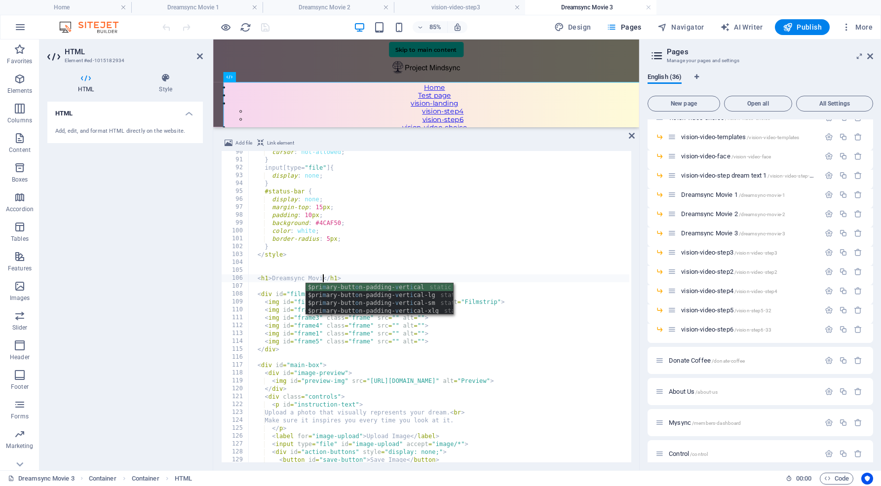
scroll to position [0, 6]
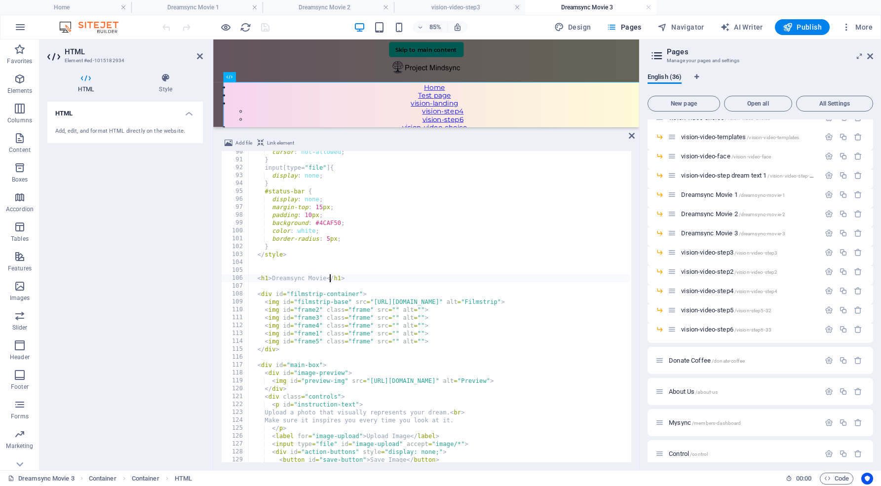
type textarea "<h1>Dreamsync Movie 3</h1>"
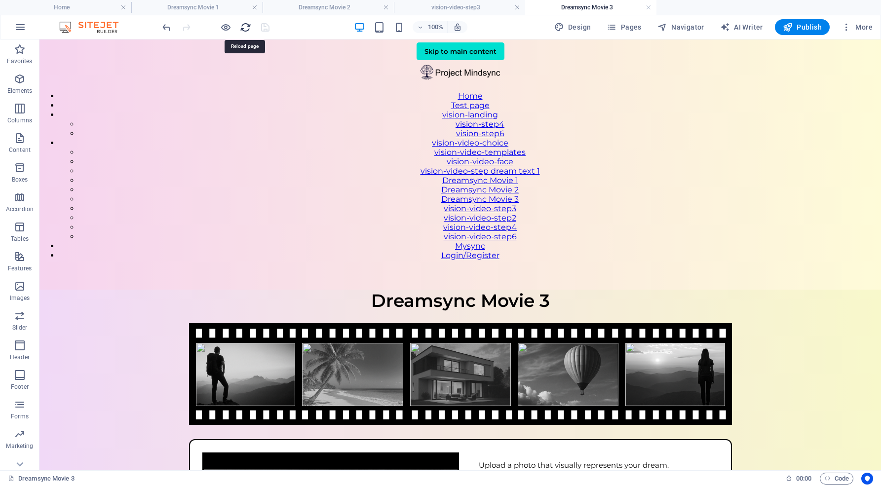
click at [246, 27] on icon "reload" at bounding box center [245, 27] width 11 height 11
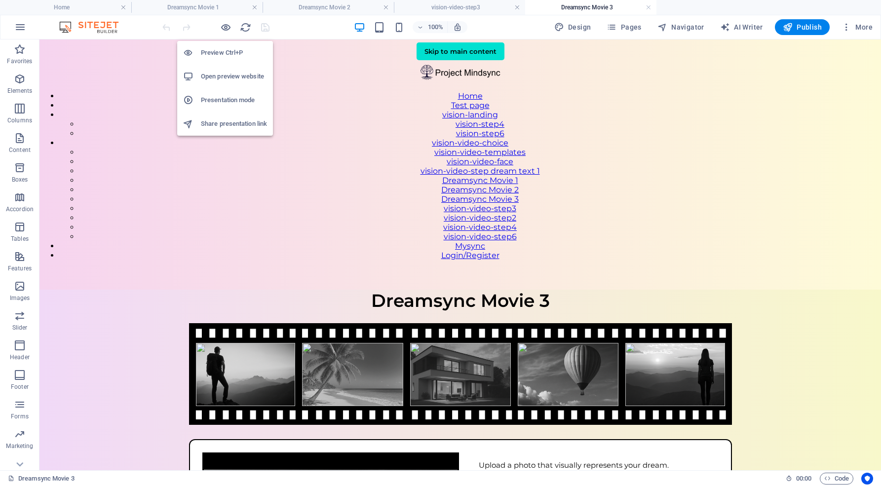
click at [231, 73] on h6 "Open preview website" at bounding box center [234, 77] width 66 height 12
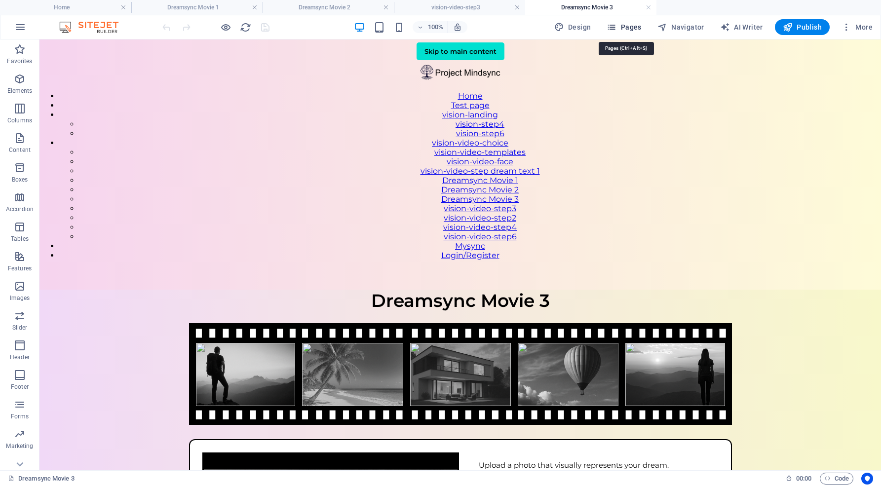
click at [634, 27] on span "Pages" at bounding box center [624, 27] width 35 height 10
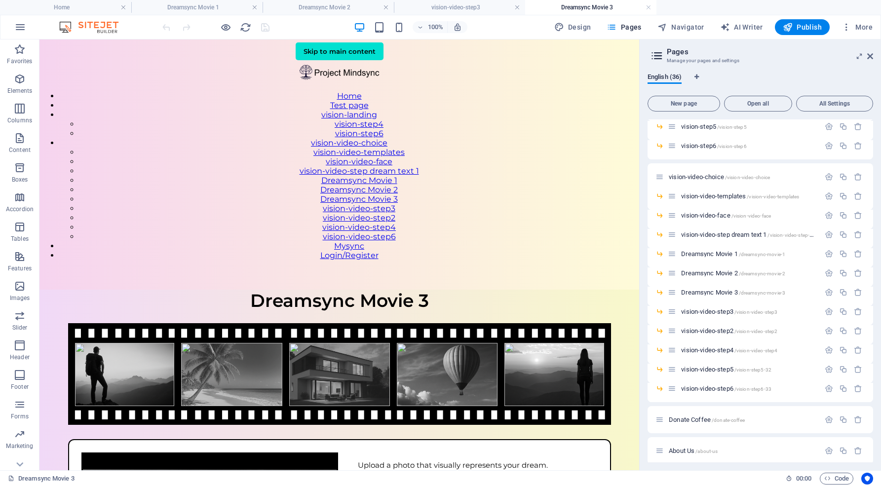
scroll to position [338, 0]
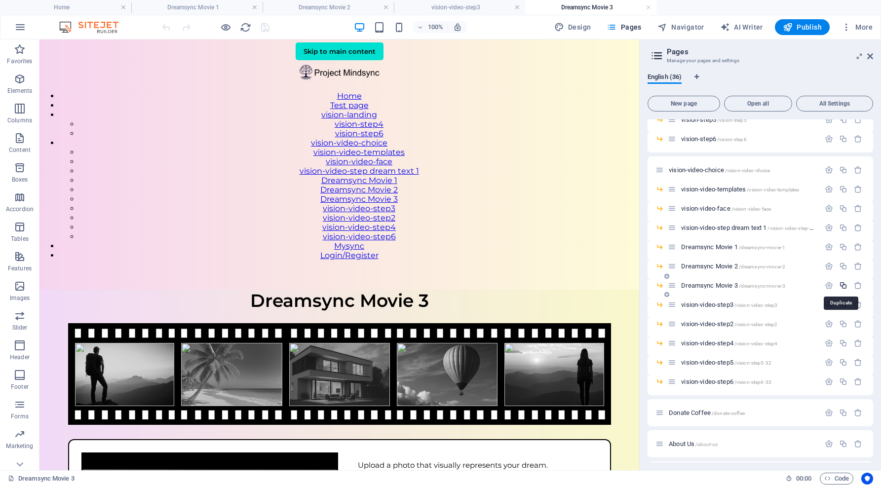
click at [840, 285] on icon "button" at bounding box center [843, 285] width 8 height 8
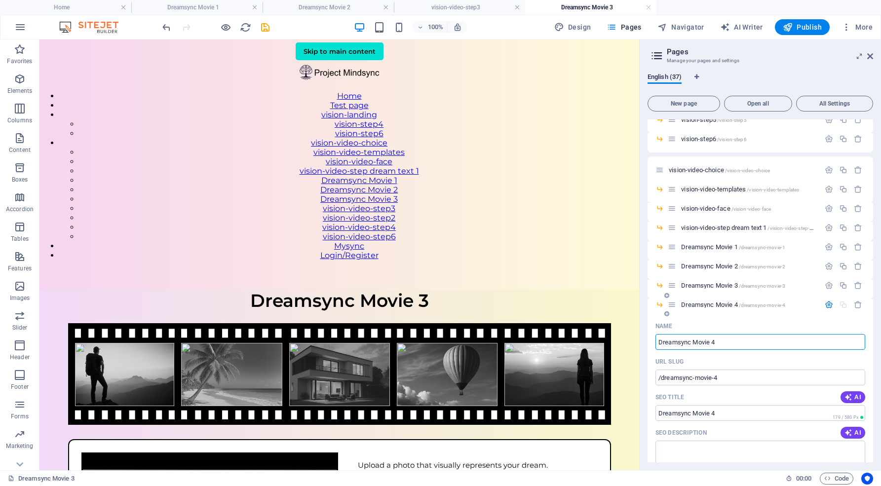
click at [726, 344] on input "Dreamsync Movie 4" at bounding box center [760, 342] width 210 height 16
drag, startPoint x: 724, startPoint y: 381, endPoint x: 656, endPoint y: 375, distance: 68.4
click at [656, 375] on input "/dreamsync-movie-4" at bounding box center [760, 378] width 210 height 16
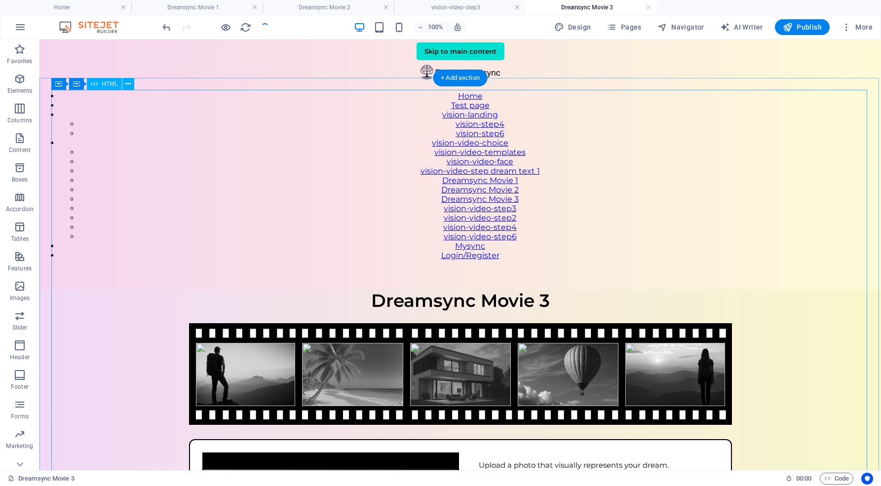
click at [713, 290] on div "VisionSync – Step 1 Dreamsync Movie 3 Upload a photo that visually represents y…" at bounding box center [460, 467] width 842 height 354
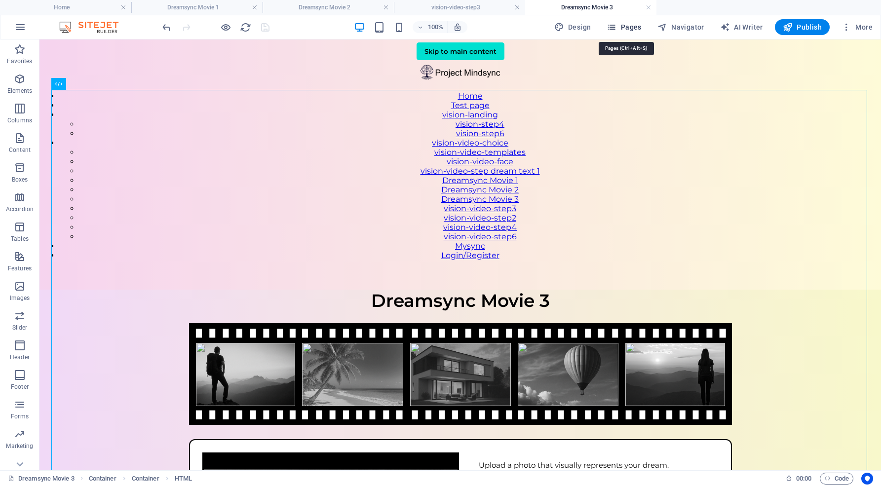
click at [641, 23] on span "Pages" at bounding box center [624, 27] width 35 height 10
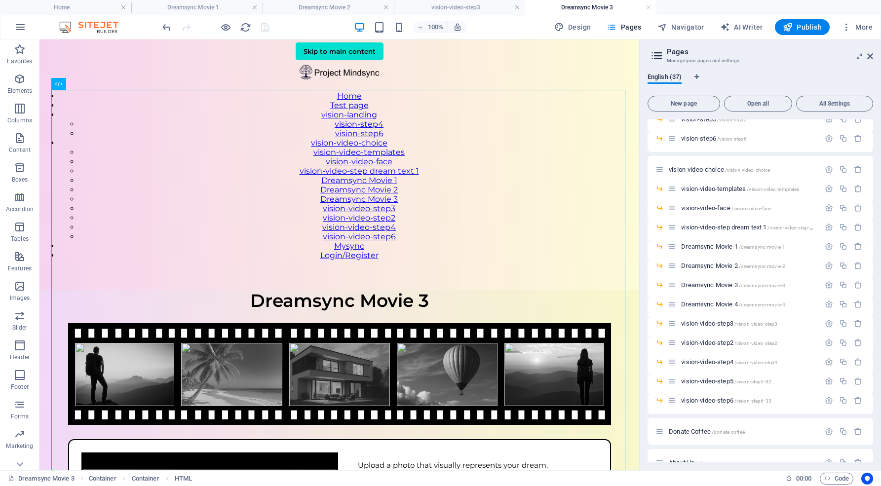
scroll to position [345, 0]
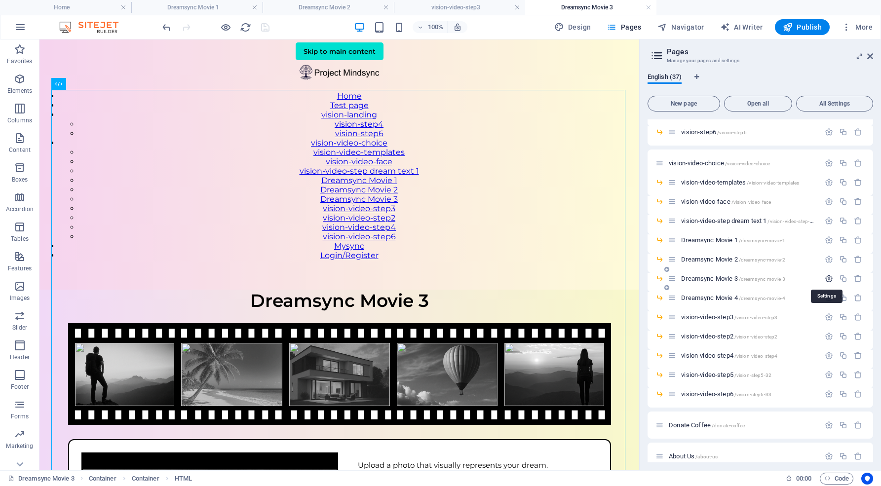
click at [825, 279] on icon "button" at bounding box center [829, 278] width 8 height 8
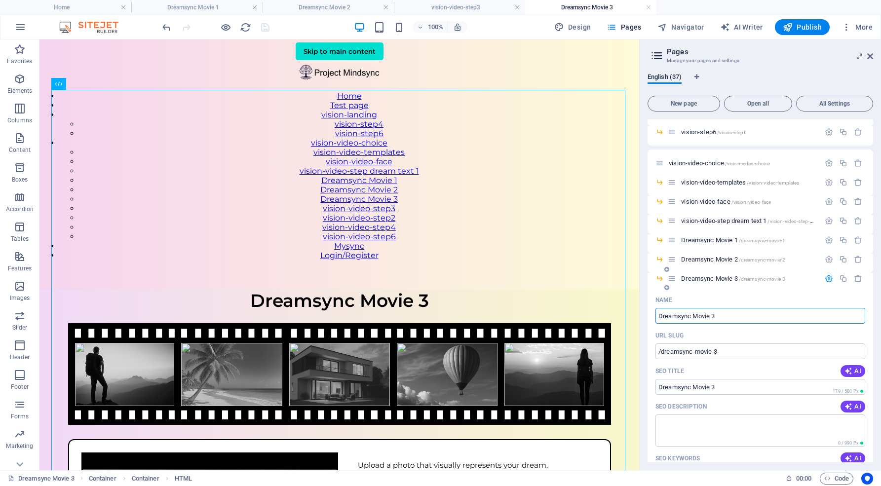
click at [766, 277] on span "/dreamsync-movie-3" at bounding box center [762, 278] width 47 height 5
click at [716, 279] on span "Dreamsync Movie 3 /dreamsync-movie-3" at bounding box center [733, 278] width 104 height 7
click at [477, 290] on div "VisionSync – Step 1 Dreamsync Movie 3 Upload a photo that visually represents y…" at bounding box center [339, 467] width 600 height 354
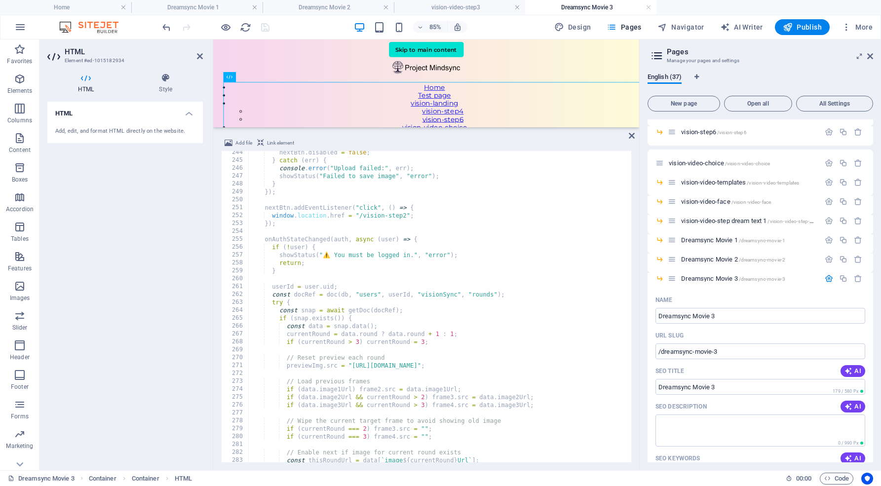
scroll to position [1914, 0]
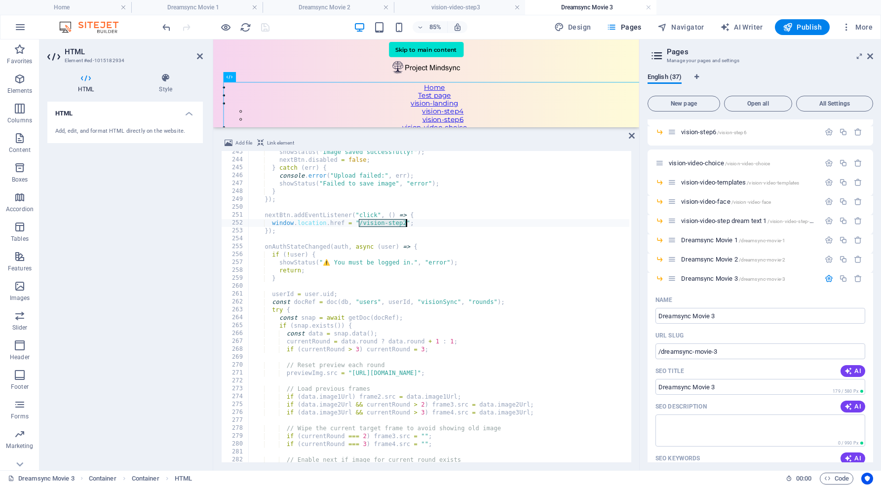
drag, startPoint x: 359, startPoint y: 221, endPoint x: 405, endPoint y: 221, distance: 45.4
click at [405, 221] on div "showStatus ( "Image saved successfully!" ) ; nextBtn . disabled = false ; } cat…" at bounding box center [505, 310] width 515 height 325
type textarea "window.location.href = "/dreamsync-movie-4";"
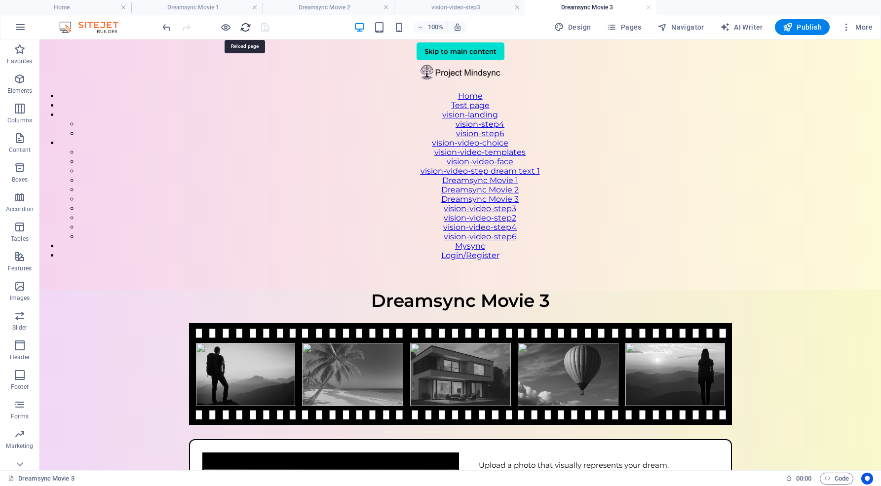
click at [250, 27] on icon "reload" at bounding box center [245, 27] width 11 height 11
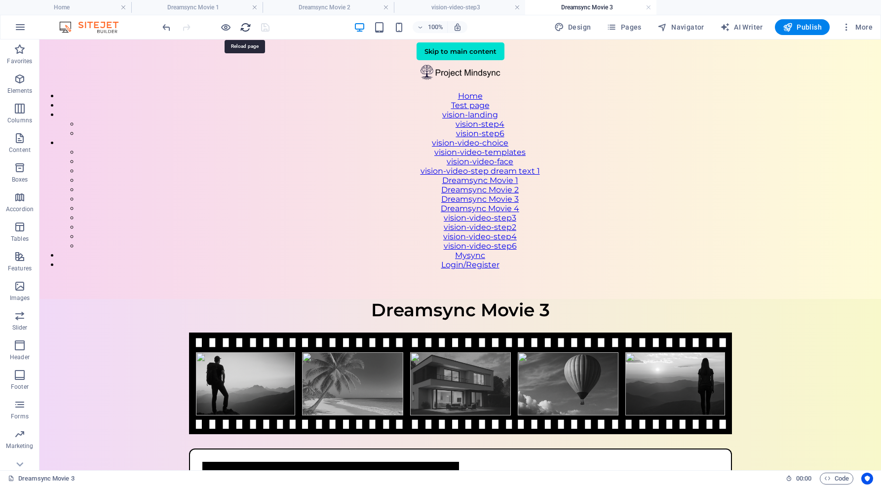
scroll to position [0, 0]
click at [247, 27] on icon "reload" at bounding box center [245, 27] width 11 height 11
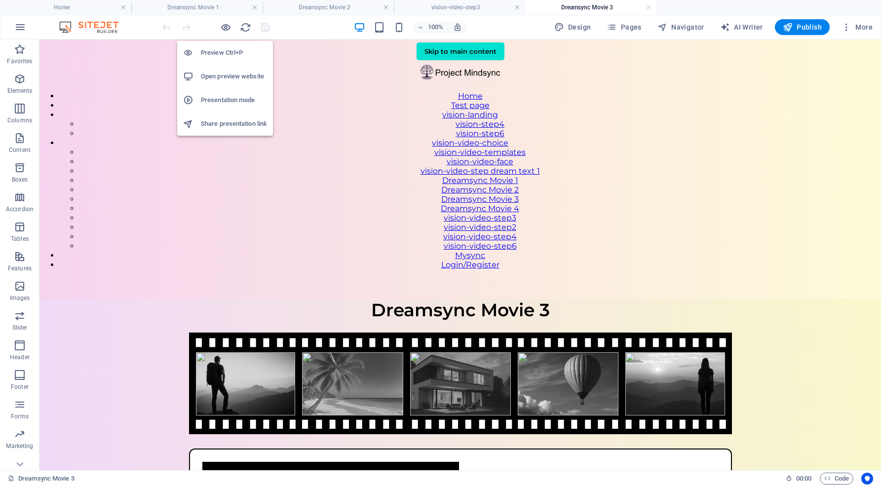
click at [229, 75] on h6 "Open preview website" at bounding box center [234, 77] width 66 height 12
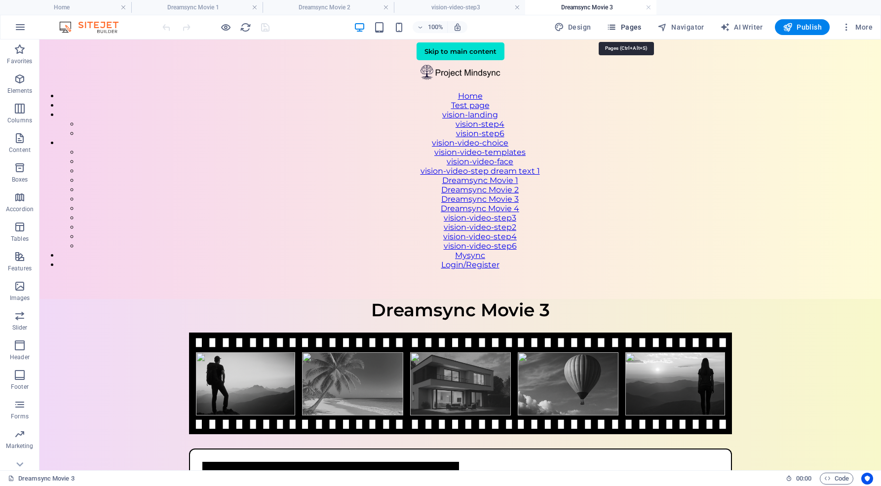
click at [632, 30] on span "Pages" at bounding box center [624, 27] width 35 height 10
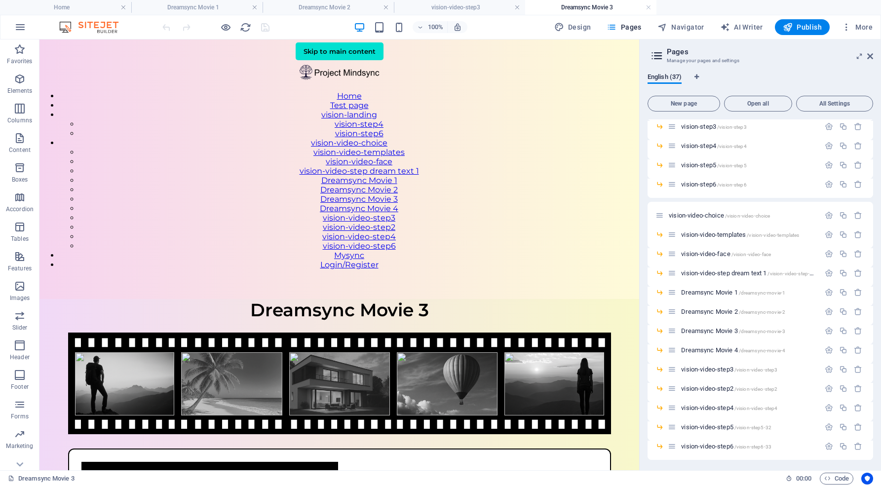
scroll to position [293, 0]
click at [773, 348] on span "/dreamsync-movie-4" at bounding box center [762, 349] width 47 height 5
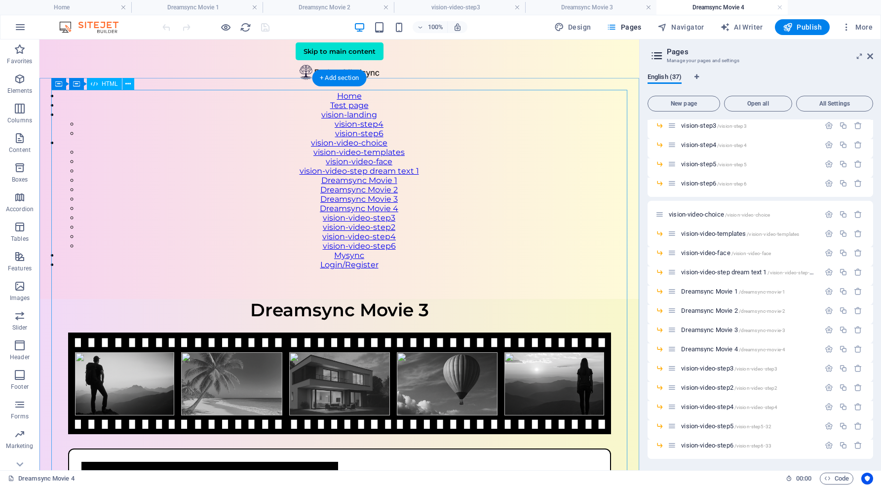
click at [468, 299] on div "VisionSync – Step 1 Dreamsync Movie 3 Upload a photo that visually represents y…" at bounding box center [339, 476] width 600 height 354
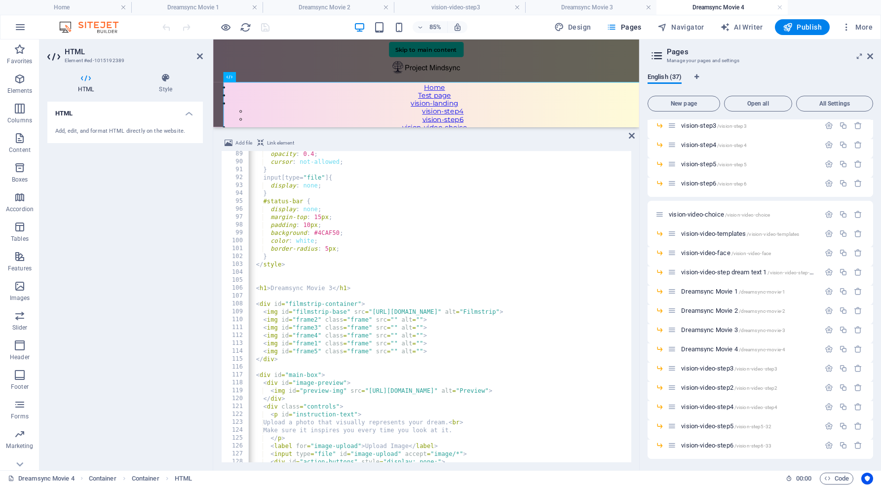
scroll to position [0, 0]
click at [333, 285] on div "opacity : 0.4 ; cursor : not-allowed ; } input [ type = " file " ] { display : …" at bounding box center [505, 311] width 515 height 325
type textarea "<h1>Dreamsync Movie 4</h1>"
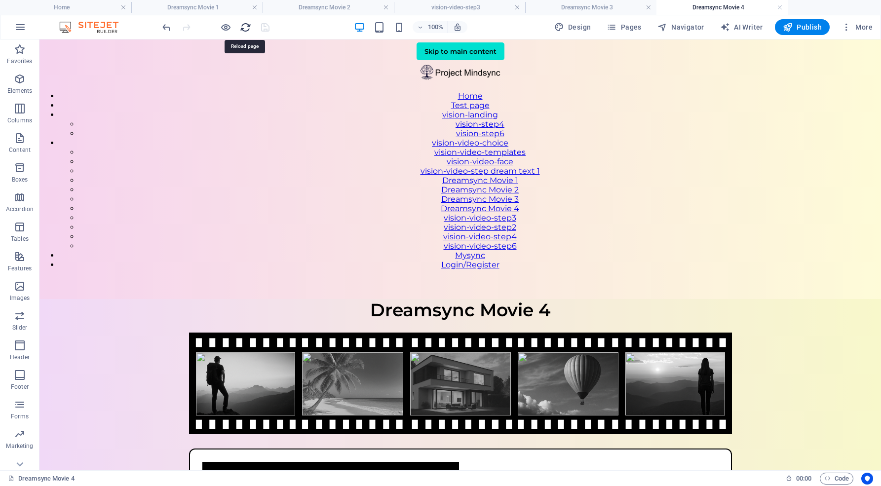
click at [245, 25] on icon "reload" at bounding box center [245, 27] width 11 height 11
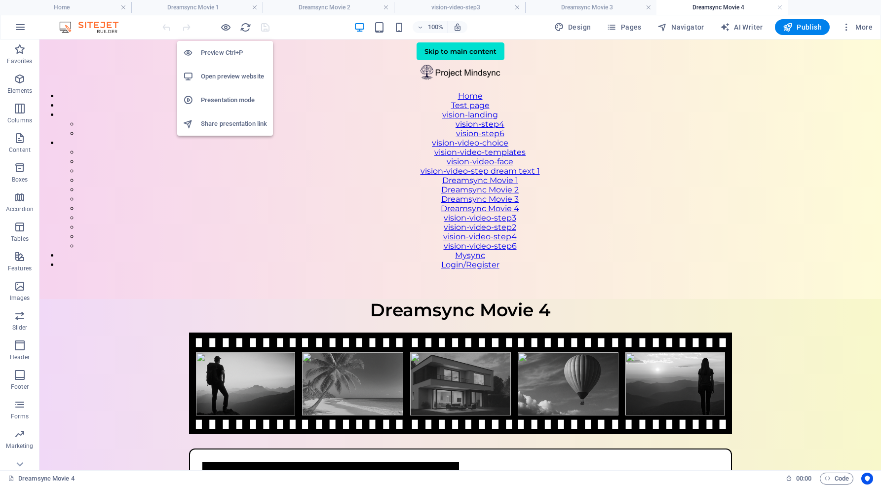
click at [228, 77] on h6 "Open preview website" at bounding box center [234, 77] width 66 height 12
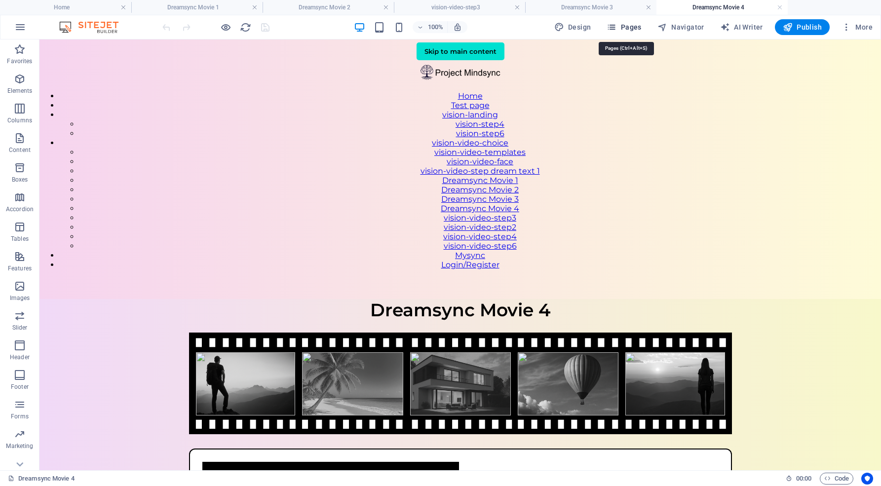
click at [637, 27] on span "Pages" at bounding box center [624, 27] width 35 height 10
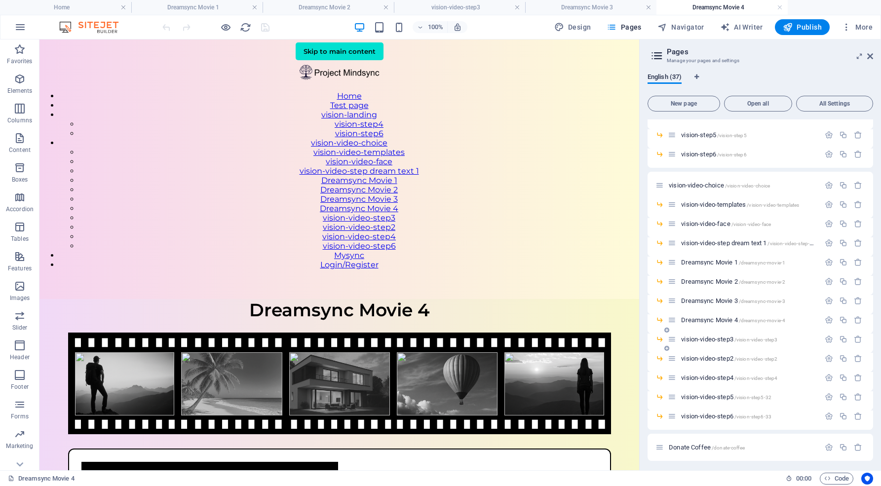
scroll to position [326, 0]
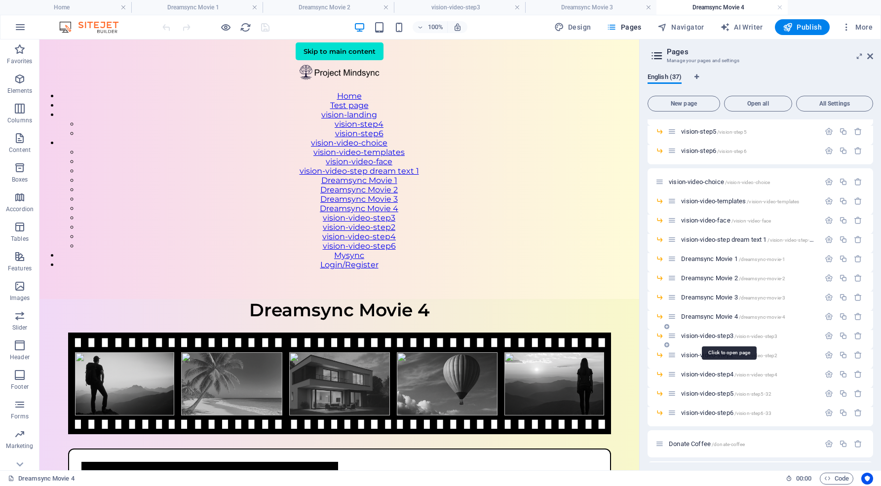
click at [721, 335] on span "vision-video-step3 /vision-video-step3" at bounding box center [729, 335] width 96 height 7
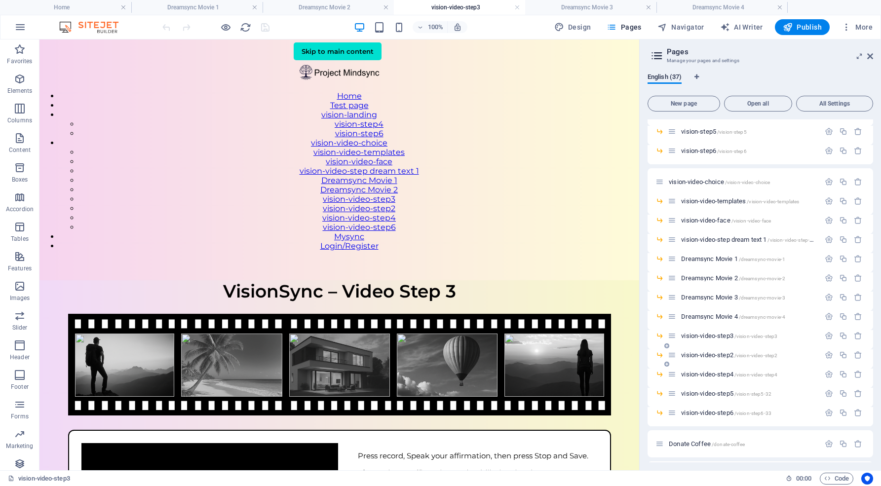
click at [700, 354] on span "vision-video-step2 /vision-video-step2" at bounding box center [729, 354] width 96 height 7
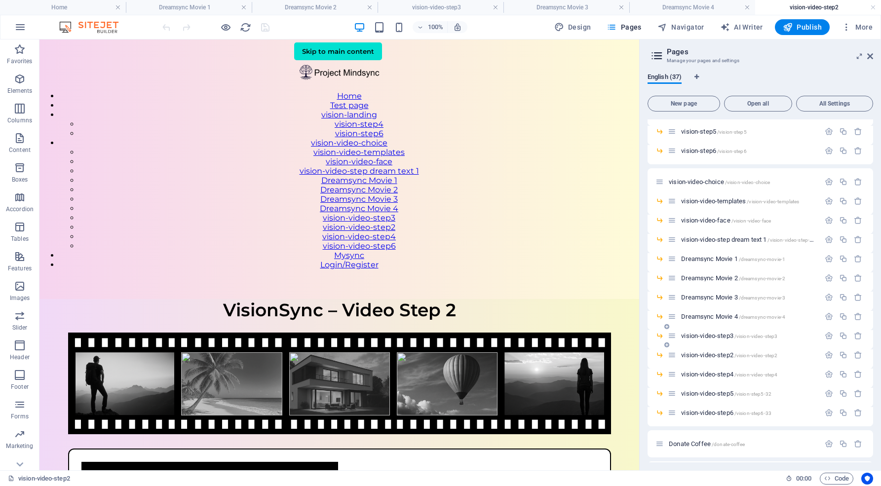
scroll to position [0, 0]
click at [715, 333] on span "vision-video-step3 /vision-video-step3" at bounding box center [729, 335] width 96 height 7
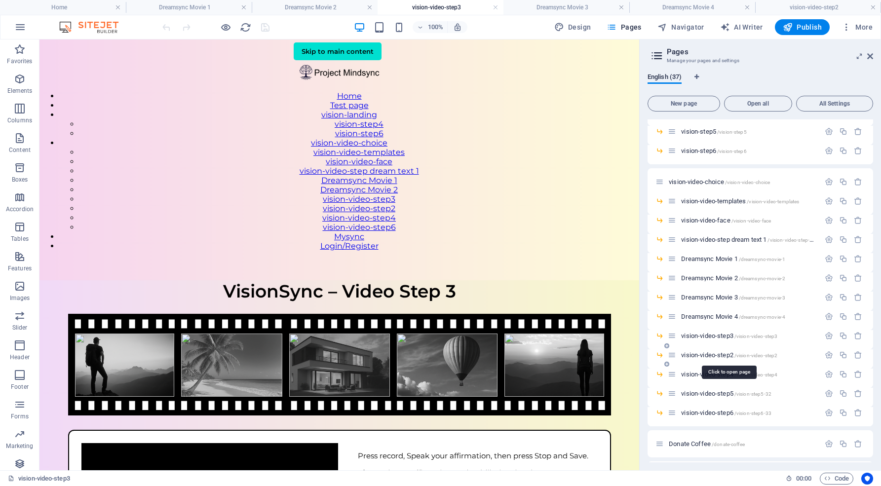
click at [721, 352] on span "vision-video-step2 /vision-video-step2" at bounding box center [729, 354] width 96 height 7
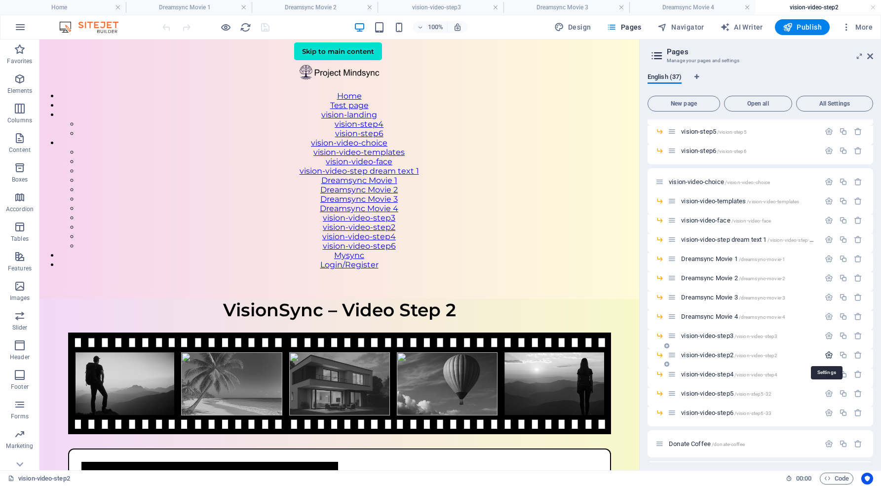
click at [826, 355] on icon "button" at bounding box center [829, 355] width 8 height 8
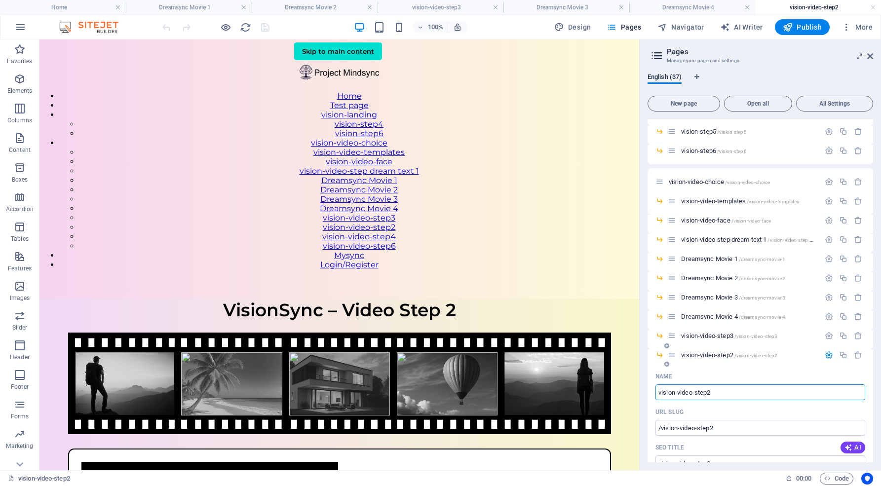
drag, startPoint x: 719, startPoint y: 394, endPoint x: 648, endPoint y: 386, distance: 72.0
type input "Dreamsync"
type input "/dreamsync"
type input "Dreamsync"
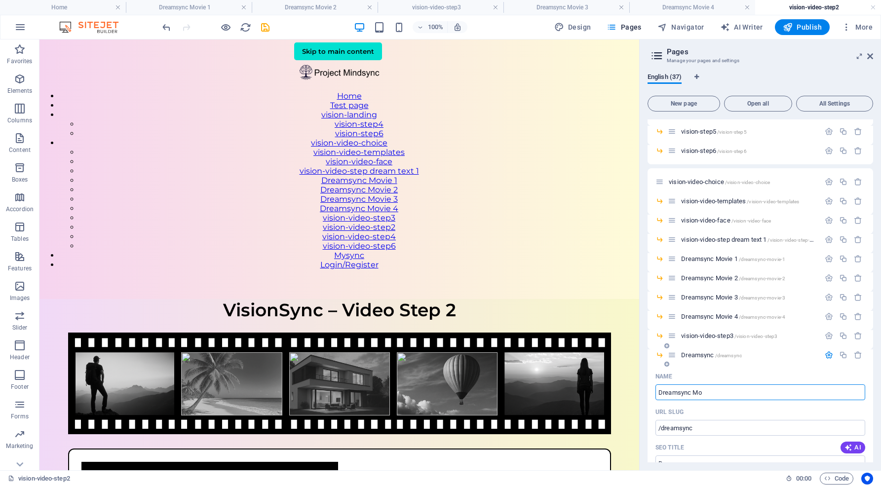
type input "Dreamsync Mo"
type input "/dreamsync-mo"
type input "Dreamsync Mo"
type input "Dreamsync Movie"
type input "/dreamsync-movie"
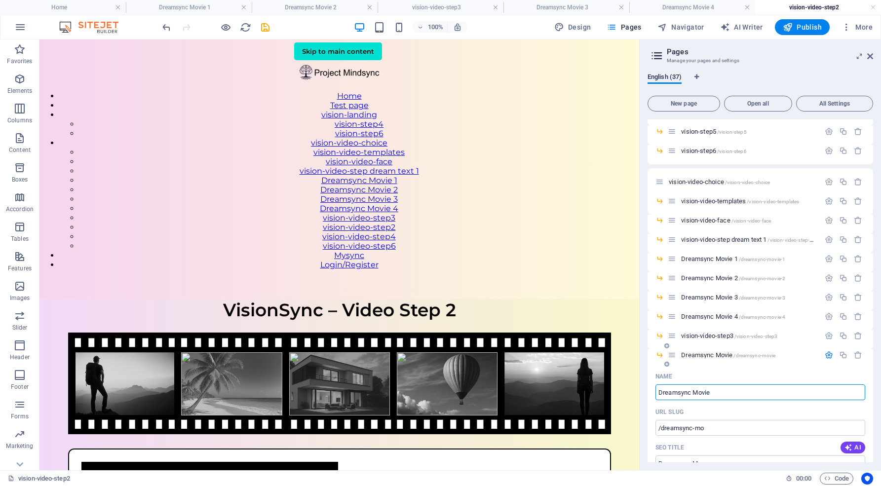
type input "Dreamsync Movie"
type input "Dreamsync Movie 5"
type input "/dreamsync-movie-5"
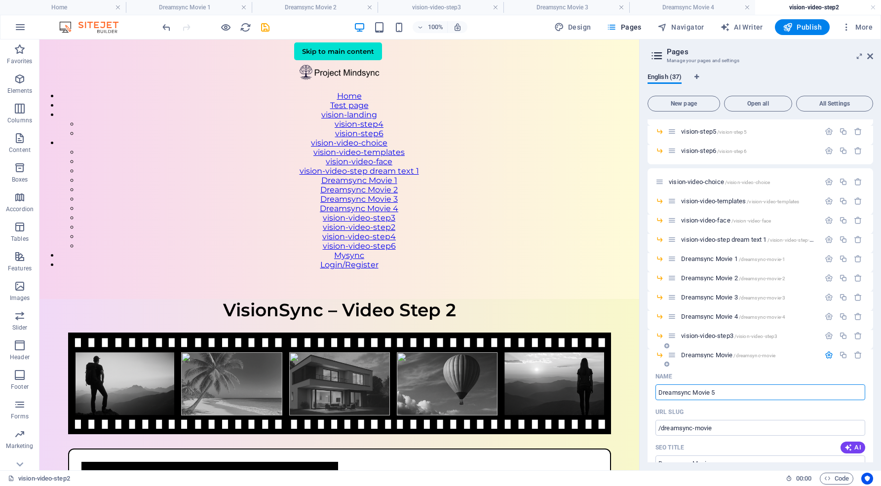
type input "Dreamsync Movie 5"
drag, startPoint x: 718, startPoint y: 427, endPoint x: 654, endPoint y: 427, distance: 64.2
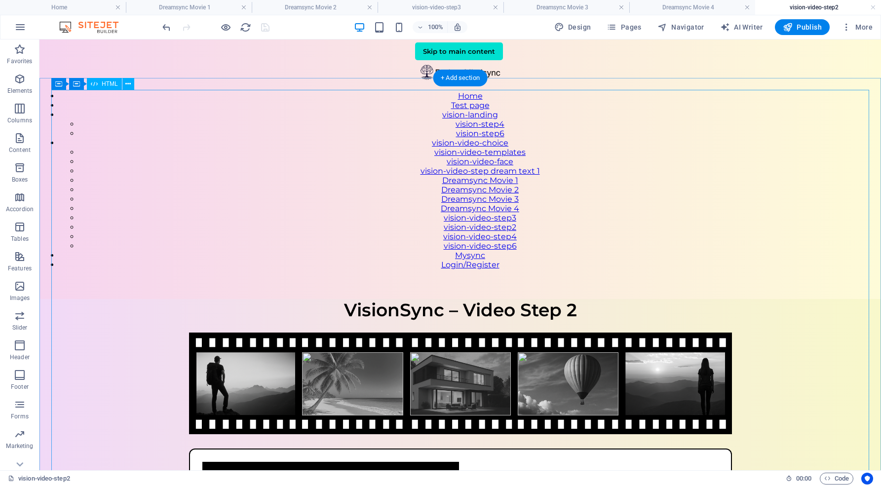
click at [601, 299] on div "VisionSync – Video Step 2 VisionSync – Video Step 2 Type your affirmation below…" at bounding box center [460, 483] width 842 height 368
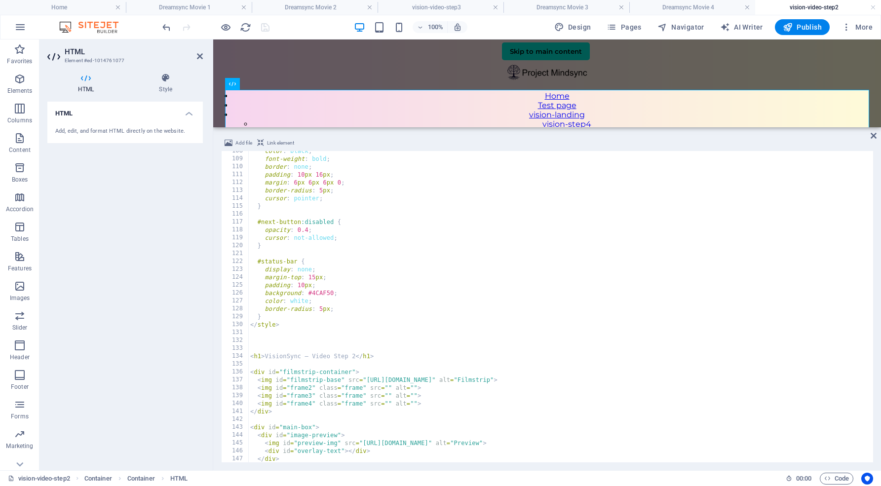
scroll to position [883, 0]
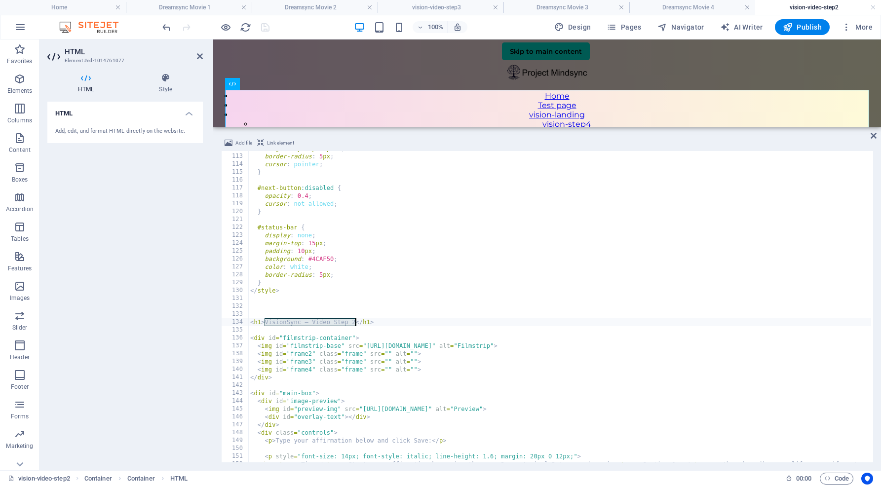
drag, startPoint x: 265, startPoint y: 322, endPoint x: 354, endPoint y: 319, distance: 89.4
click at [354, 319] on div "margin : 6 px 6 px 6 px 0 ; border-radius : 5 px ; cursor : pointer ; } #next-b…" at bounding box center [605, 307] width 714 height 325
click at [373, 323] on div "margin : 6 px 6 px 6 px 0 ; border-radius : 5 px ; cursor : pointer ; } #next-b…" at bounding box center [605, 307] width 714 height 325
click at [298, 319] on div "margin : 6 px 6 px 6 px 0 ; border-radius : 5 px ; cursor : pointer ; } #next-b…" at bounding box center [605, 307] width 714 height 325
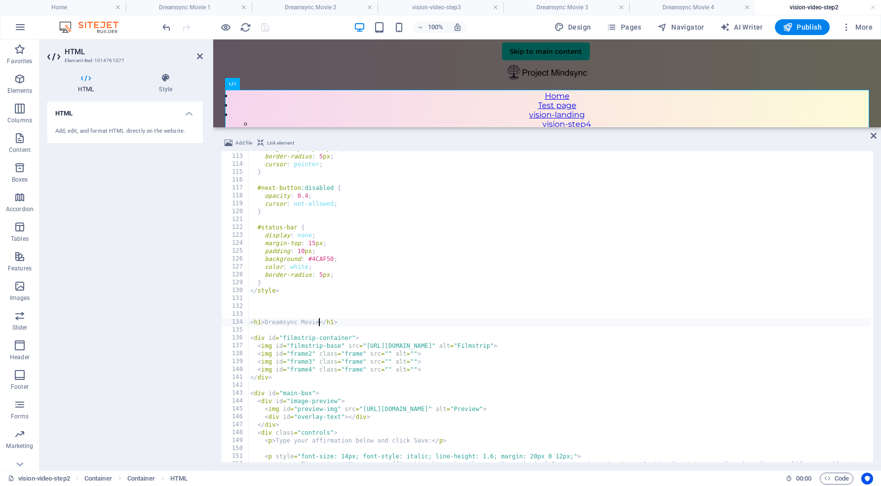
scroll to position [0, 6]
type textarea "<h1>Dreamsync Movie 5 </h1>"
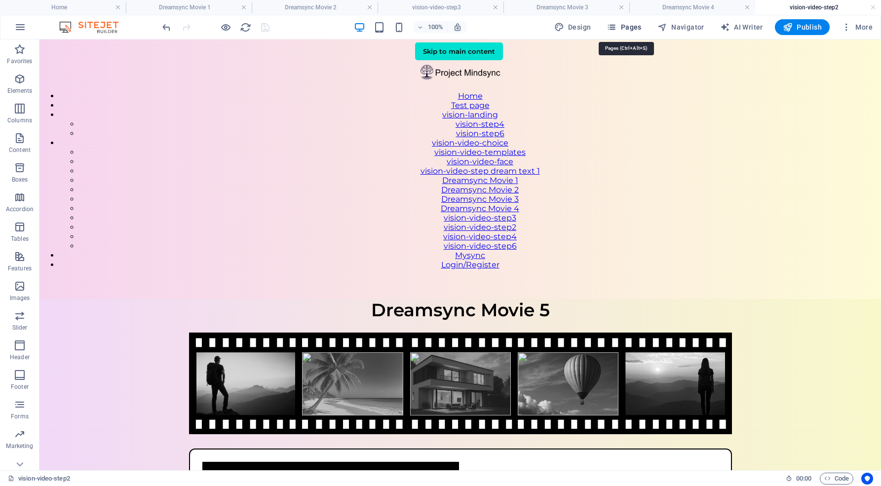
click at [633, 30] on span "Pages" at bounding box center [624, 27] width 35 height 10
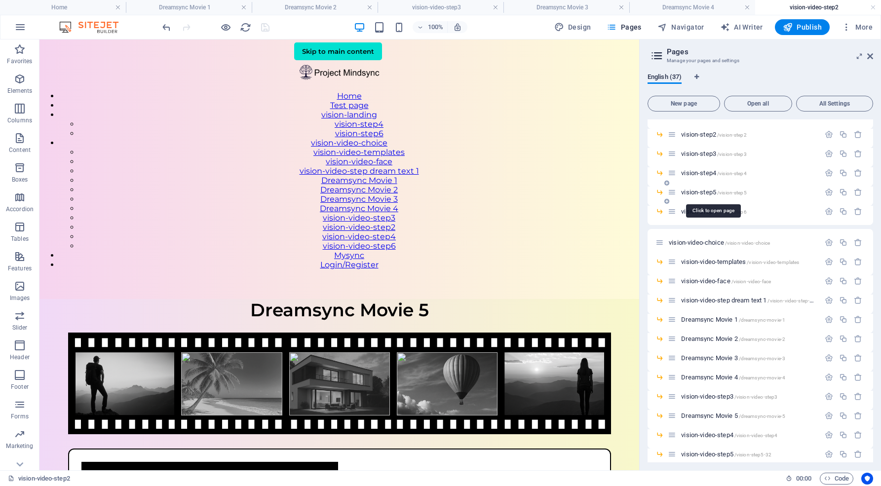
scroll to position [269, 0]
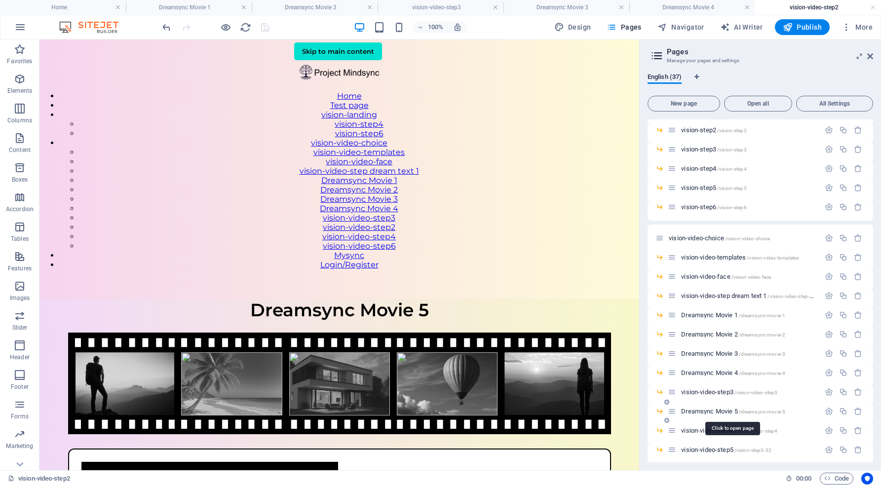
drag, startPoint x: 708, startPoint y: 391, endPoint x: 709, endPoint y: 410, distance: 18.8
click at [709, 410] on div "Home / What is Mindsync /what-is-mindsync The Sync Engine /the-sync-engine Faq'…" at bounding box center [761, 275] width 226 height 850
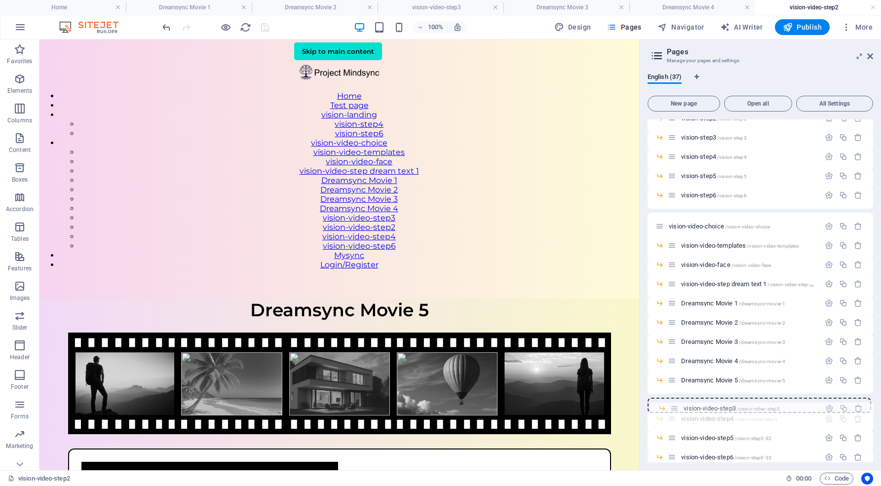
drag, startPoint x: 674, startPoint y: 391, endPoint x: 677, endPoint y: 410, distance: 19.4
click at [677, 410] on div "Home / What is Mindsync /what-is-mindsync The Sync Engine /the-sync-engine Faq'…" at bounding box center [761, 253] width 226 height 831
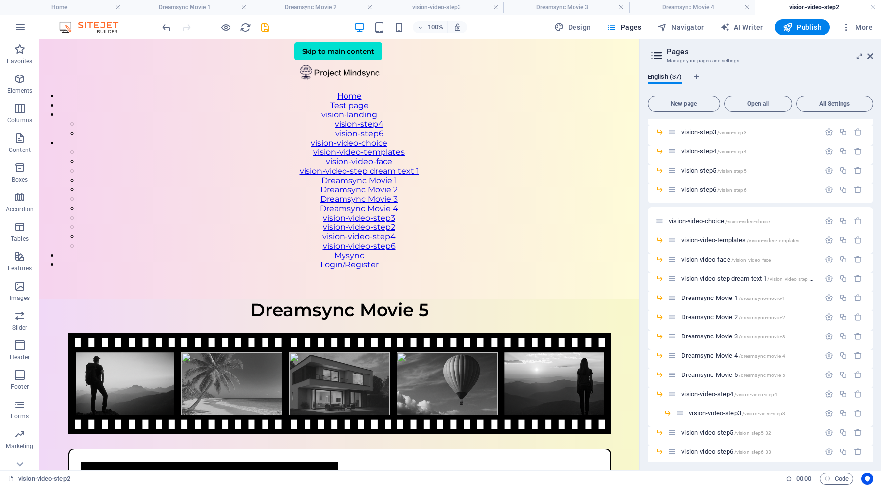
click at [677, 410] on icon at bounding box center [680, 413] width 8 height 8
click at [731, 374] on span "Dreamsync Movie 5 /dreamsync-movie-5" at bounding box center [733, 374] width 104 height 7
click at [827, 376] on icon "button" at bounding box center [829, 375] width 8 height 8
drag, startPoint x: 726, startPoint y: 445, endPoint x: 655, endPoint y: 438, distance: 71.4
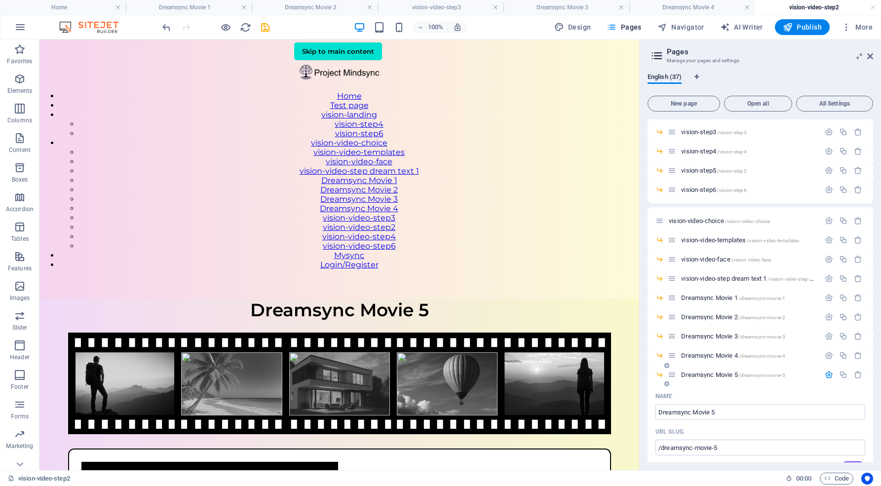
click at [814, 387] on div "Dreamsync Movie 5 /dreamsync-movie-5" at bounding box center [761, 378] width 226 height 19
click at [826, 354] on icon "button" at bounding box center [829, 355] width 8 height 8
click at [774, 355] on span "/dreamsync-movie-4" at bounding box center [762, 355] width 47 height 5
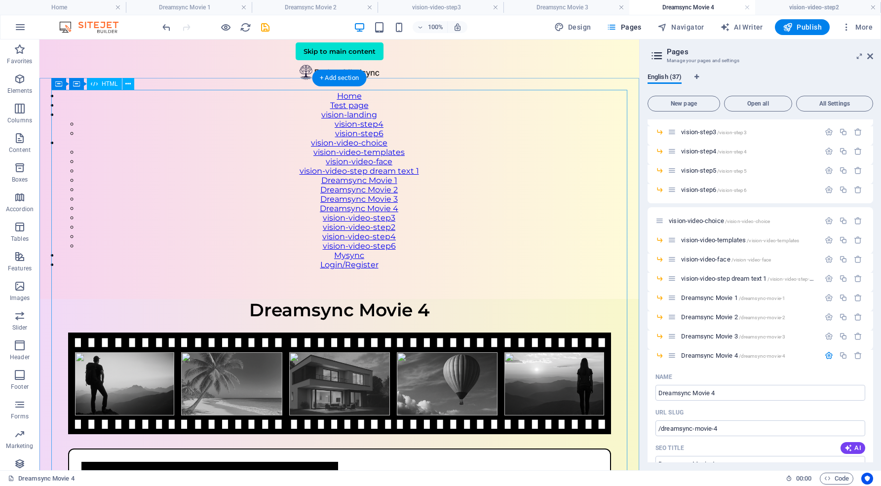
click at [477, 299] on div "VisionSync – Step 1 Dreamsync Movie 4 Upload a photo that visually represents y…" at bounding box center [339, 476] width 600 height 354
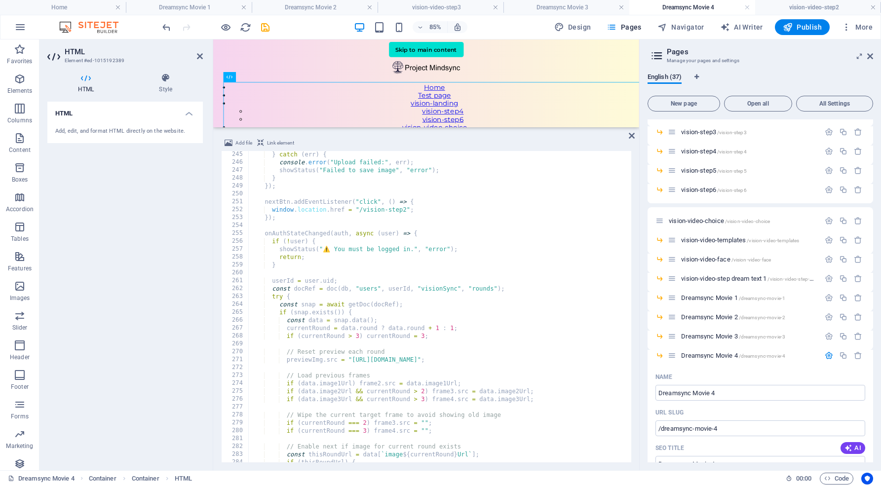
scroll to position [1921, 0]
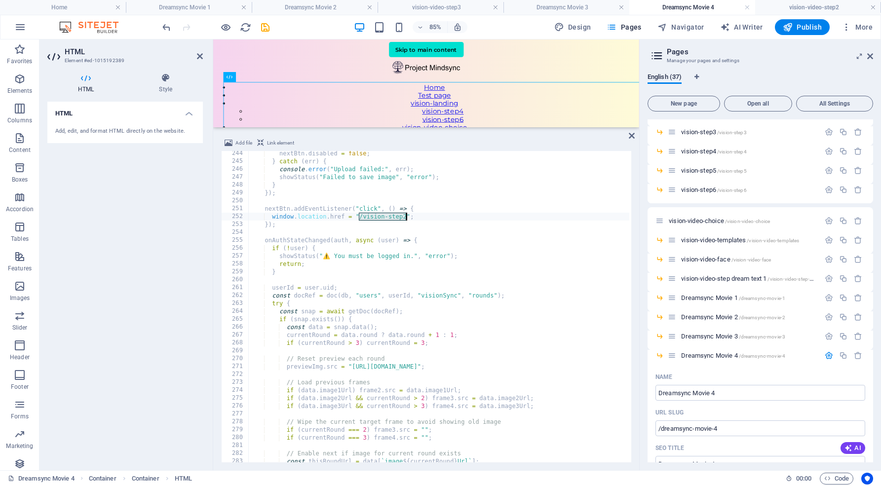
drag, startPoint x: 359, startPoint y: 216, endPoint x: 407, endPoint y: 216, distance: 47.9
click at [407, 216] on div "nextBtn . disabled = false ; } catch ( err ) { console . error ( "Upload failed…" at bounding box center [505, 312] width 515 height 325
type textarea "window.location.href = "/dreamsync-movie-5";"
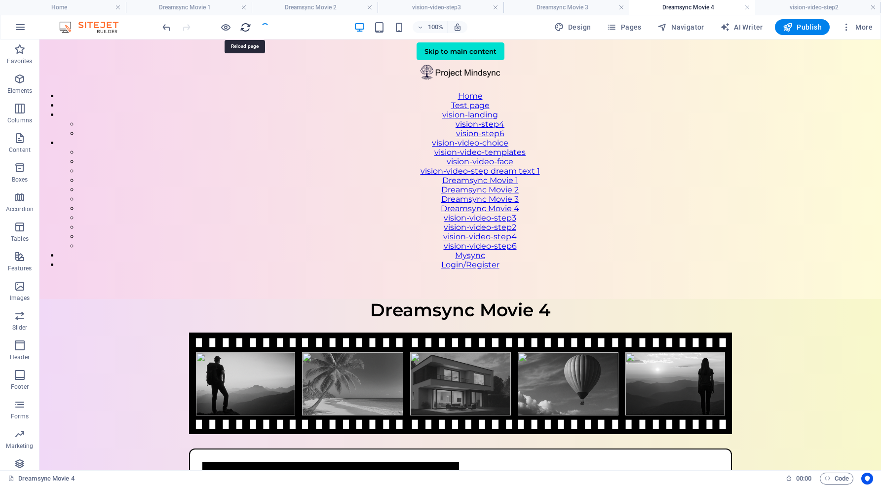
click at [244, 27] on icon "reload" at bounding box center [245, 27] width 11 height 11
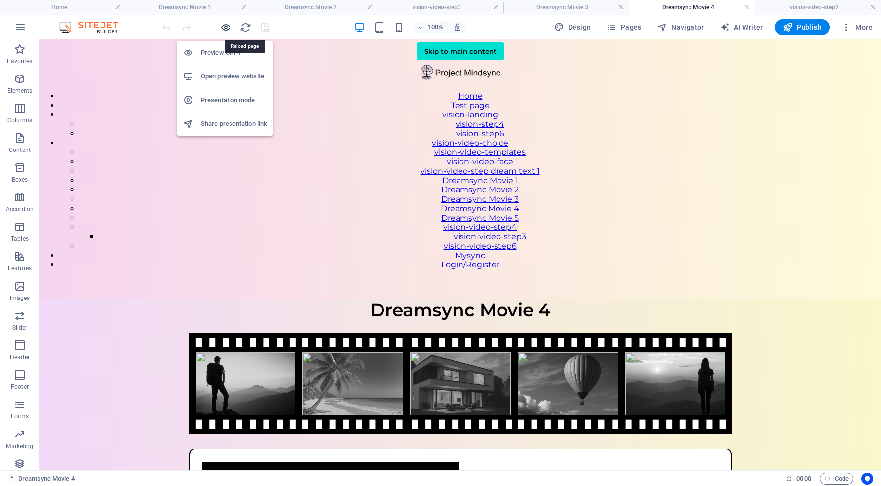
scroll to position [0, 0]
click at [230, 76] on h6 "Open preview website" at bounding box center [234, 77] width 66 height 12
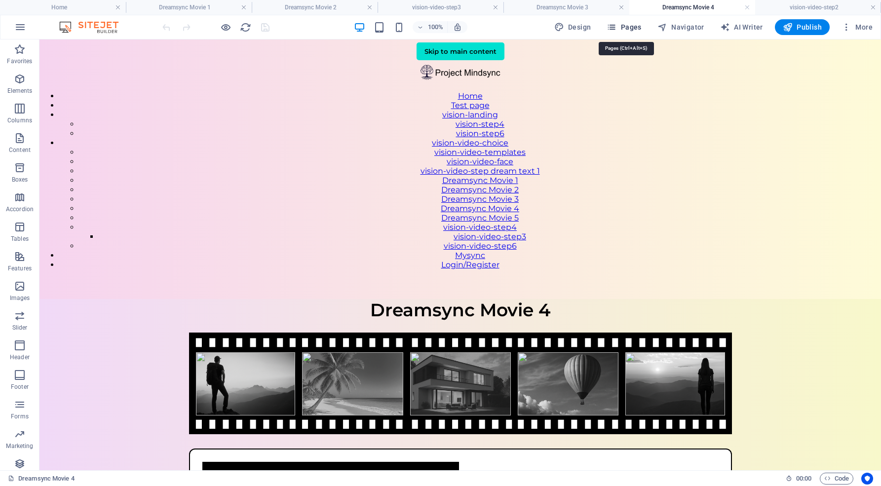
click at [641, 28] on span "Pages" at bounding box center [624, 27] width 35 height 10
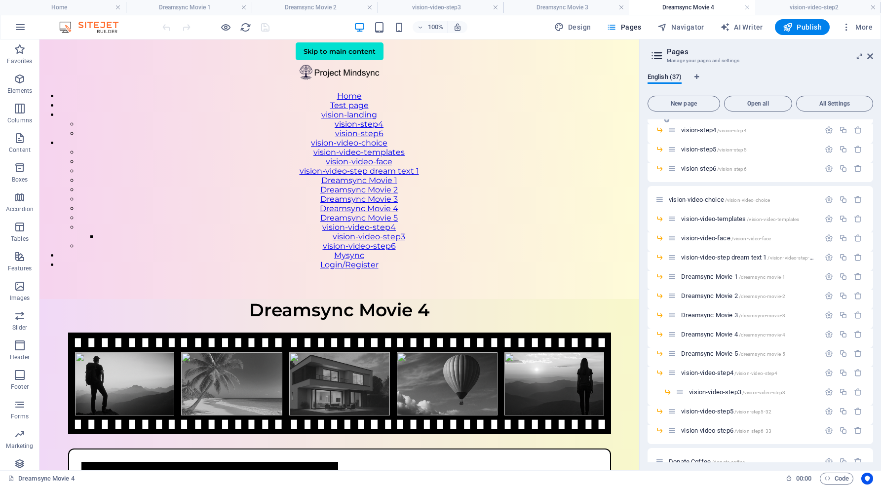
scroll to position [316, 0]
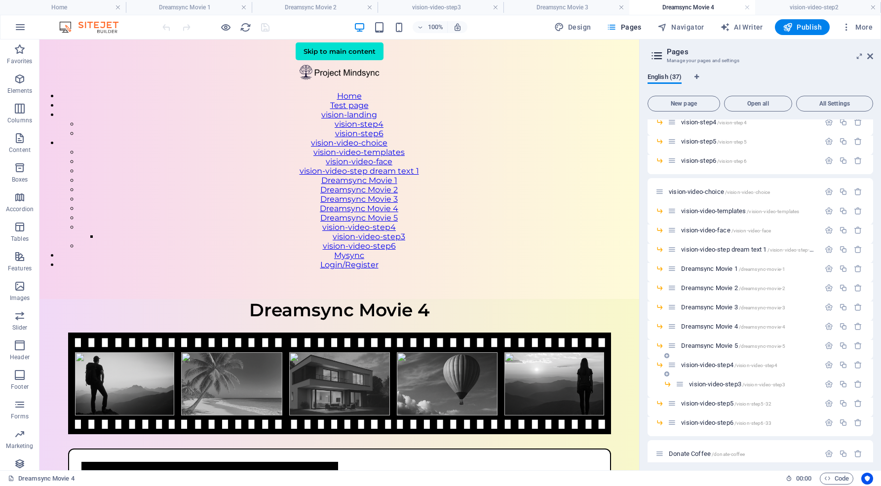
click at [722, 362] on span "vision-video-step4 /vision-video-step4" at bounding box center [729, 364] width 96 height 7
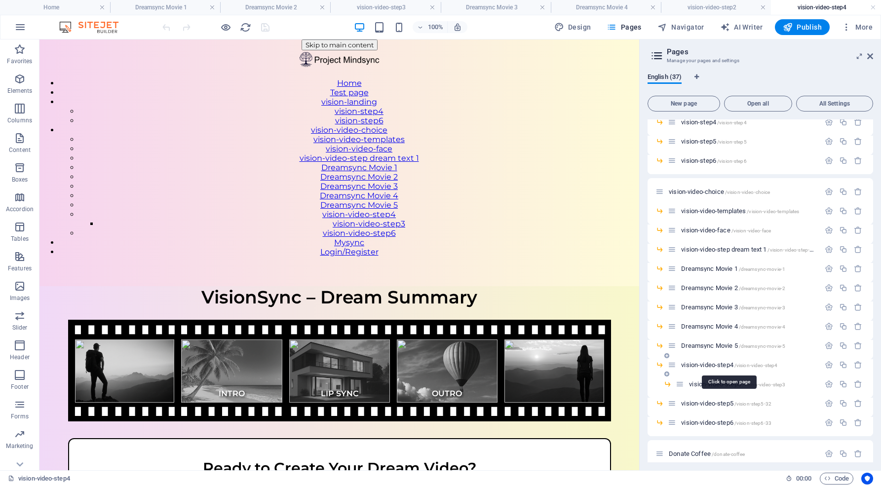
scroll to position [0, 0]
click at [719, 384] on span "vision-video-step3 /vision-video-step3" at bounding box center [737, 384] width 96 height 7
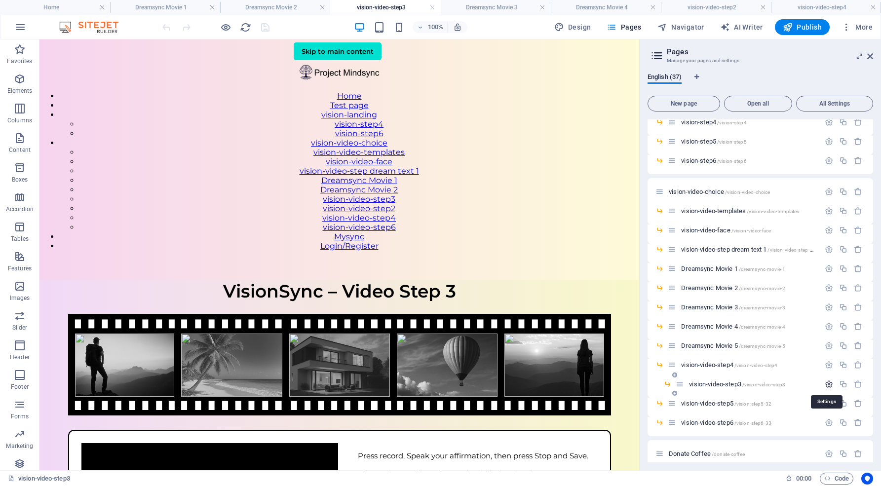
click at [828, 381] on icon "button" at bounding box center [829, 384] width 8 height 8
drag, startPoint x: 716, startPoint y: 420, endPoint x: 651, endPoint y: 420, distance: 65.2
type input "Dream"
type input "/dream"
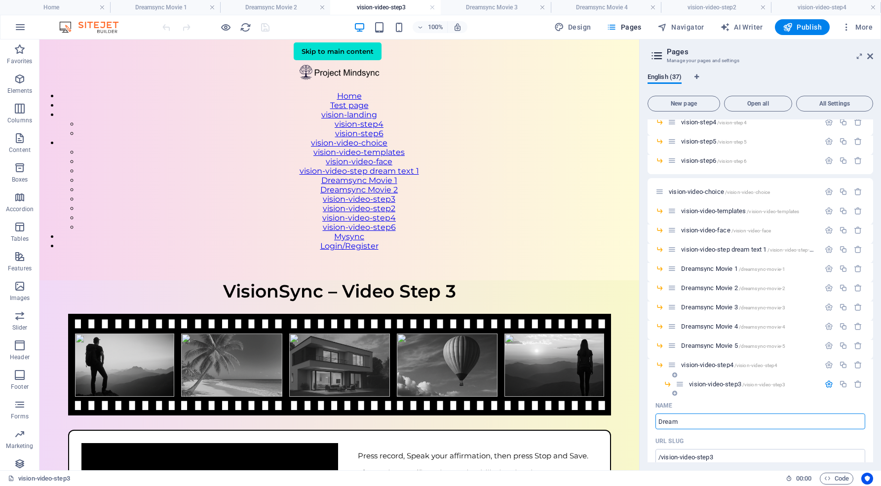
type input "Dream"
type input "Dreamsync"
type input "/dreamsync"
type input "Dreamsync"
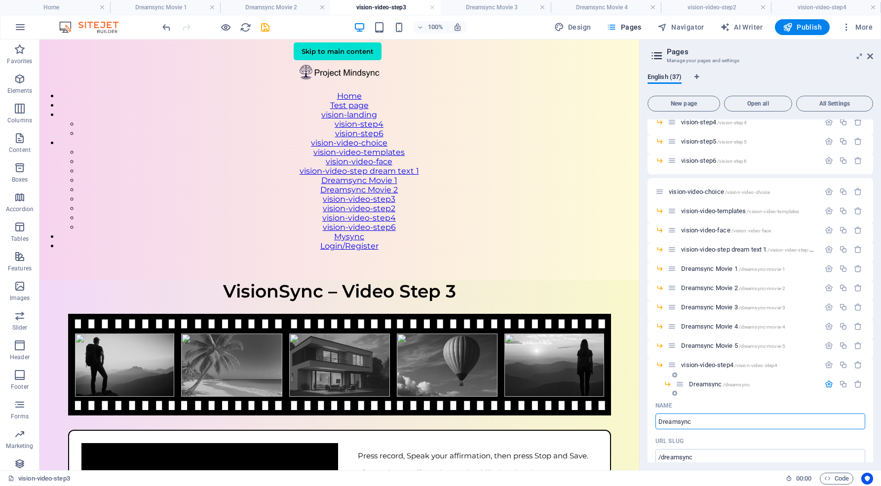
type input "Dreamsync"
type input "Dreamsync Movie"
type input "/dreamsync-movie"
type input "Dreamsync Movie"
type input "Dreamsync Movie6"
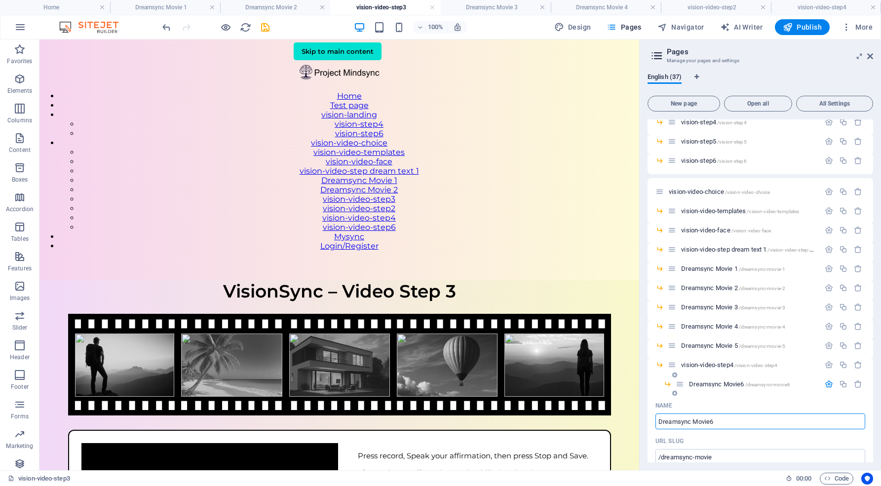
type input "/dreamsync-movie6"
type input "Dreamsync Movie6"
click at [712, 419] on input "Dreamsync Movie6" at bounding box center [760, 422] width 210 height 16
type input "Dreamsync Movie 6"
type input "/dreamsync-movie-6"
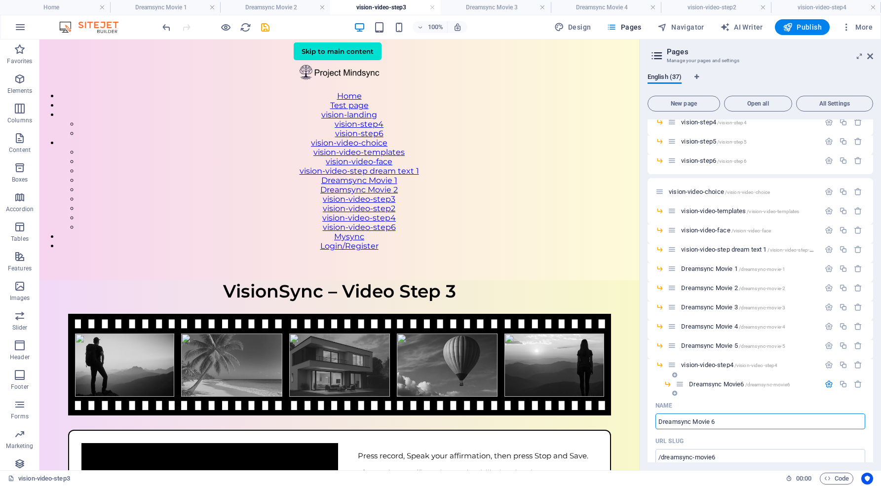
type input "Dreamsync Movie 6"
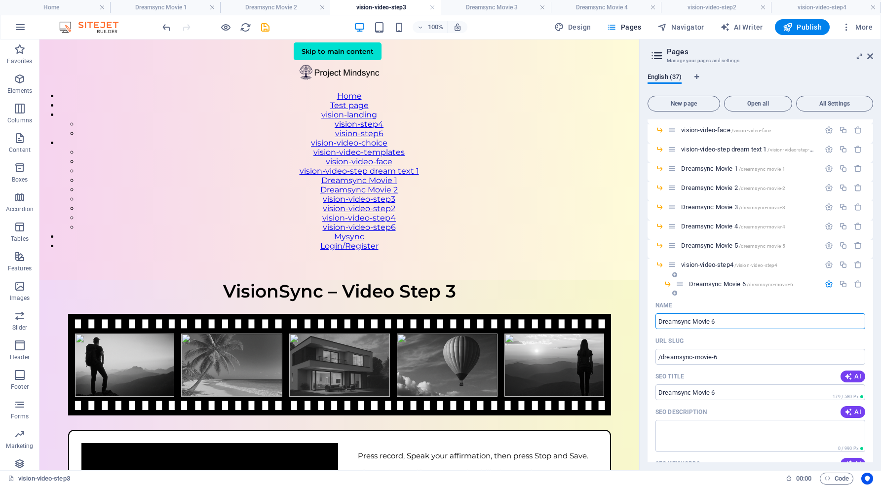
scroll to position [419, 0]
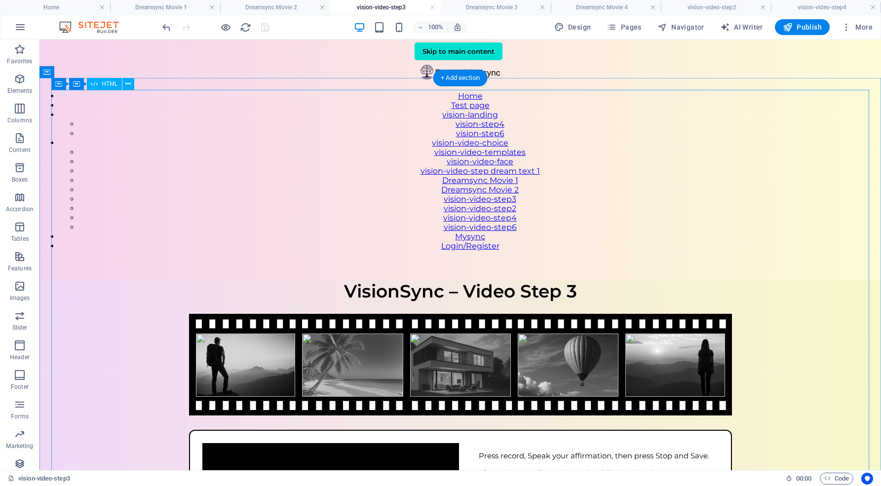
click at [558, 280] on div "VisionSync – Video Step 3 VisionSync – Video Step 3 Your affirmation goes here …" at bounding box center [460, 457] width 842 height 354
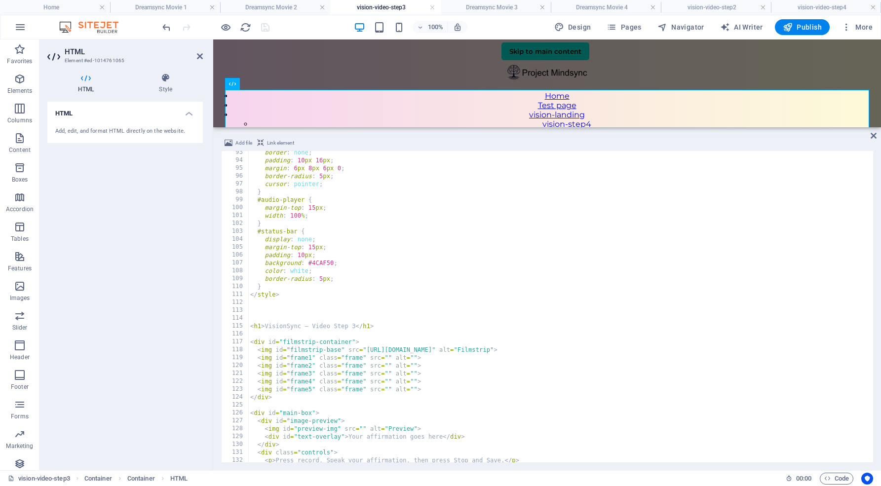
scroll to position [729, 0]
drag, startPoint x: 265, startPoint y: 326, endPoint x: 354, endPoint y: 324, distance: 88.9
click at [354, 324] on div "border : none ; padding : 10 px 16 px ; margin : 6 px 8 px 6 px 0 ; border-radi…" at bounding box center [559, 312] width 623 height 327
type textarea "<h1>Dreamsync Movie 6</h1>"
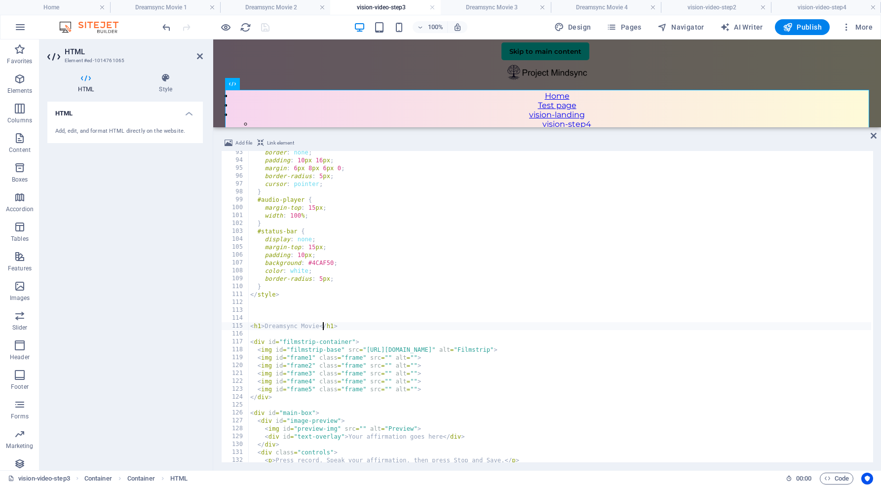
scroll to position [0, 6]
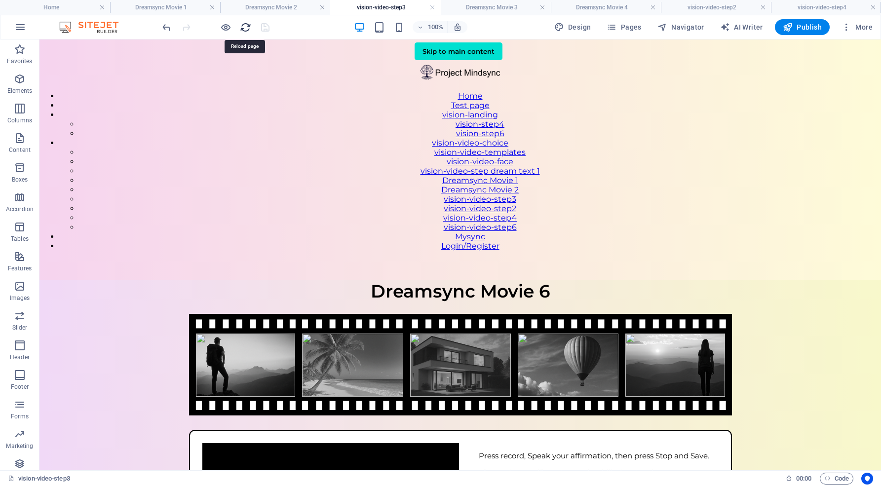
click at [247, 27] on icon "reload" at bounding box center [245, 27] width 11 height 11
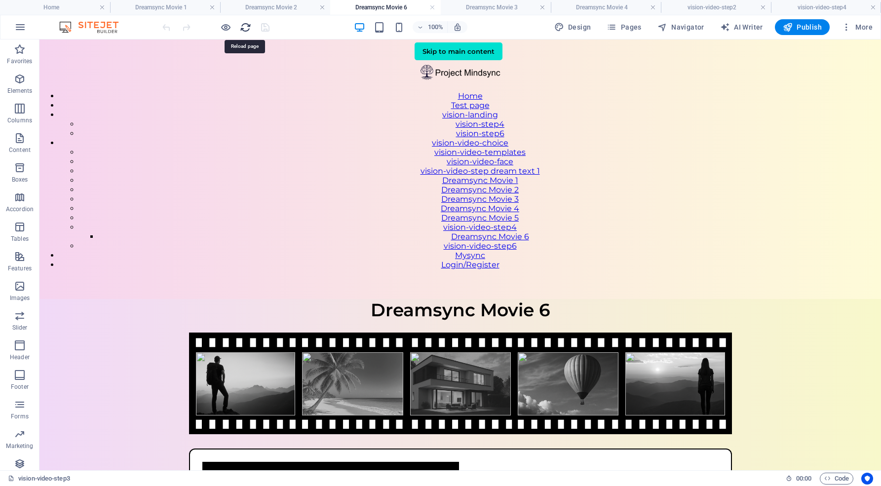
scroll to position [0, 0]
click at [633, 31] on span "Pages" at bounding box center [624, 27] width 35 height 10
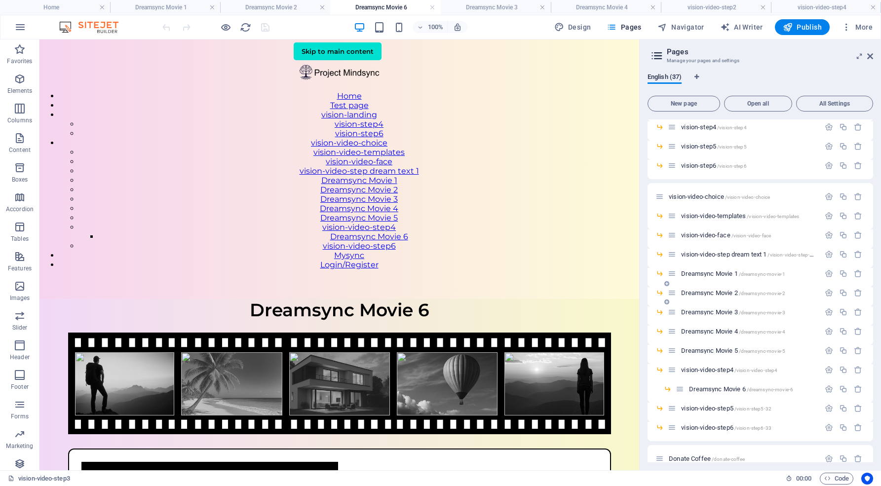
scroll to position [314, 0]
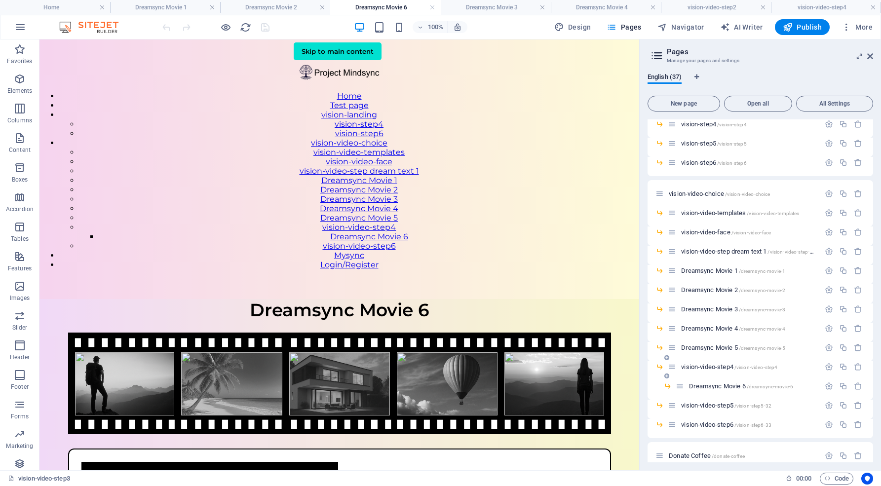
click at [720, 368] on span "vision-video-step4 /vision-video-step4" at bounding box center [729, 366] width 96 height 7
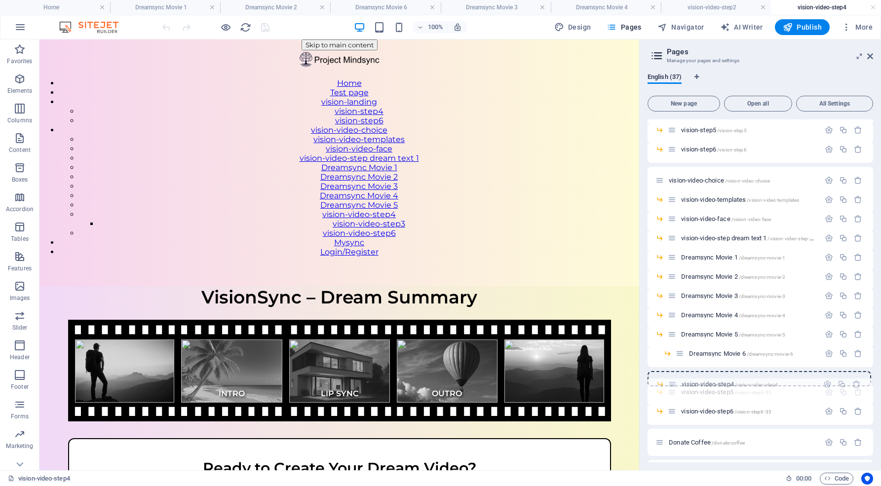
drag, startPoint x: 673, startPoint y: 367, endPoint x: 673, endPoint y: 387, distance: 19.7
click at [673, 387] on div "Home / What is Mindsync /what-is-mindsync The Sync Engine /the-sync-engine Faq'…" at bounding box center [761, 207] width 226 height 831
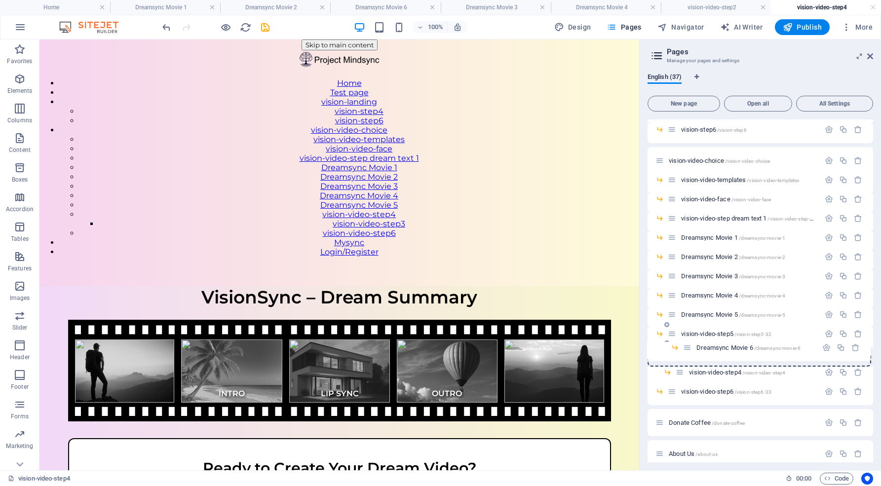
drag, startPoint x: 689, startPoint y: 373, endPoint x: 689, endPoint y: 345, distance: 28.1
click at [689, 345] on div "Home / What is Mindsync /what-is-mindsync The Sync Engine /the-sync-engine Faq'…" at bounding box center [761, 187] width 226 height 831
drag, startPoint x: 681, startPoint y: 354, endPoint x: 680, endPoint y: 327, distance: 27.2
click at [680, 327] on div "Home / What is Mindsync /what-is-mindsync The Sync Engine /the-sync-engine Faq'…" at bounding box center [761, 187] width 226 height 831
click at [723, 333] on span "Dreamsync Movie 6 /dreamsync-movie-6" at bounding box center [733, 333] width 104 height 7
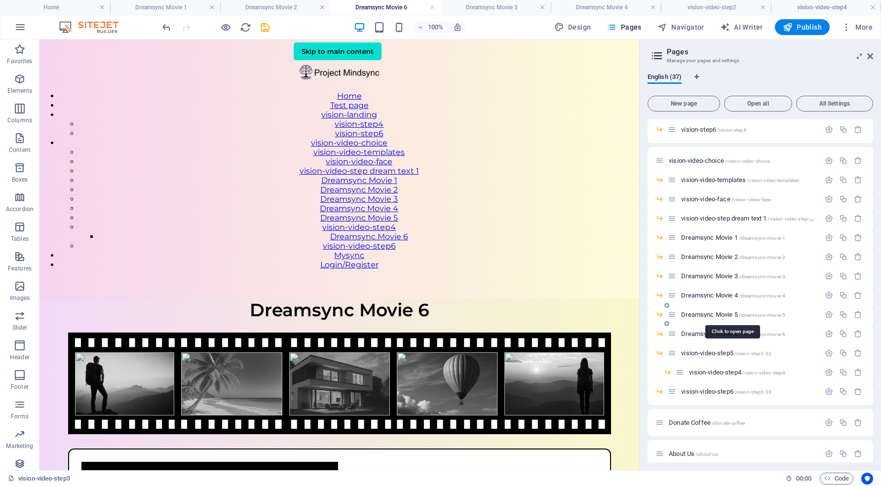
click at [721, 314] on span "Dreamsync Movie 5 /dreamsync-movie-5" at bounding box center [733, 314] width 104 height 7
click at [719, 333] on span "Dreamsync Movie 6 /dreamsync-movie-6" at bounding box center [733, 333] width 104 height 7
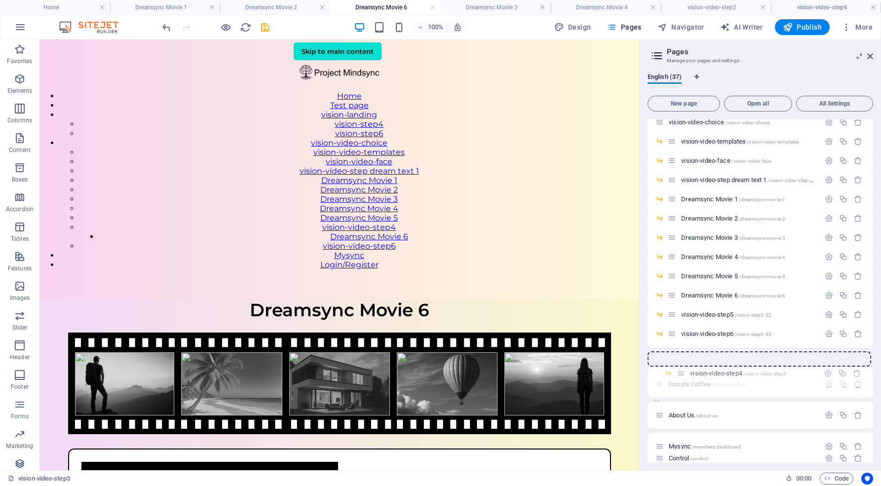
scroll to position [387, 0]
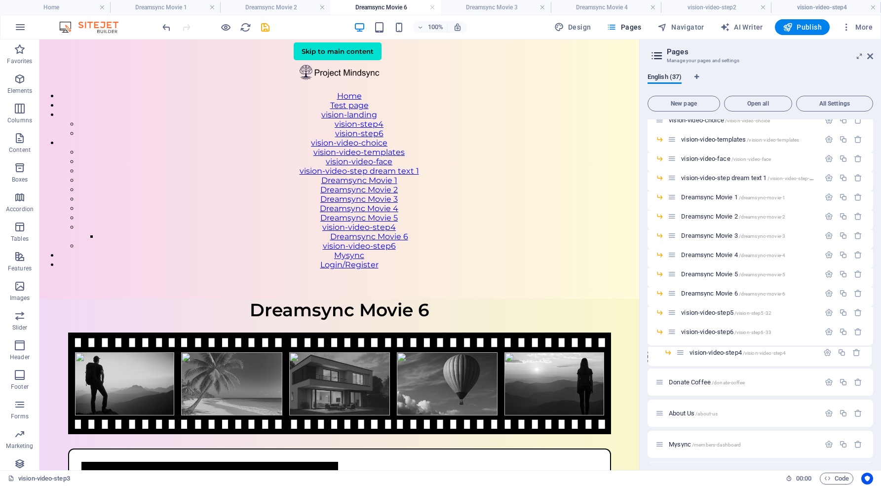
drag, startPoint x: 681, startPoint y: 373, endPoint x: 682, endPoint y: 355, distance: 17.3
click at [682, 355] on div "Home / What is Mindsync /what-is-mindsync The Sync Engine /the-sync-engine Faq'…" at bounding box center [761, 157] width 226 height 850
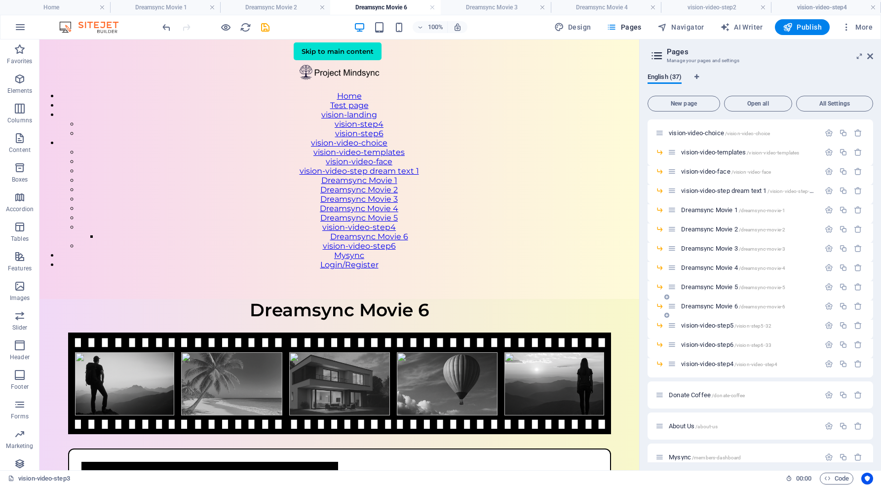
scroll to position [374, 0]
click at [725, 305] on span "Dreamsync Movie 6 /dreamsync-movie-6" at bounding box center [733, 306] width 104 height 7
click at [826, 309] on icon "button" at bounding box center [829, 307] width 8 height 8
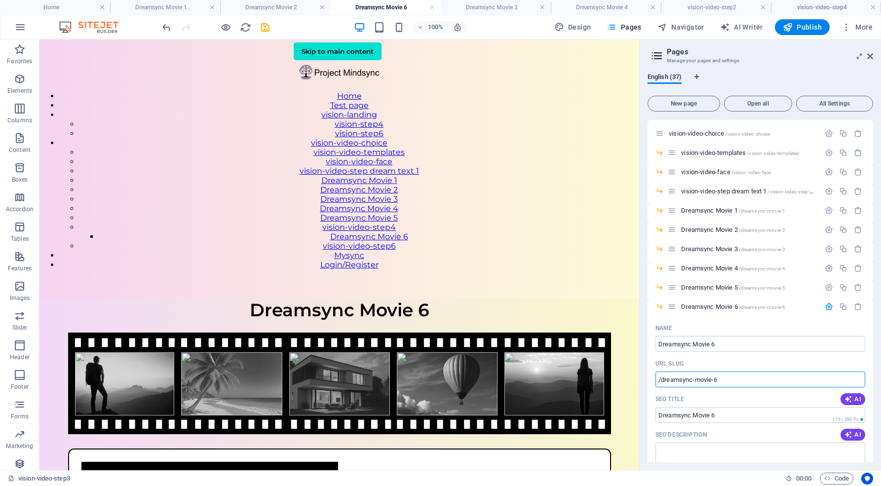
drag, startPoint x: 723, startPoint y: 378, endPoint x: 647, endPoint y: 374, distance: 76.1
click at [647, 374] on div "English (37) New page Open all All Settings Home / What is Mindsync /what-is-mi…" at bounding box center [760, 267] width 241 height 405
click at [828, 289] on icon "button" at bounding box center [829, 287] width 8 height 8
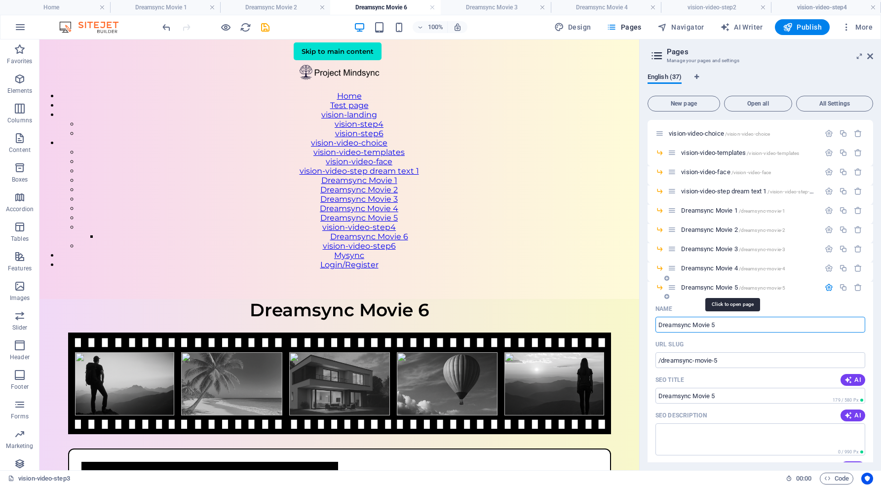
click at [761, 286] on span "/dreamsync-movie-5" at bounding box center [762, 287] width 47 height 5
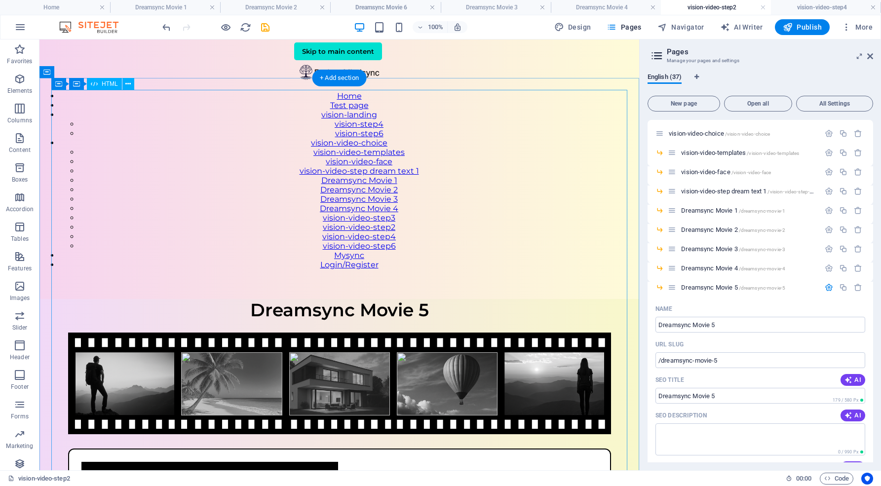
click at [454, 299] on div "VisionSync – Video Step 2 Dreamsync Movie 5 Type your affirmation below and cli…" at bounding box center [339, 483] width 600 height 368
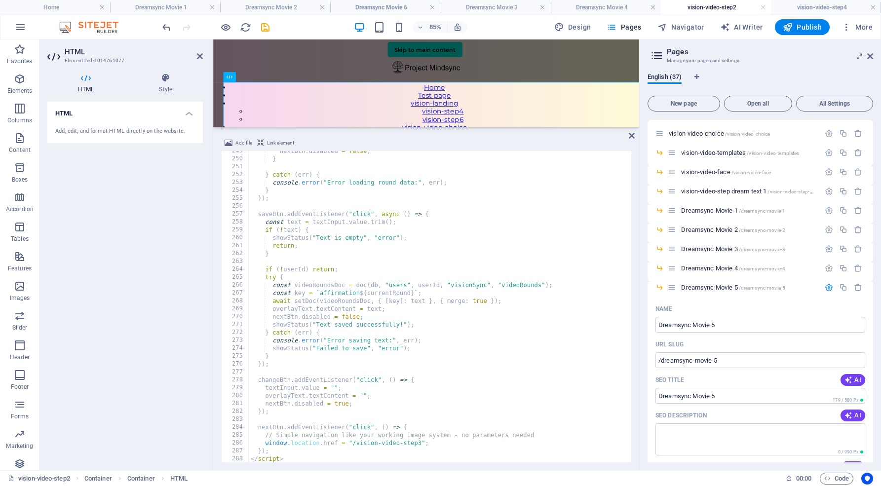
scroll to position [1989, 0]
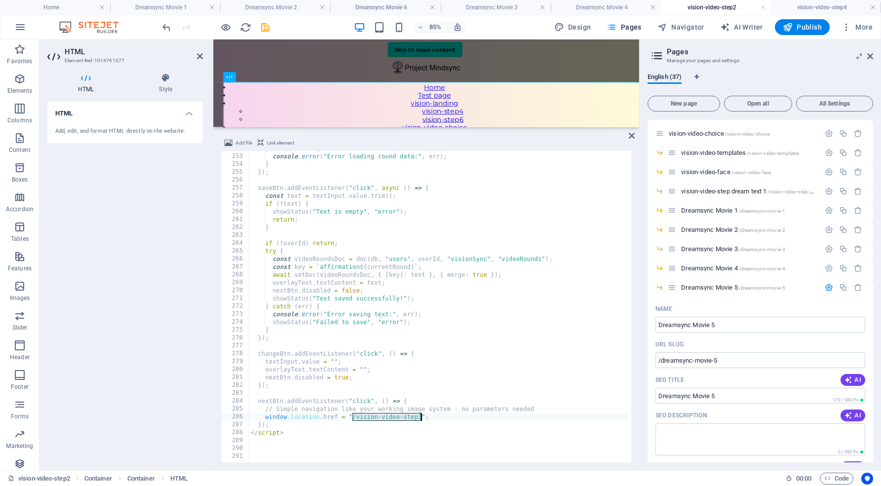
drag, startPoint x: 353, startPoint y: 415, endPoint x: 421, endPoint y: 414, distance: 67.6
click at [421, 414] on div "} catch ( err ) { console . error ( "Error loading round data:" , err ) ; } }) …" at bounding box center [606, 307] width 714 height 325
paste textarea "dreamsync-movie-6"
type textarea "window.location.href = "/dreamsync-movie-6";"
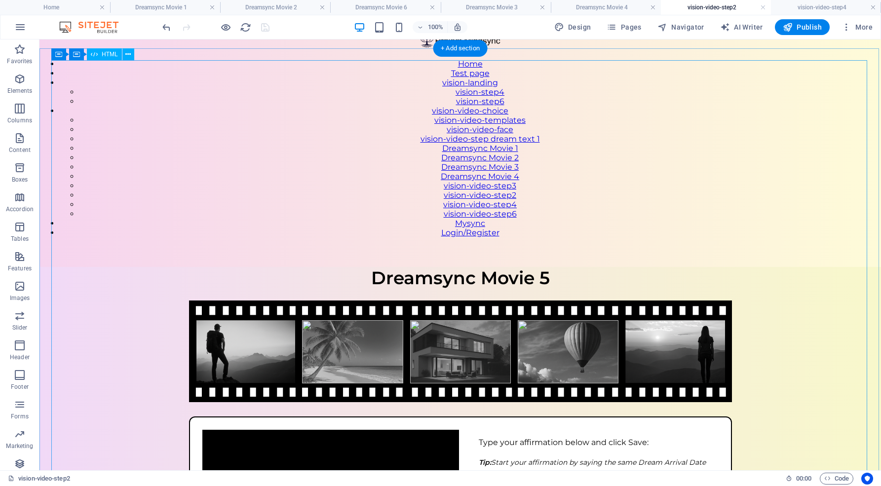
scroll to position [24, 0]
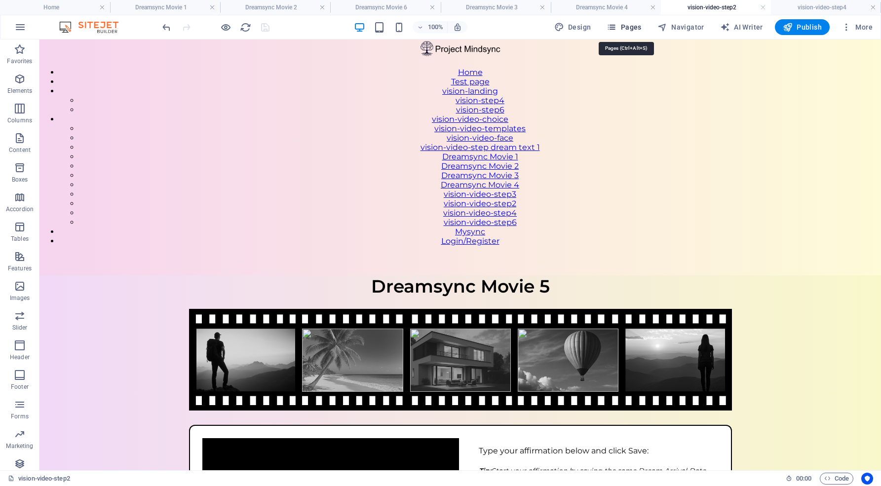
click at [637, 24] on span "Pages" at bounding box center [624, 27] width 35 height 10
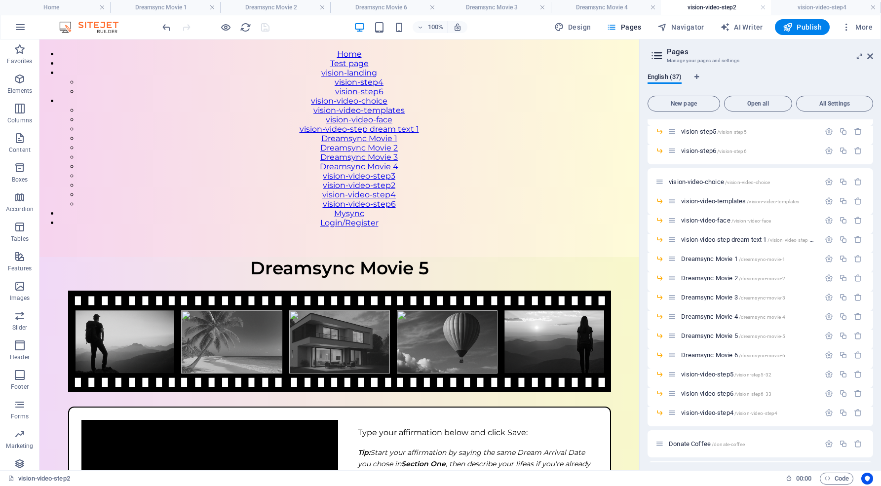
scroll to position [333, 0]
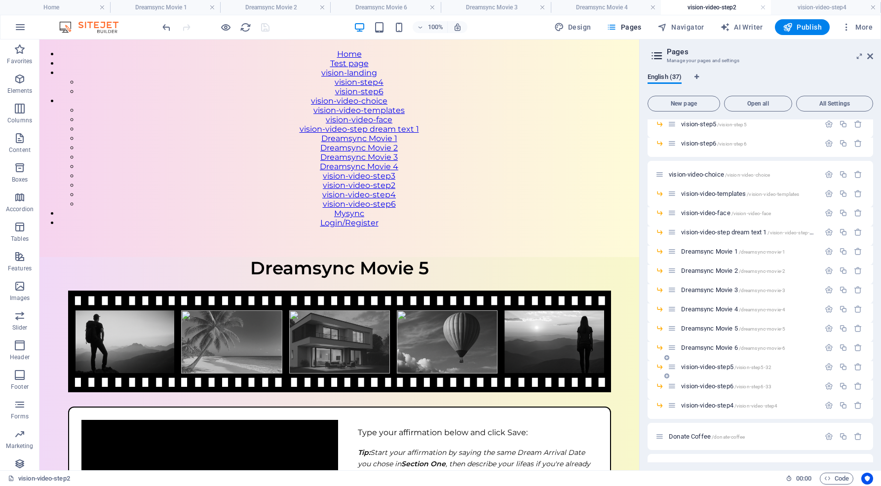
click at [743, 365] on span "/vision-step5-32" at bounding box center [752, 367] width 37 height 5
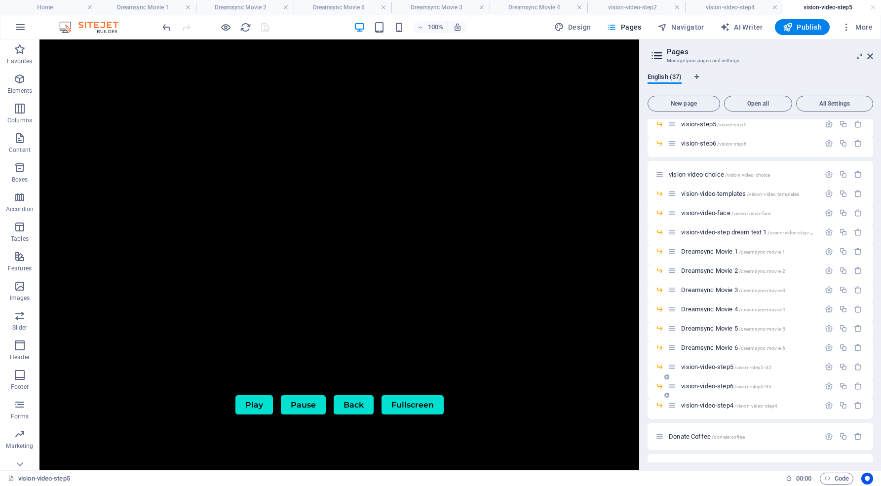
scroll to position [0, 0]
click at [721, 405] on span "vision-video-step4 /vision-video-step4" at bounding box center [729, 405] width 96 height 7
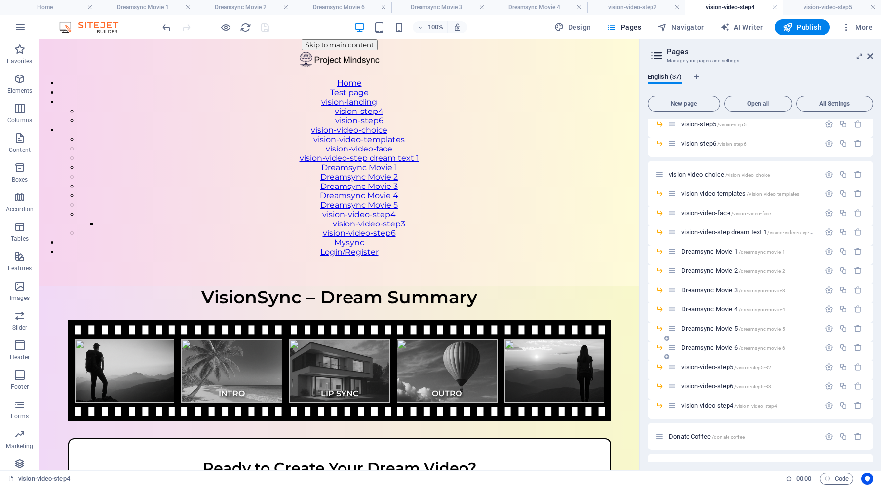
click at [732, 346] on span "Dreamsync Movie 6 /dreamsync-movie-6" at bounding box center [733, 347] width 104 height 7
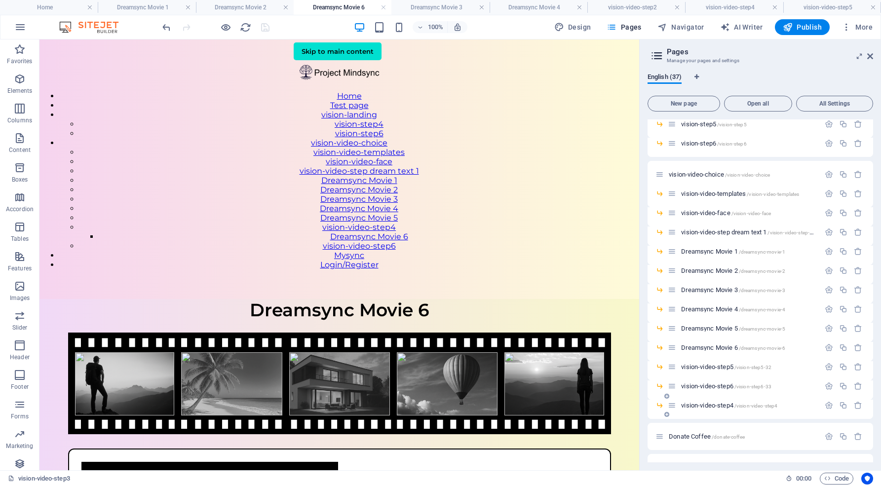
click at [723, 405] on span "vision-video-step4 /vision-video-step4" at bounding box center [729, 405] width 96 height 7
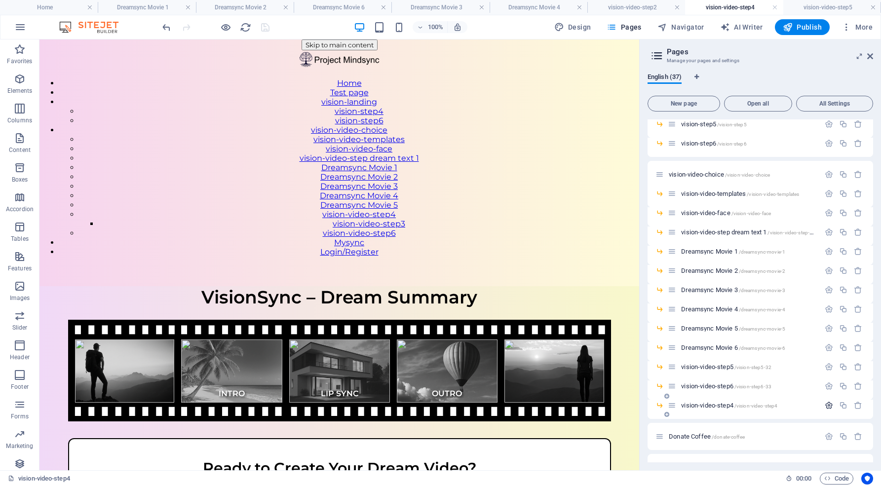
click at [826, 404] on icon "button" at bounding box center [829, 405] width 8 height 8
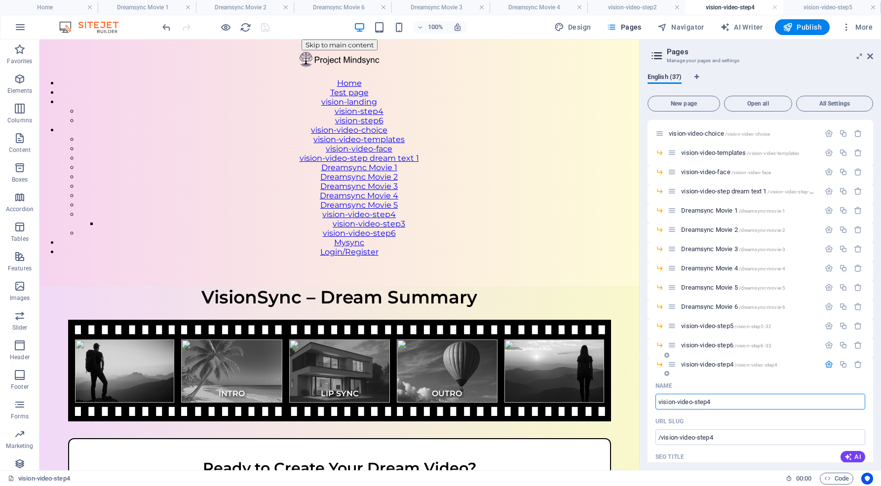
scroll to position [376, 0]
drag, startPoint x: 727, startPoint y: 434, endPoint x: 658, endPoint y: 418, distance: 70.6
click at [658, 418] on div "URL SLUG /vision-video-step4 ​" at bounding box center [760, 428] width 210 height 32
click at [726, 342] on span "vision-video-step6 /vision-step6-33" at bounding box center [726, 343] width 90 height 7
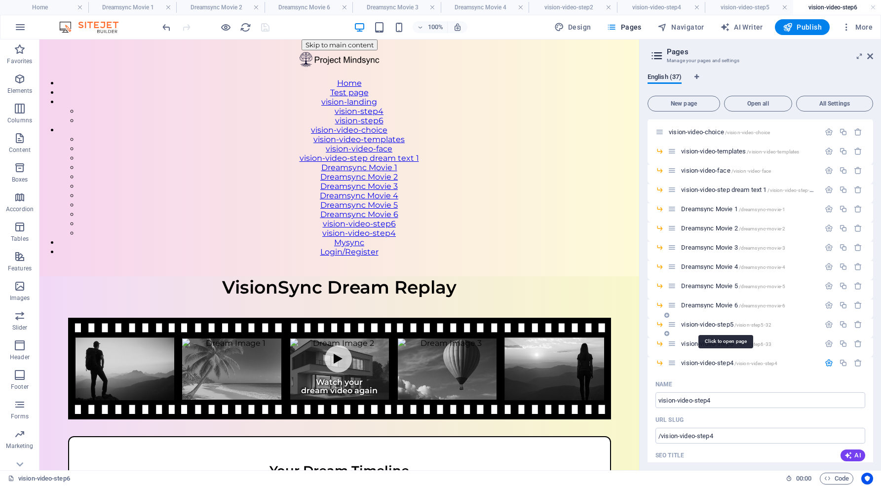
scroll to position [0, 0]
click at [729, 304] on span "Dreamsync Movie 6 /dreamsync-movie-6" at bounding box center [733, 305] width 104 height 7
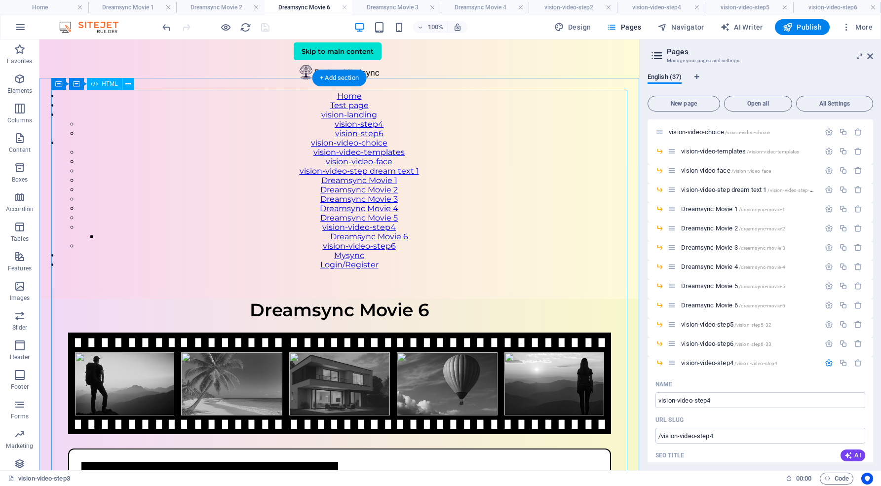
click at [619, 302] on div "VisionSync – Video Step 3 Dreamsync Movie 6 Your affirmation goes here Press re…" at bounding box center [339, 476] width 600 height 354
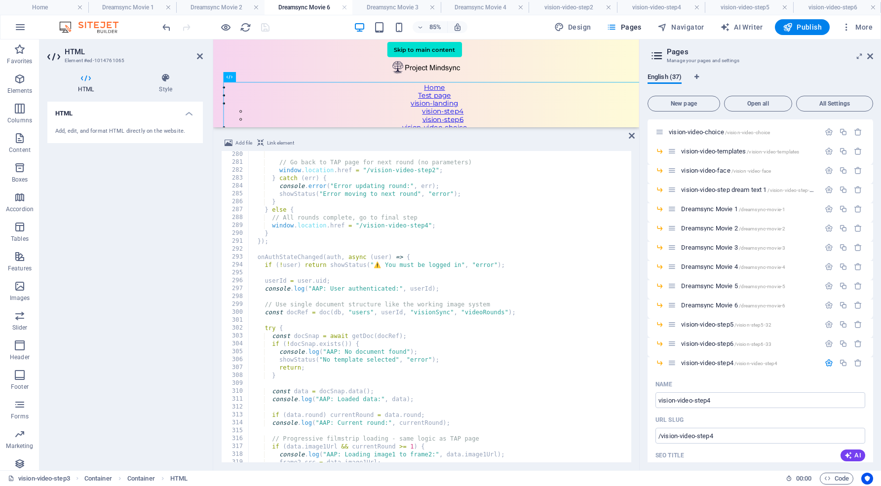
scroll to position [2204, 0]
drag, startPoint x: 360, startPoint y: 224, endPoint x: 427, endPoint y: 225, distance: 67.6
click at [427, 225] on div "// Go back to TAP page for next round (no parameters) window . location . href …" at bounding box center [501, 313] width 507 height 325
type textarea "window.location.href = "/vision-video-step4";"
click at [517, 225] on div "// Go back to TAP page for next round (no parameters) window . location . href …" at bounding box center [501, 313] width 507 height 325
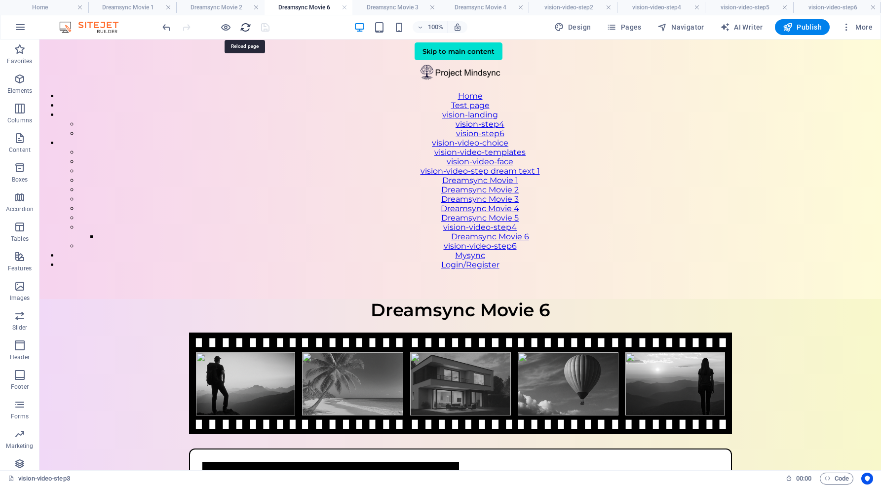
click at [246, 26] on icon "reload" at bounding box center [245, 27] width 11 height 11
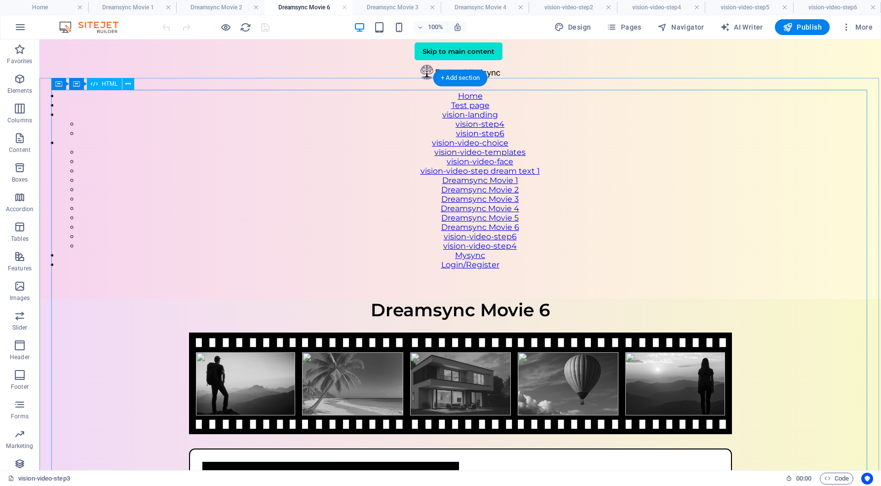
click at [519, 299] on div "VisionSync – Video Step 3 Dreamsync Movie 6 Your affirmation goes here Press re…" at bounding box center [460, 476] width 842 height 354
click at [245, 25] on icon "reload" at bounding box center [245, 27] width 11 height 11
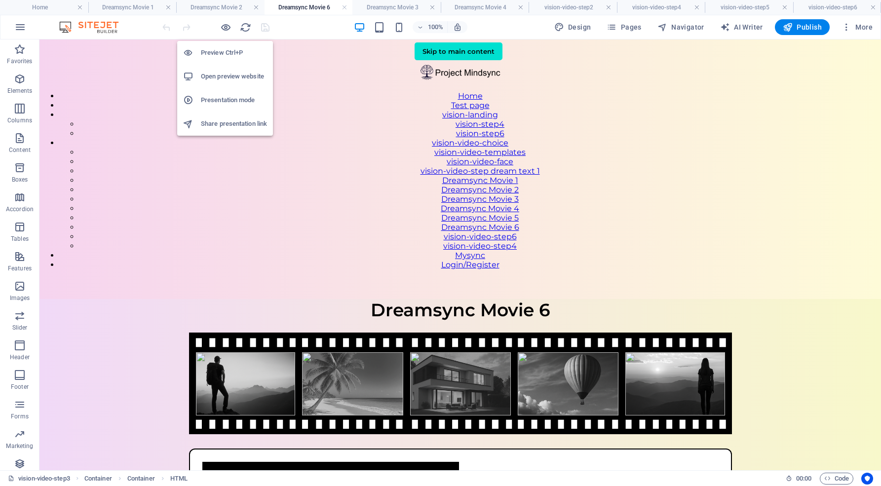
click at [223, 74] on h6 "Open preview website" at bounding box center [234, 77] width 66 height 12
